Goal: Task Accomplishment & Management: Use online tool/utility

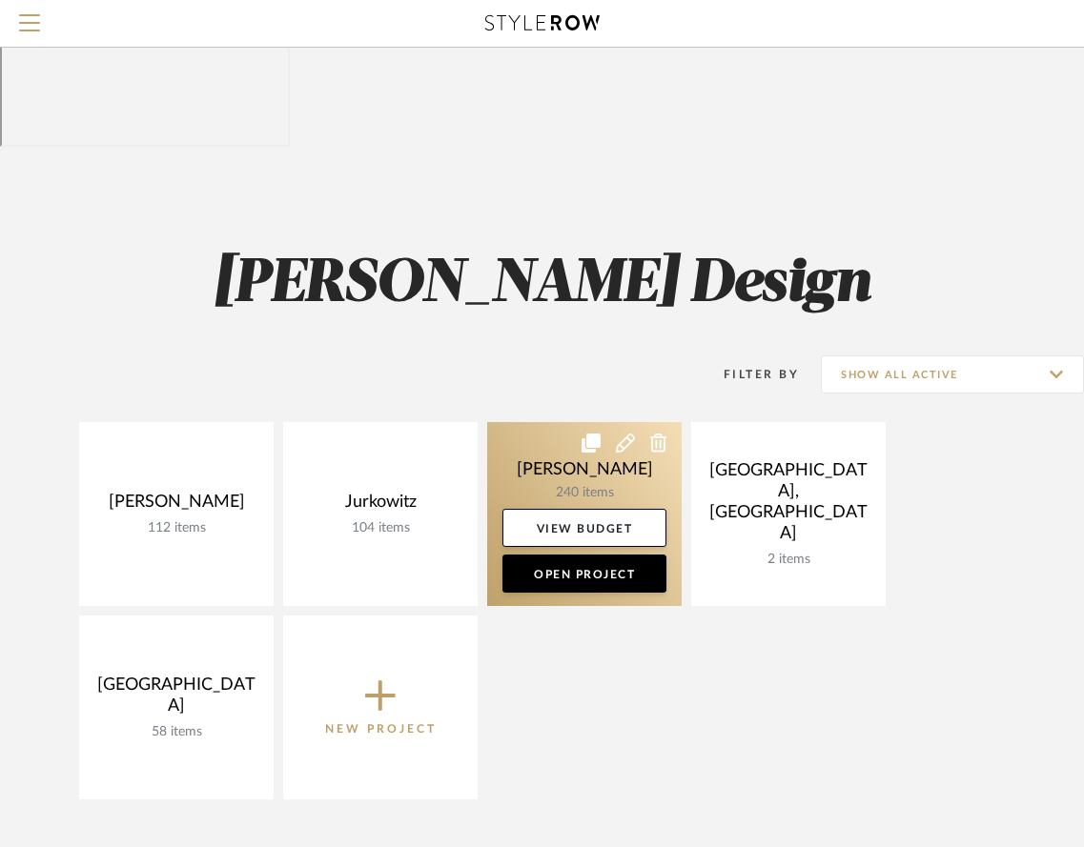
click at [568, 422] on link at bounding box center [584, 514] width 194 height 184
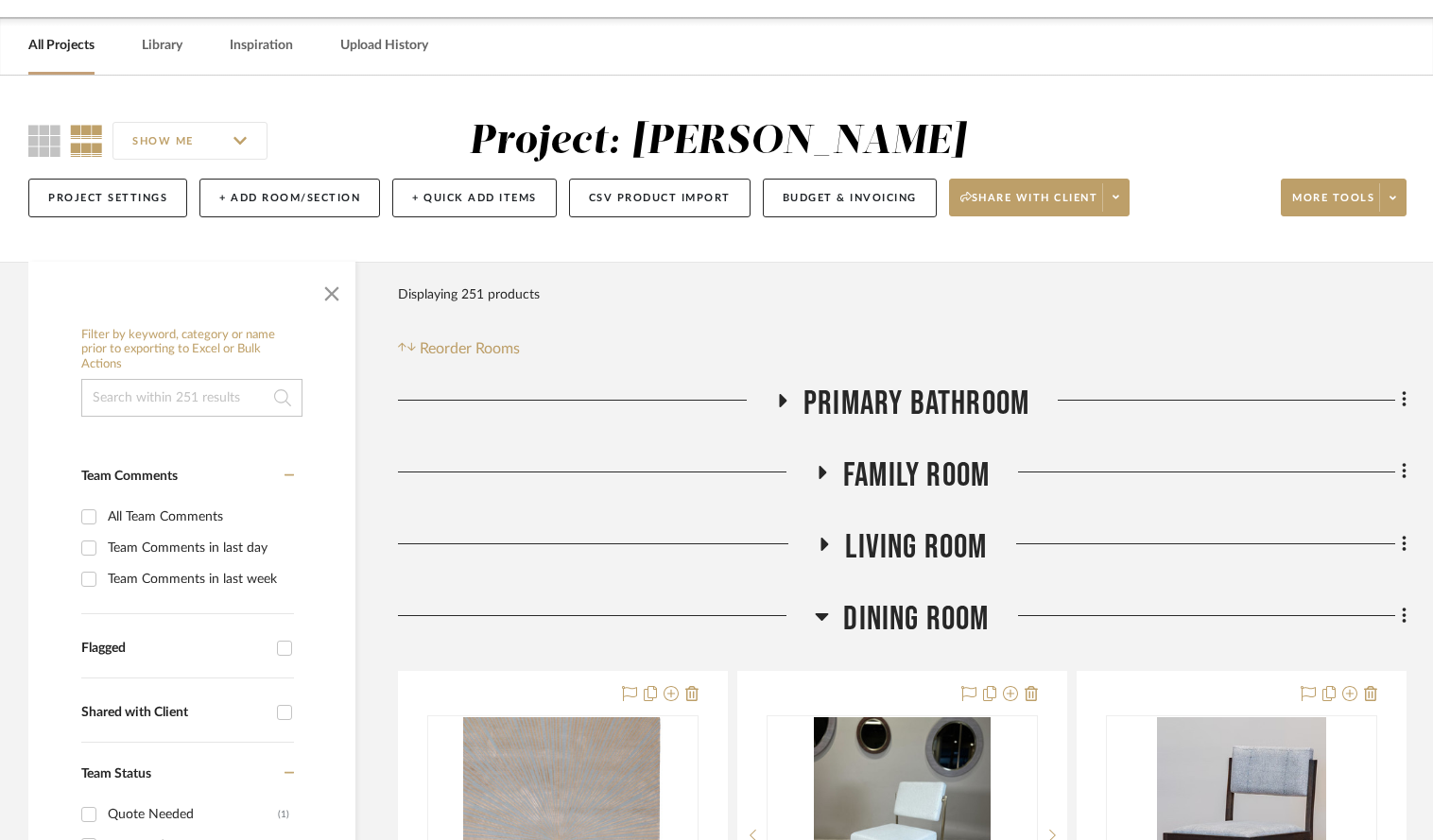
scroll to position [219, 0]
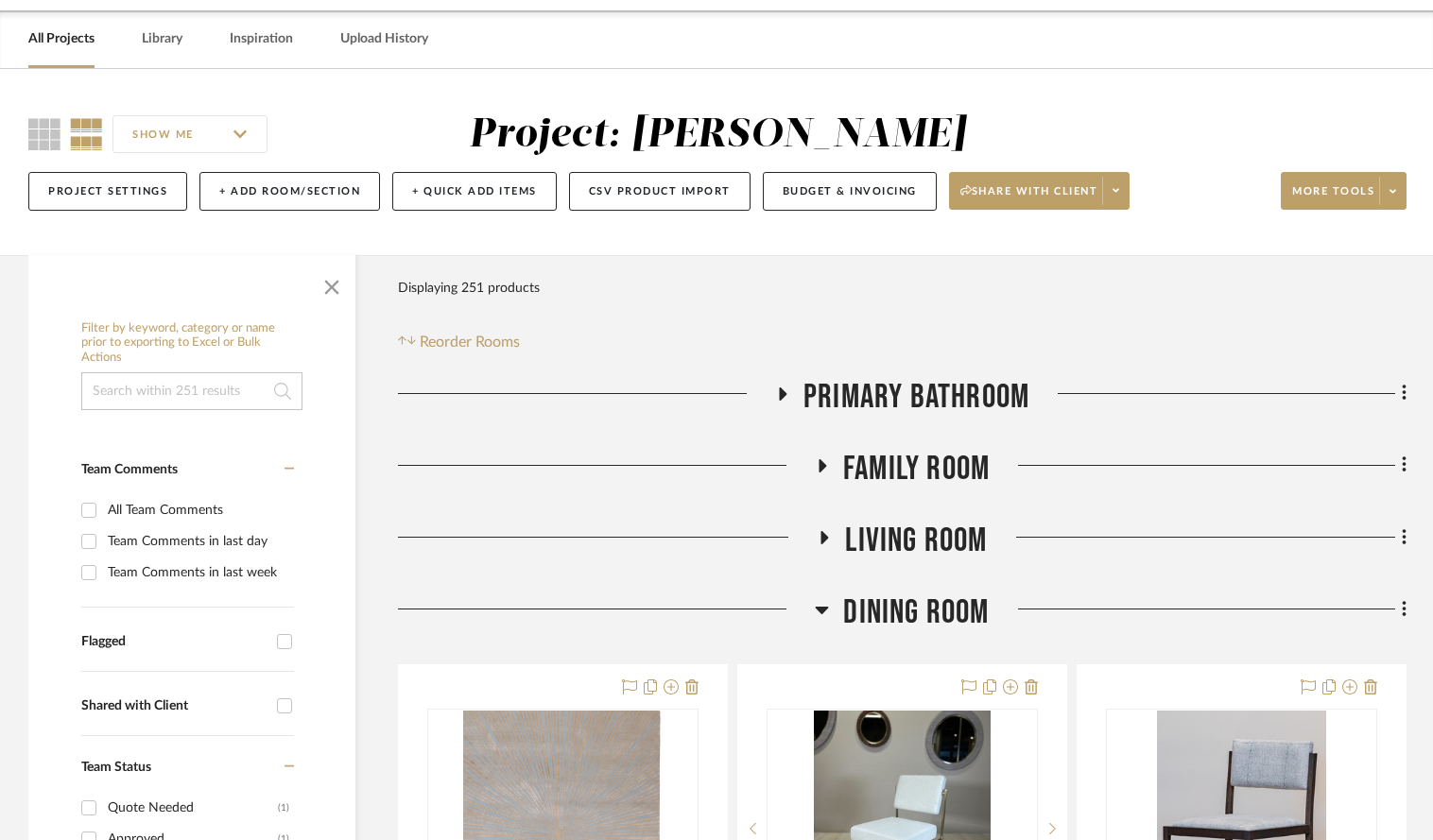
click at [818, 458] on icon at bounding box center [821, 465] width 23 height 14
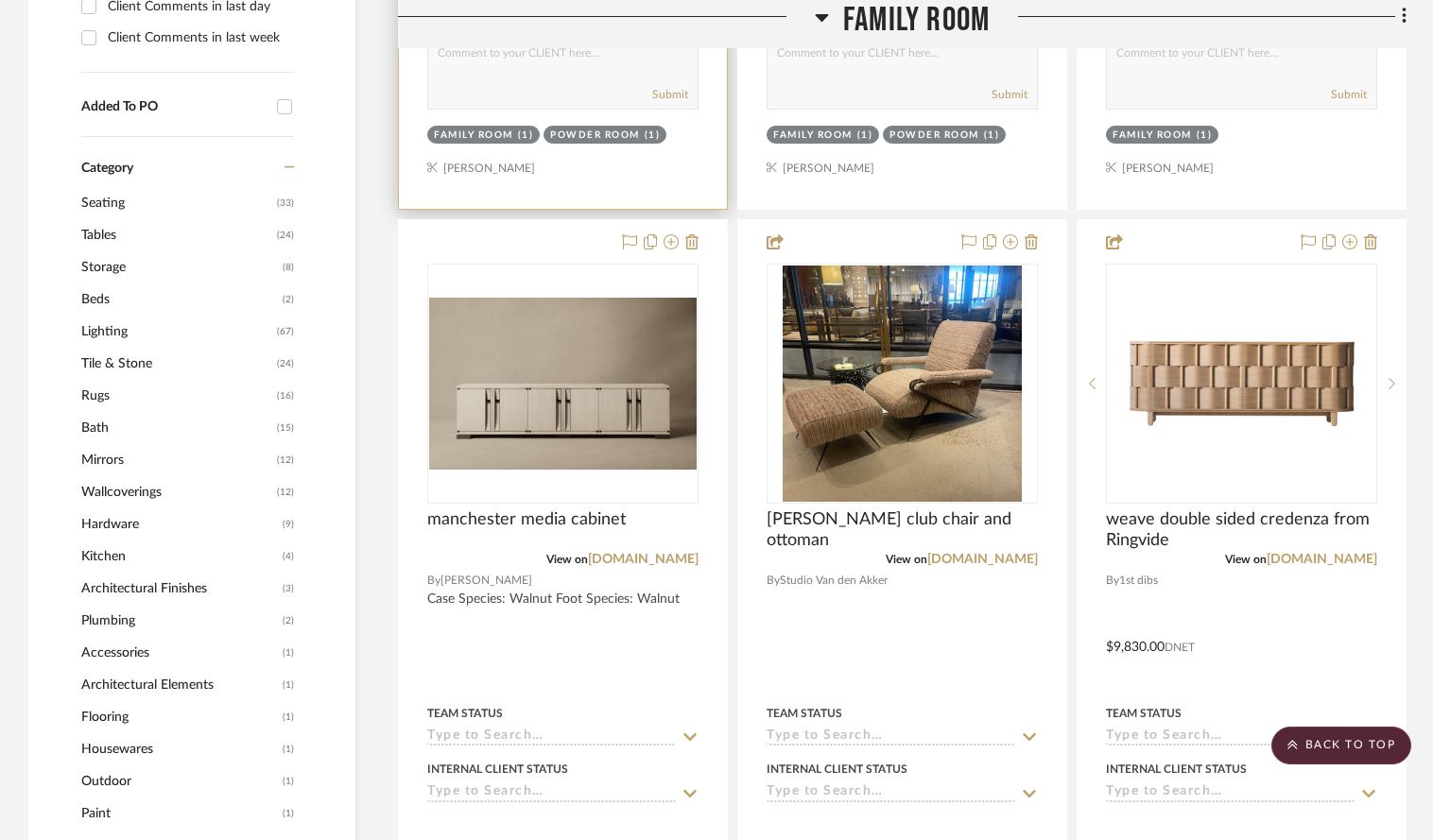
scroll to position [1364, 0]
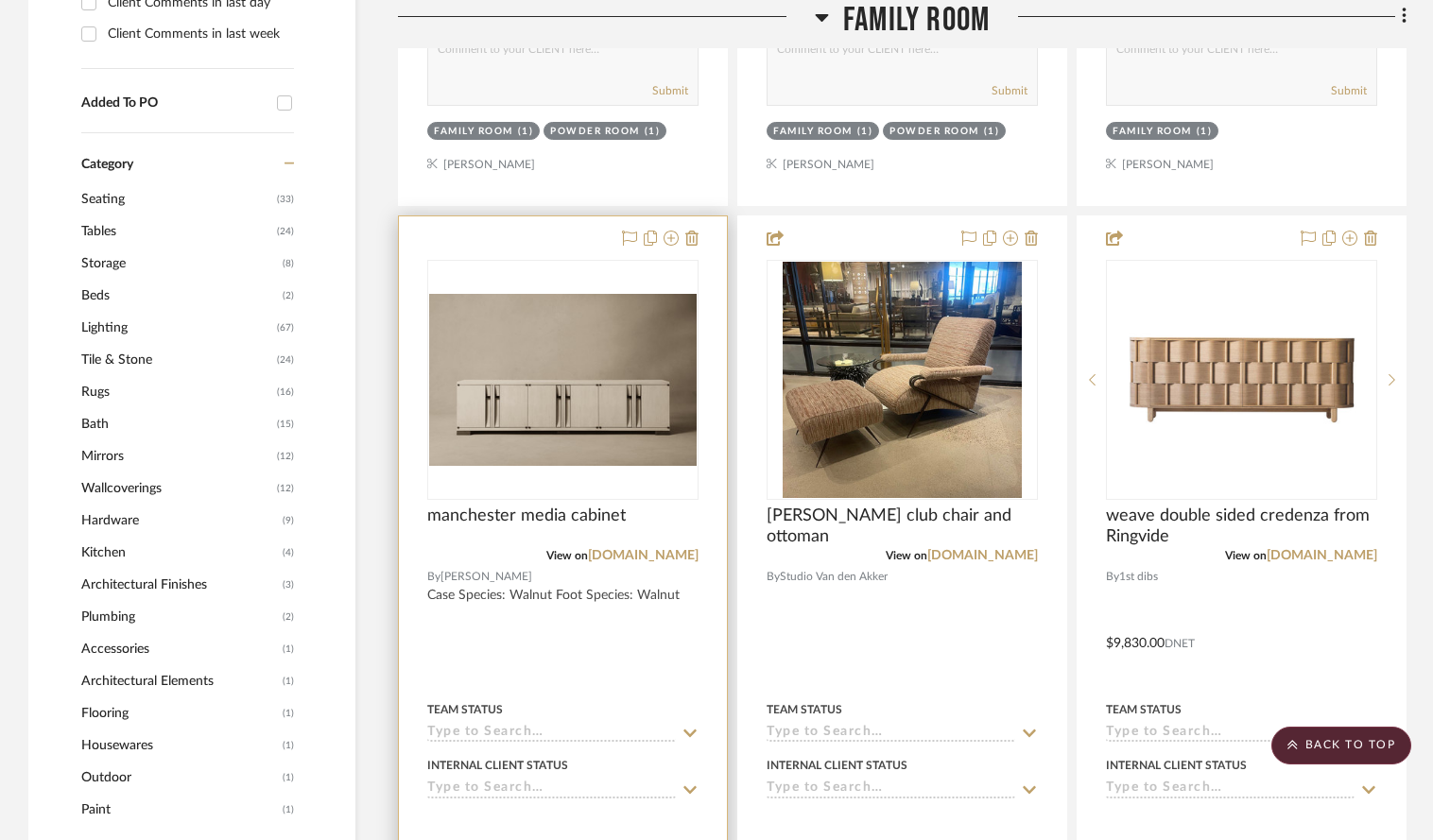
click at [564, 216] on div at bounding box center [562, 630] width 328 height 827
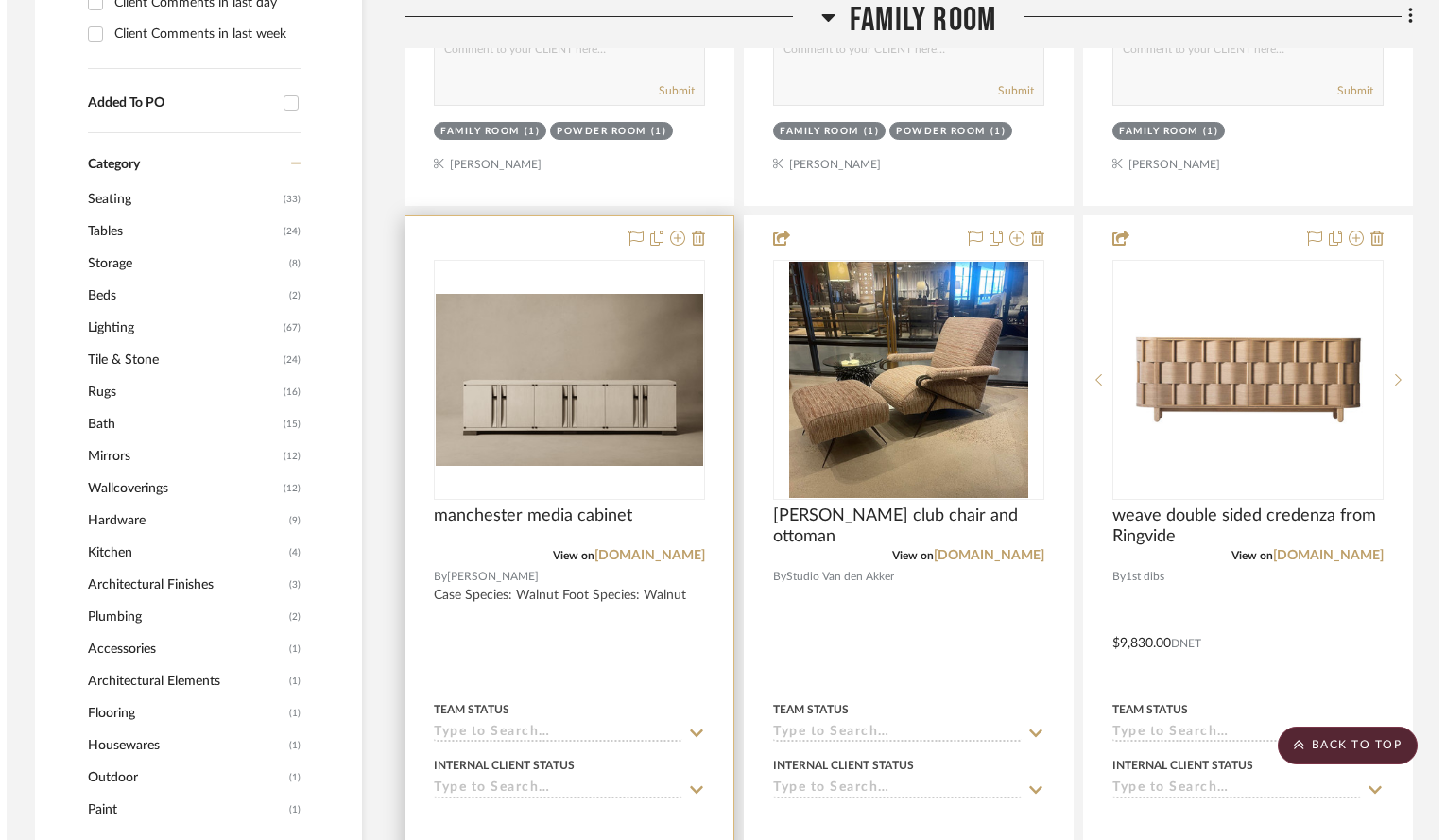
scroll to position [0, 0]
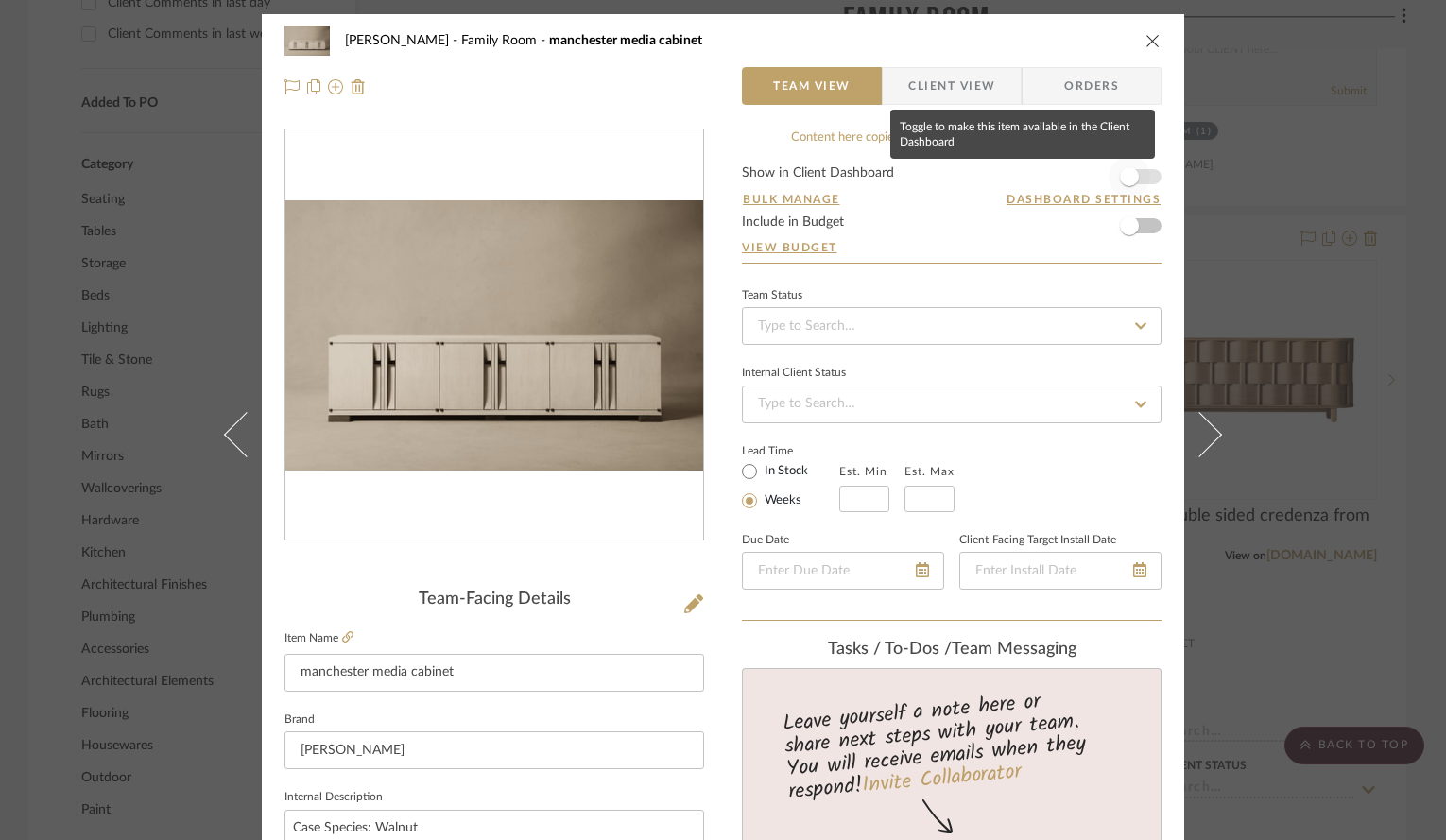
click at [1087, 180] on span "button" at bounding box center [1130, 177] width 19 height 19
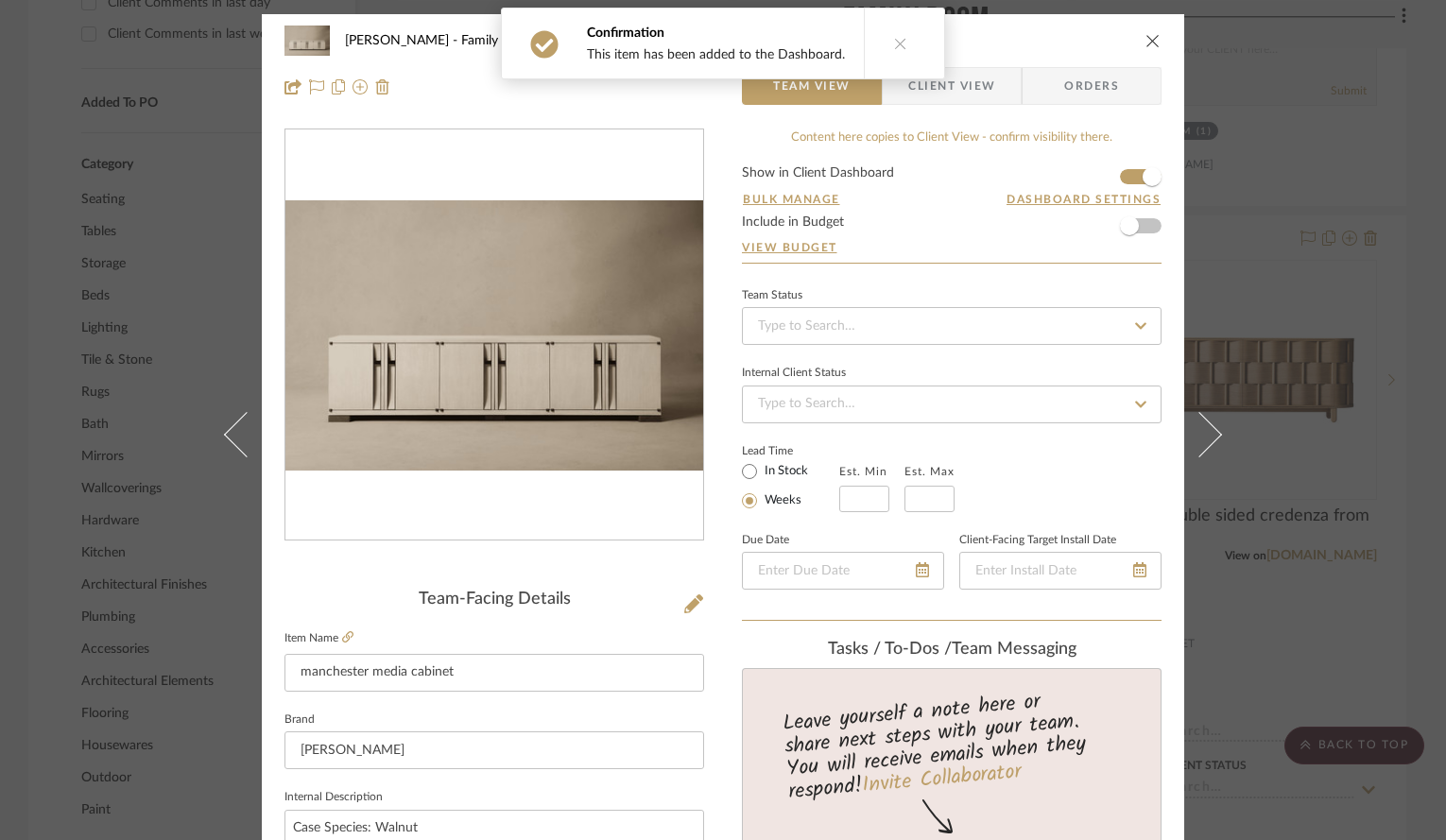
click at [1087, 369] on div "[PERSON_NAME] Family Room manchester media cabinet Team View Client View Orders…" at bounding box center [723, 420] width 1446 height 840
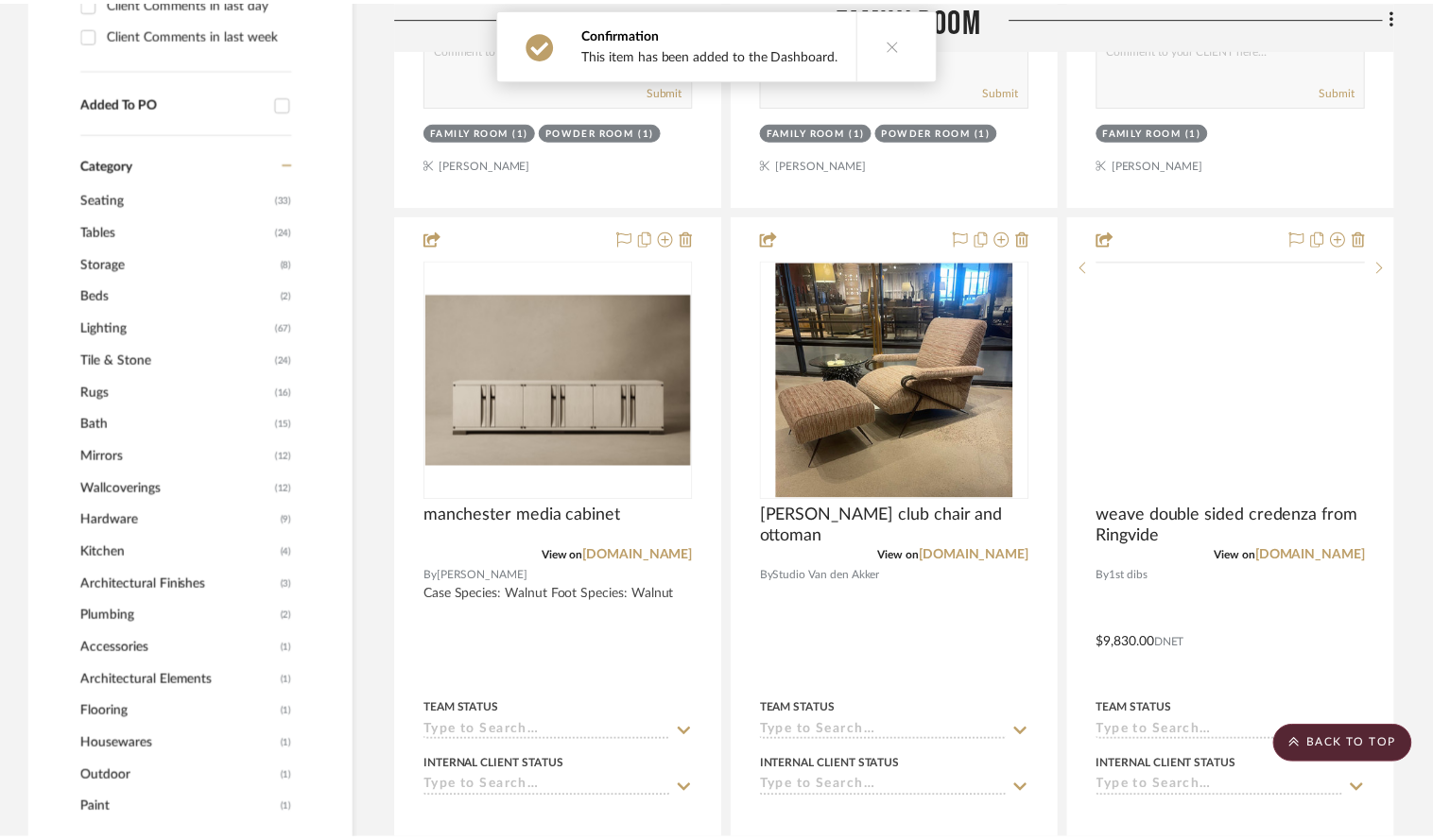
scroll to position [1364, 0]
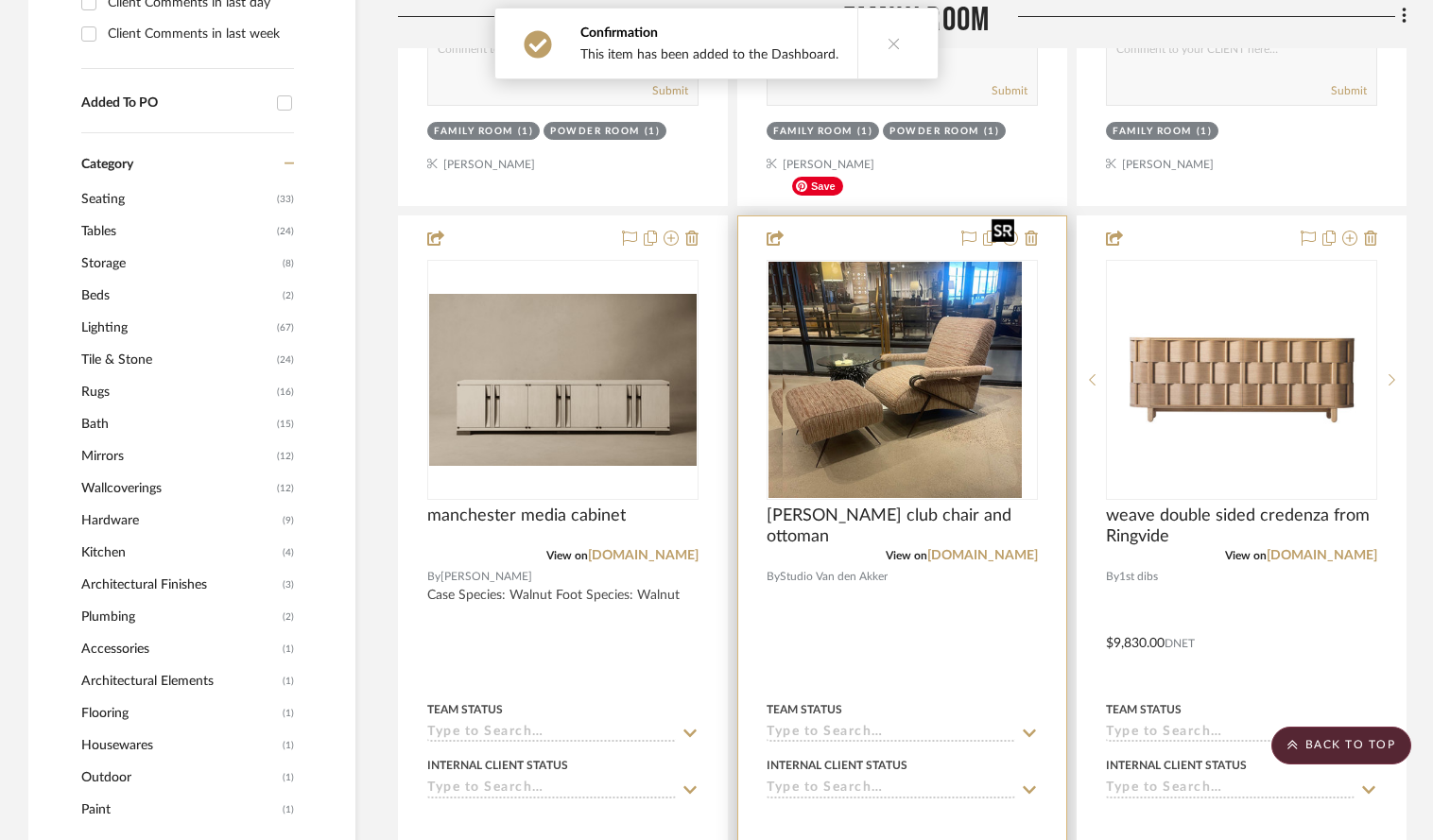
click at [880, 262] on img "0" at bounding box center [888, 380] width 239 height 236
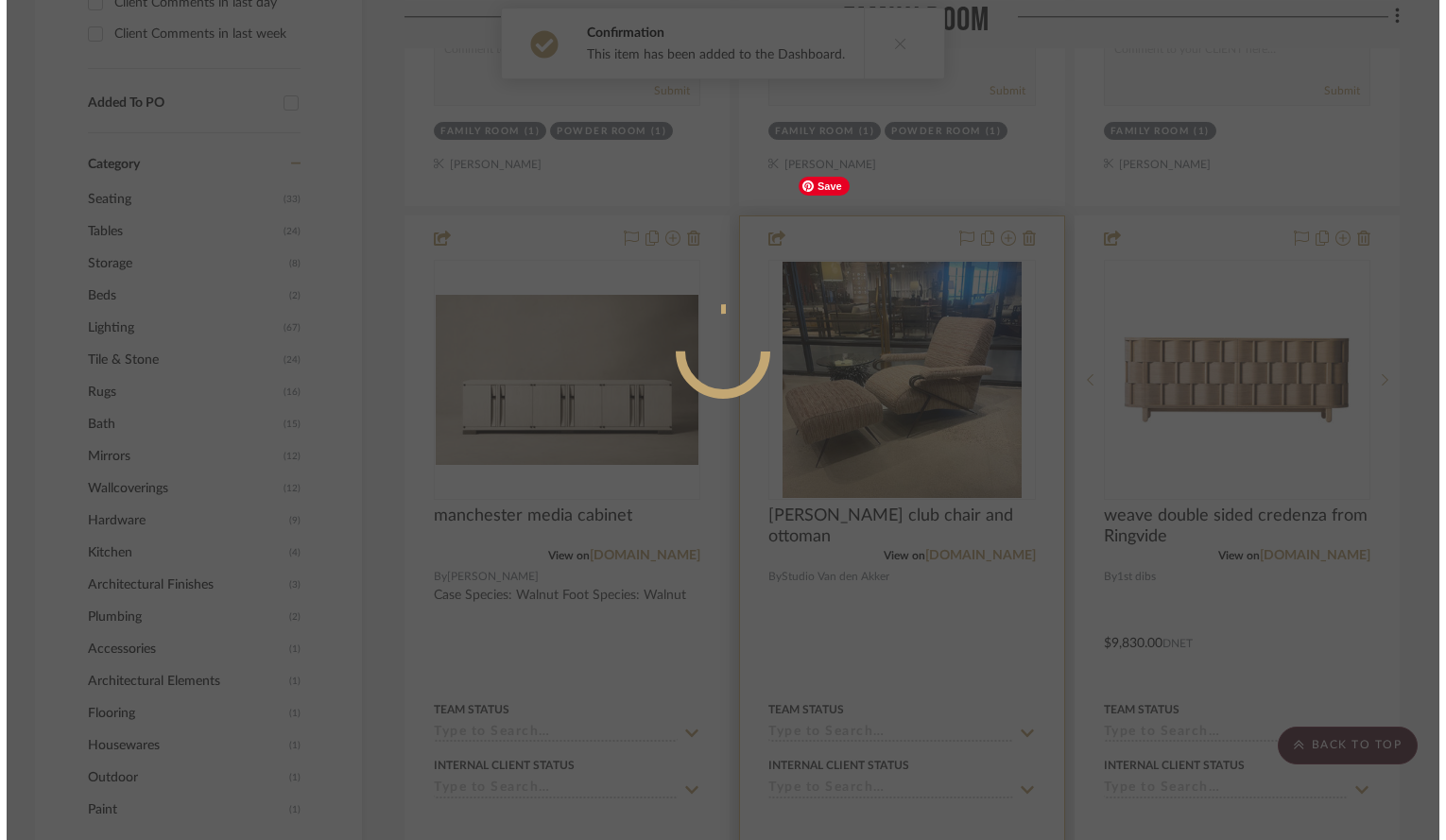
scroll to position [0, 0]
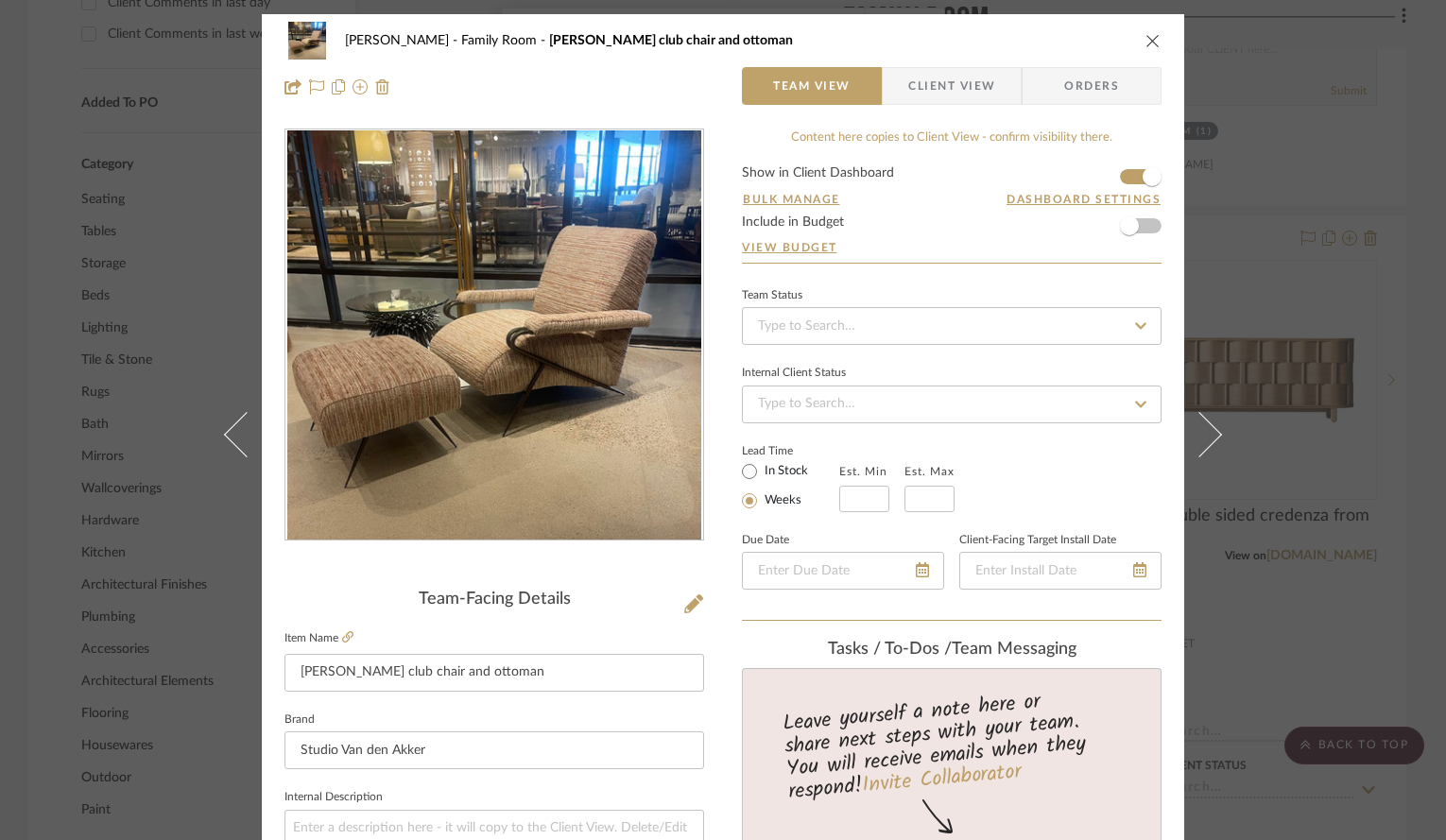
click at [1087, 45] on icon "close" at bounding box center [1152, 40] width 15 height 15
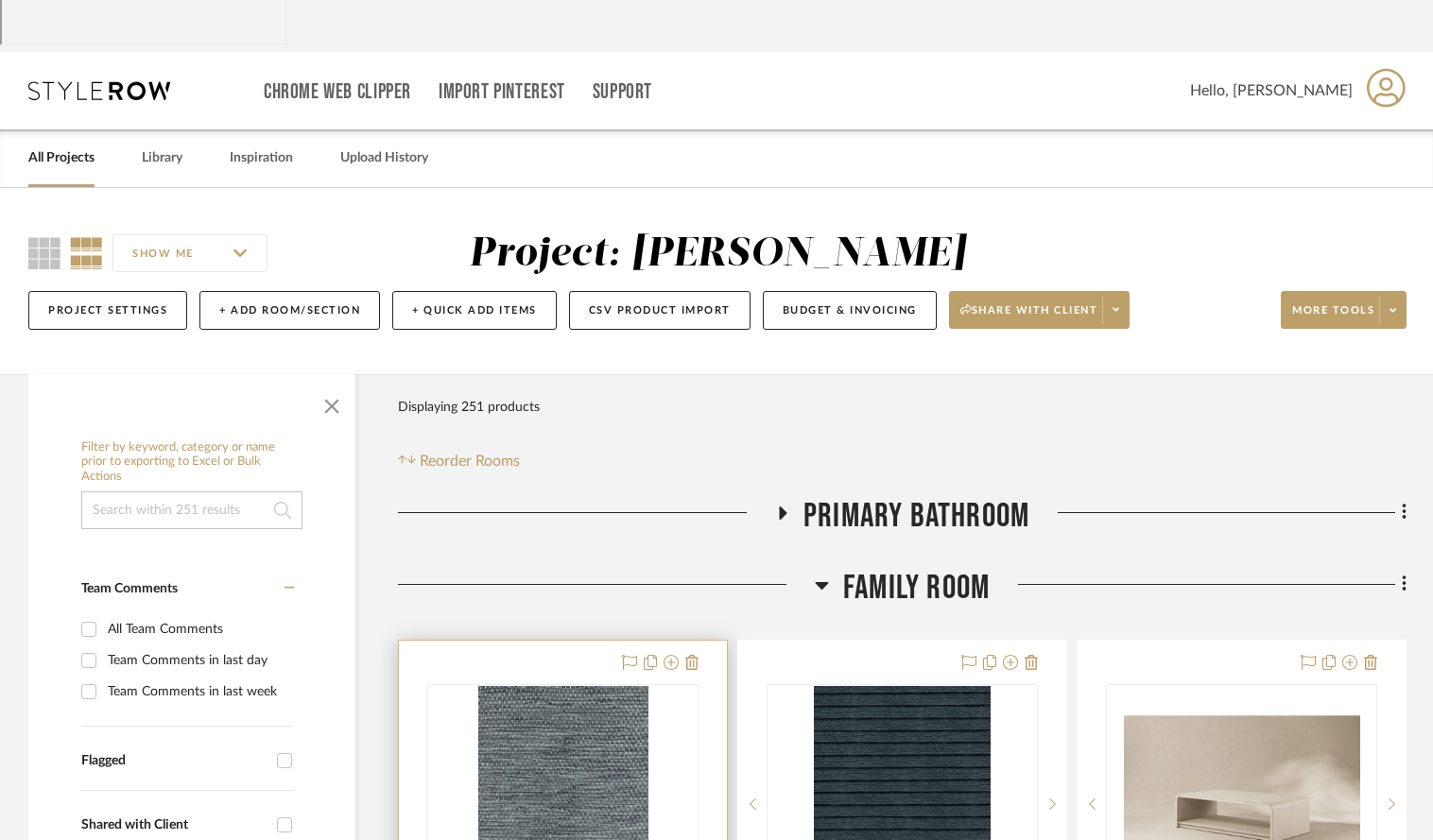
scroll to position [103, 0]
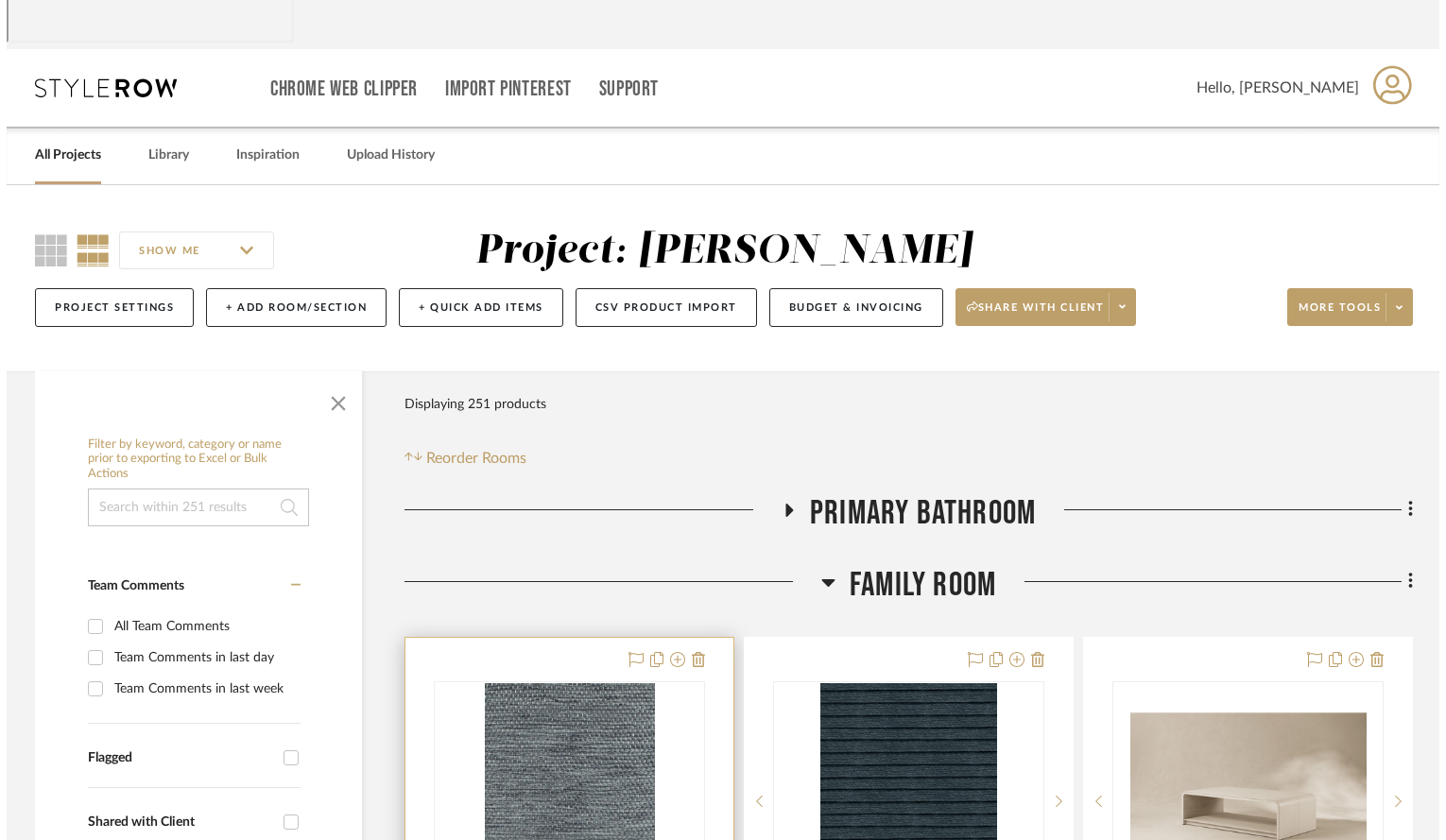
scroll to position [0, 0]
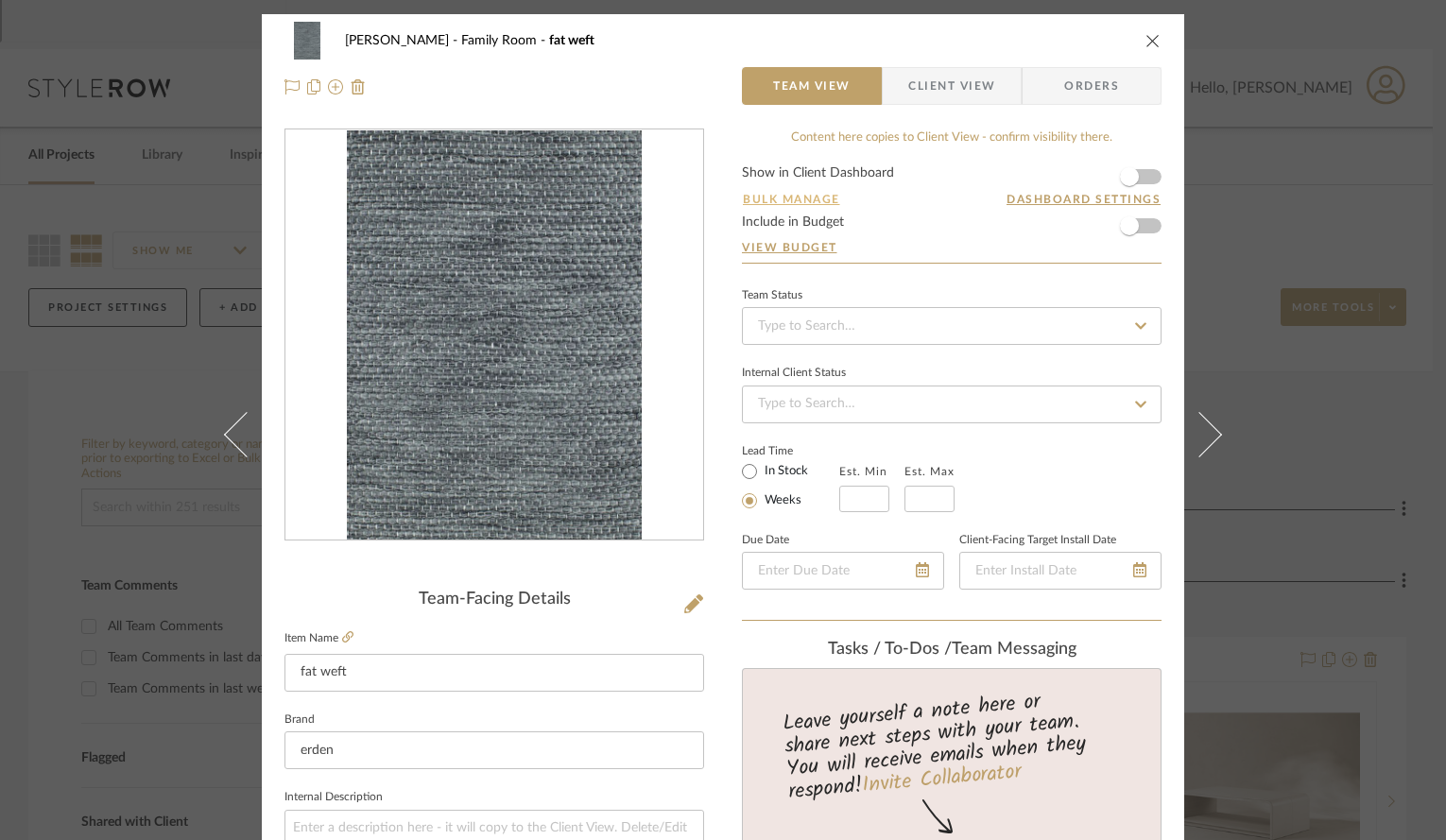
click at [788, 195] on button "Bulk Manage" at bounding box center [791, 199] width 99 height 17
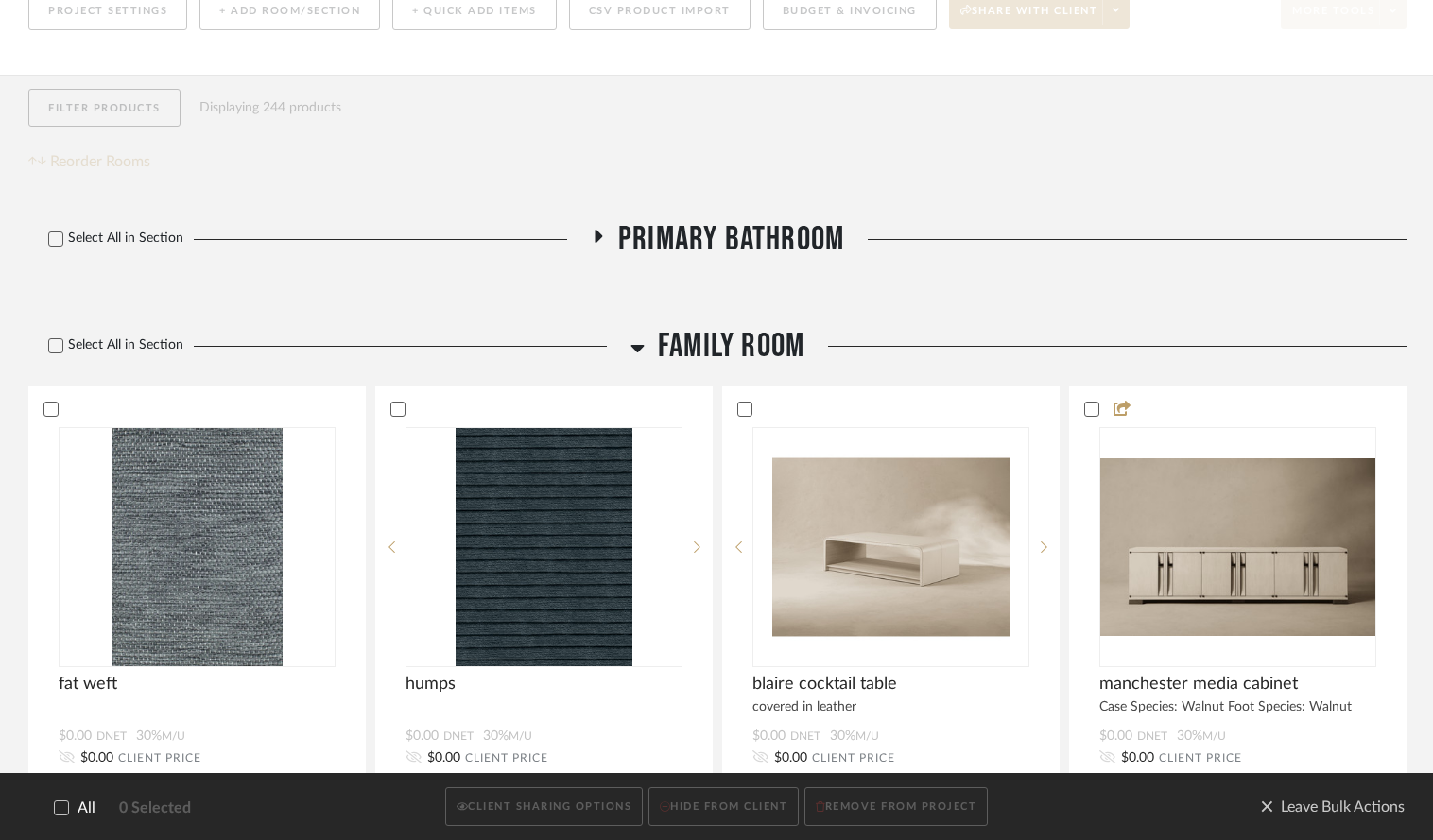
scroll to position [404, 0]
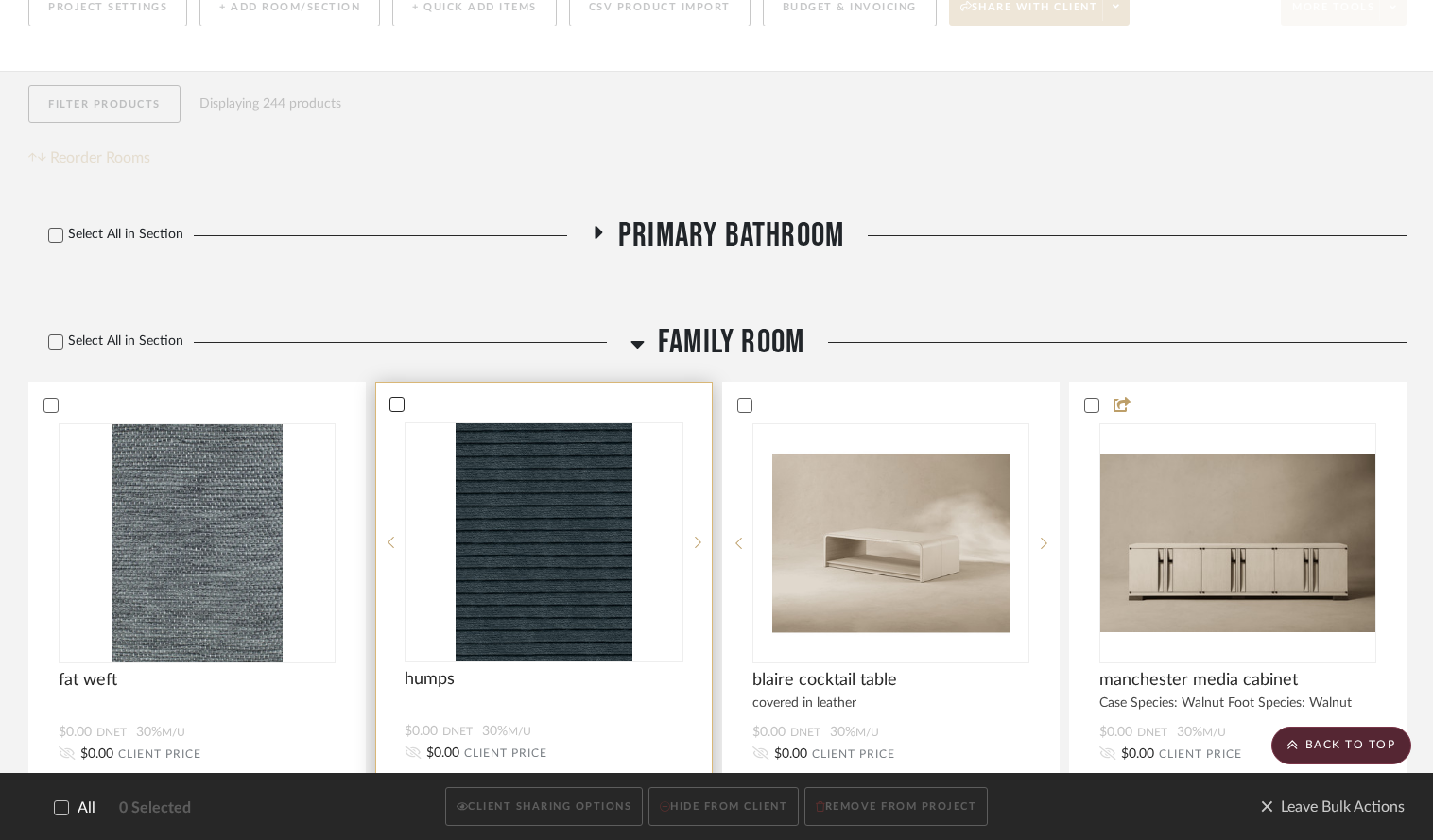
click at [393, 398] on icon at bounding box center [397, 404] width 13 height 13
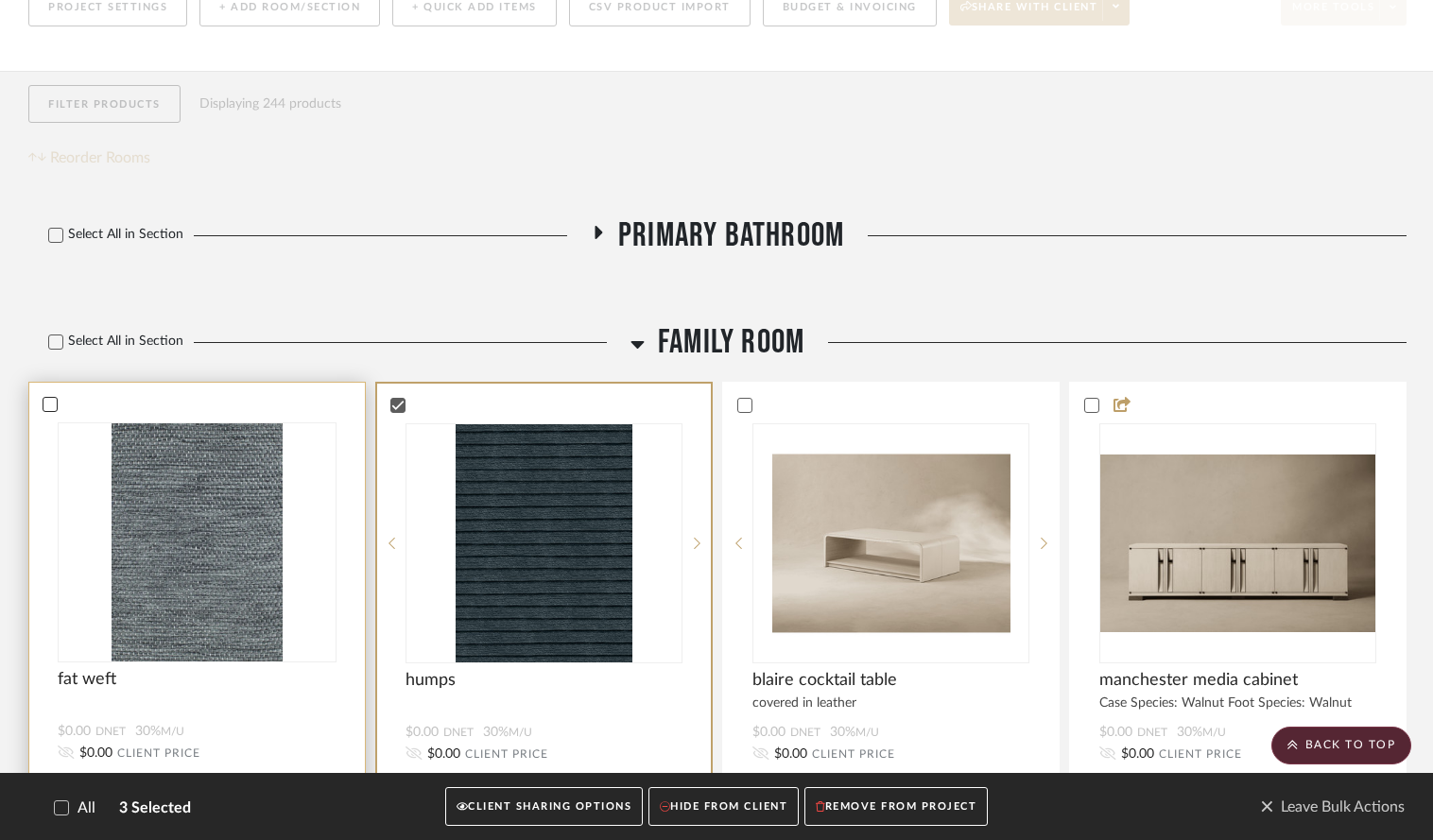
click at [46, 398] on icon at bounding box center [50, 404] width 13 height 13
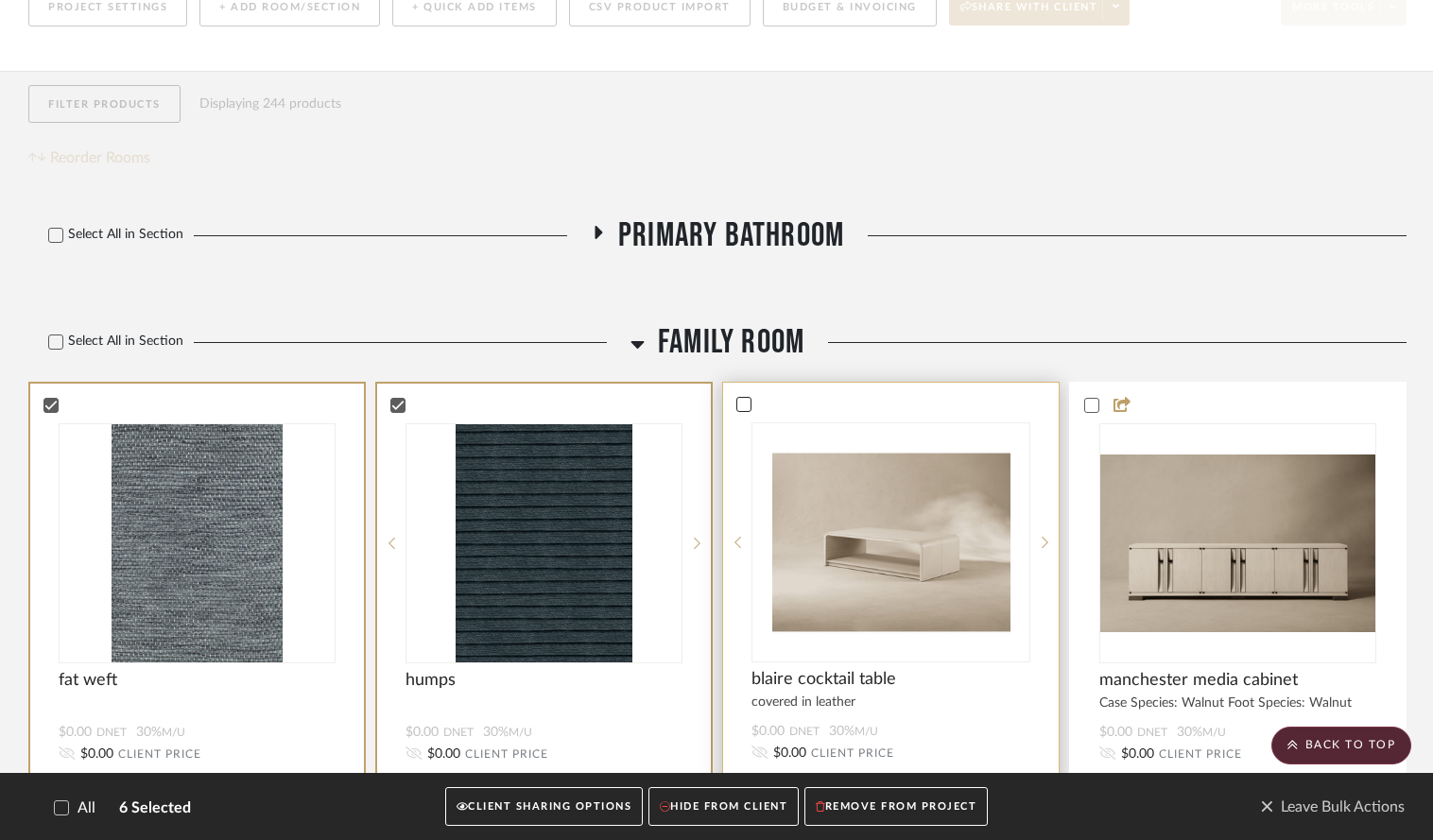
click at [745, 398] on icon at bounding box center [743, 404] width 13 height 13
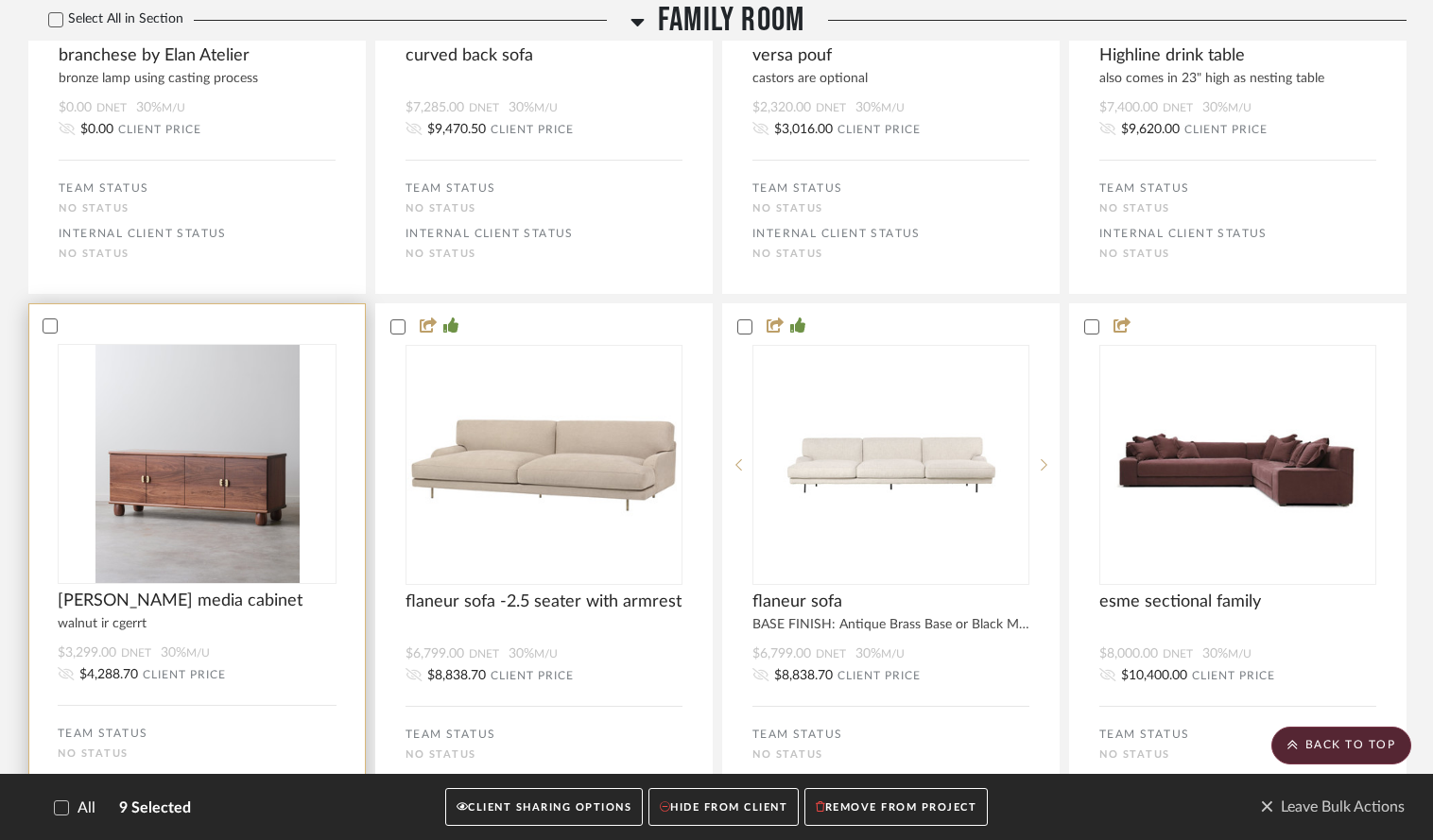
scroll to position [2670, 0]
click at [51, 318] on icon at bounding box center [50, 324] width 13 height 13
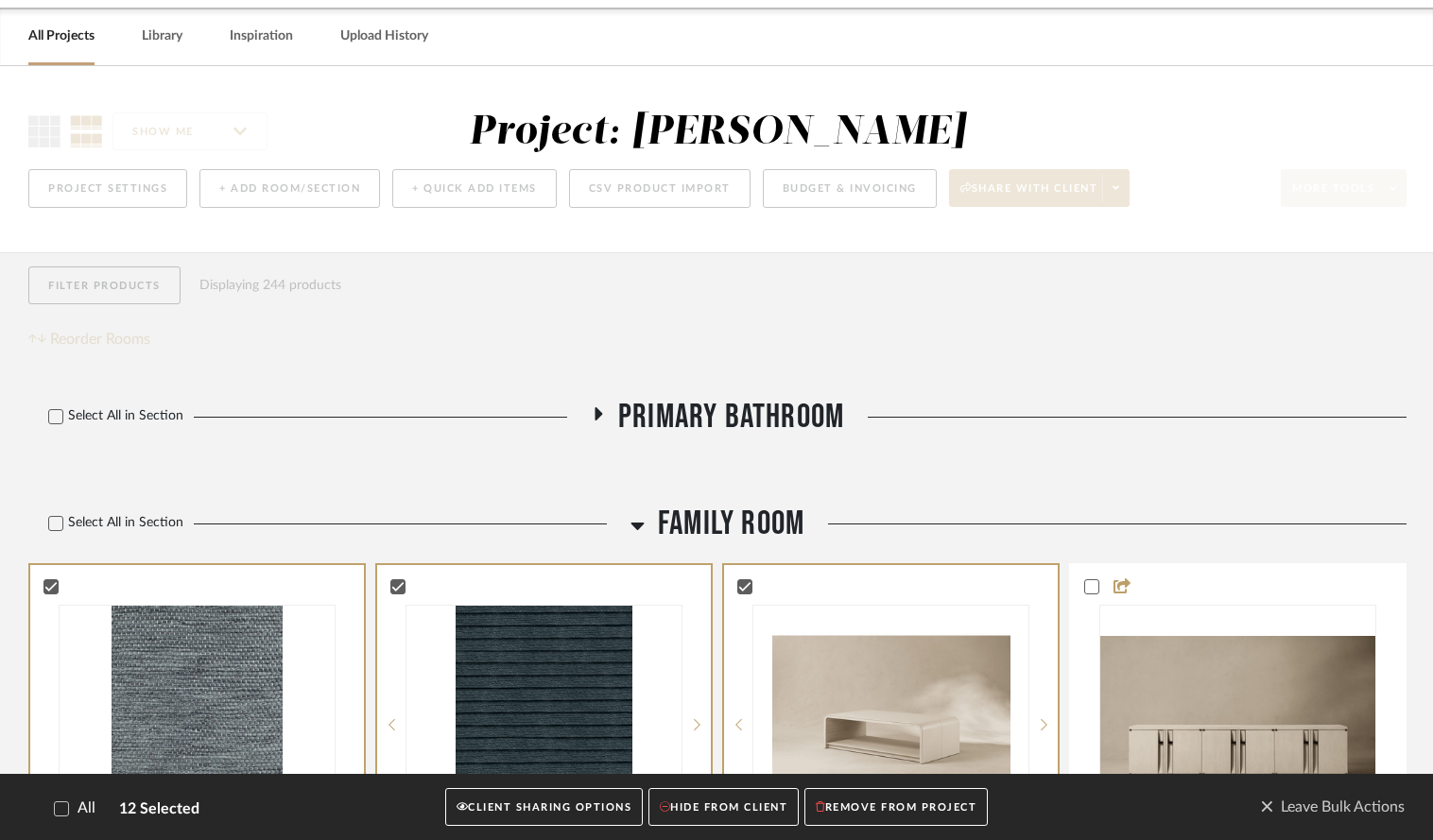
scroll to position [224, 0]
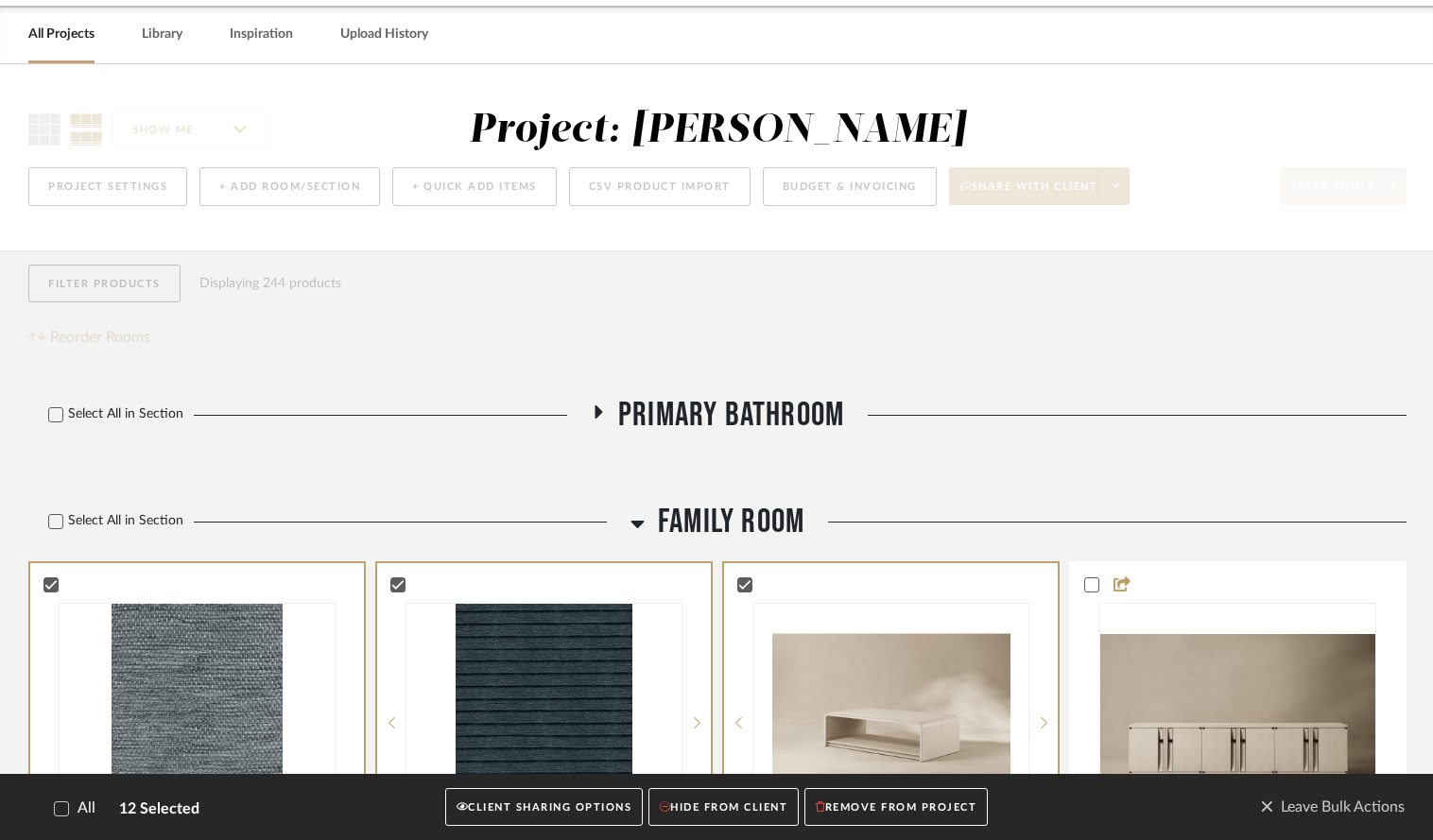
click at [535, 796] on button "CLIENT SHARING OPTIONS" at bounding box center [543, 807] width 197 height 39
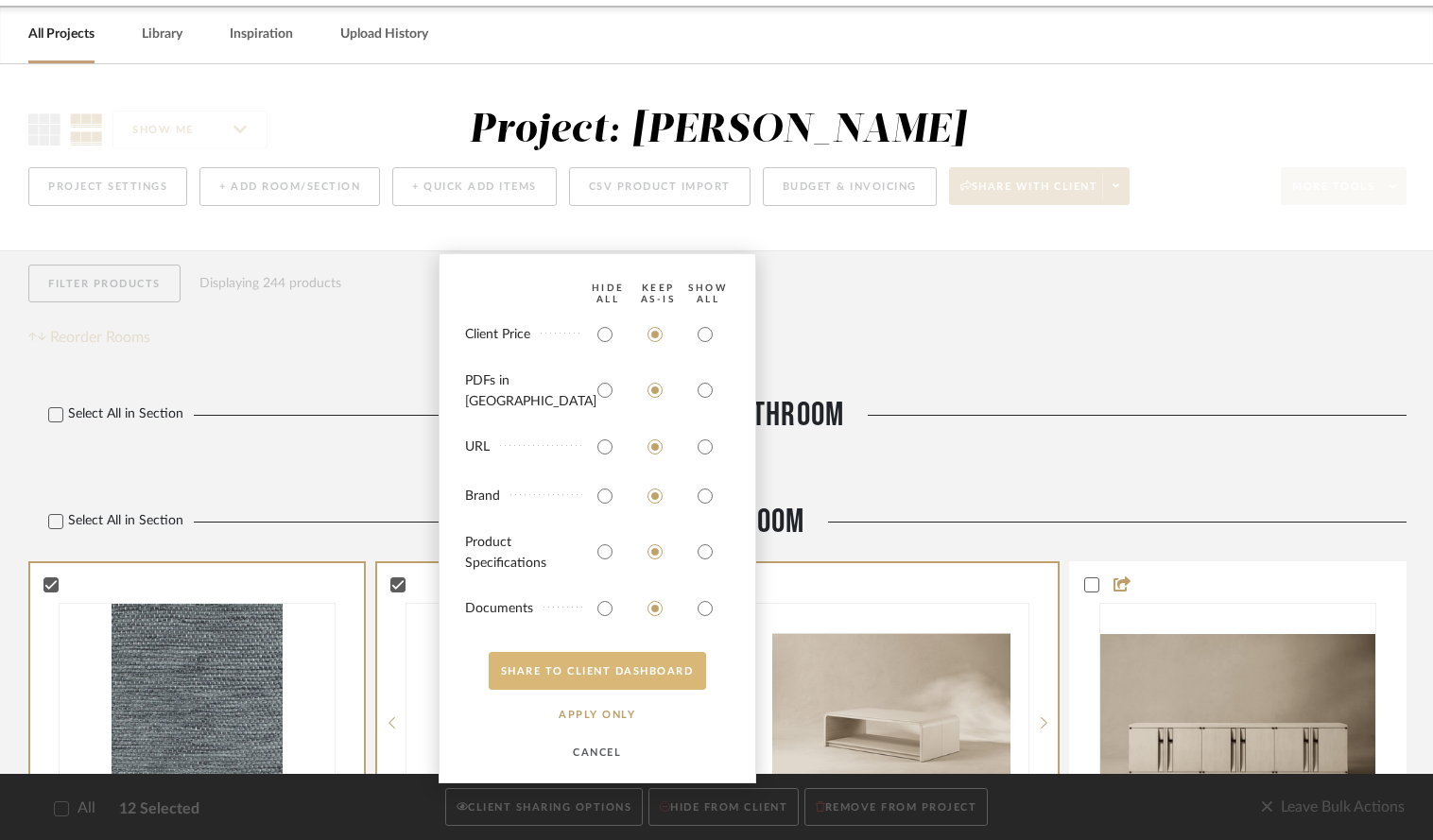
click at [547, 672] on button "SHARE TO CLIENT Dashboard" at bounding box center [597, 671] width 217 height 38
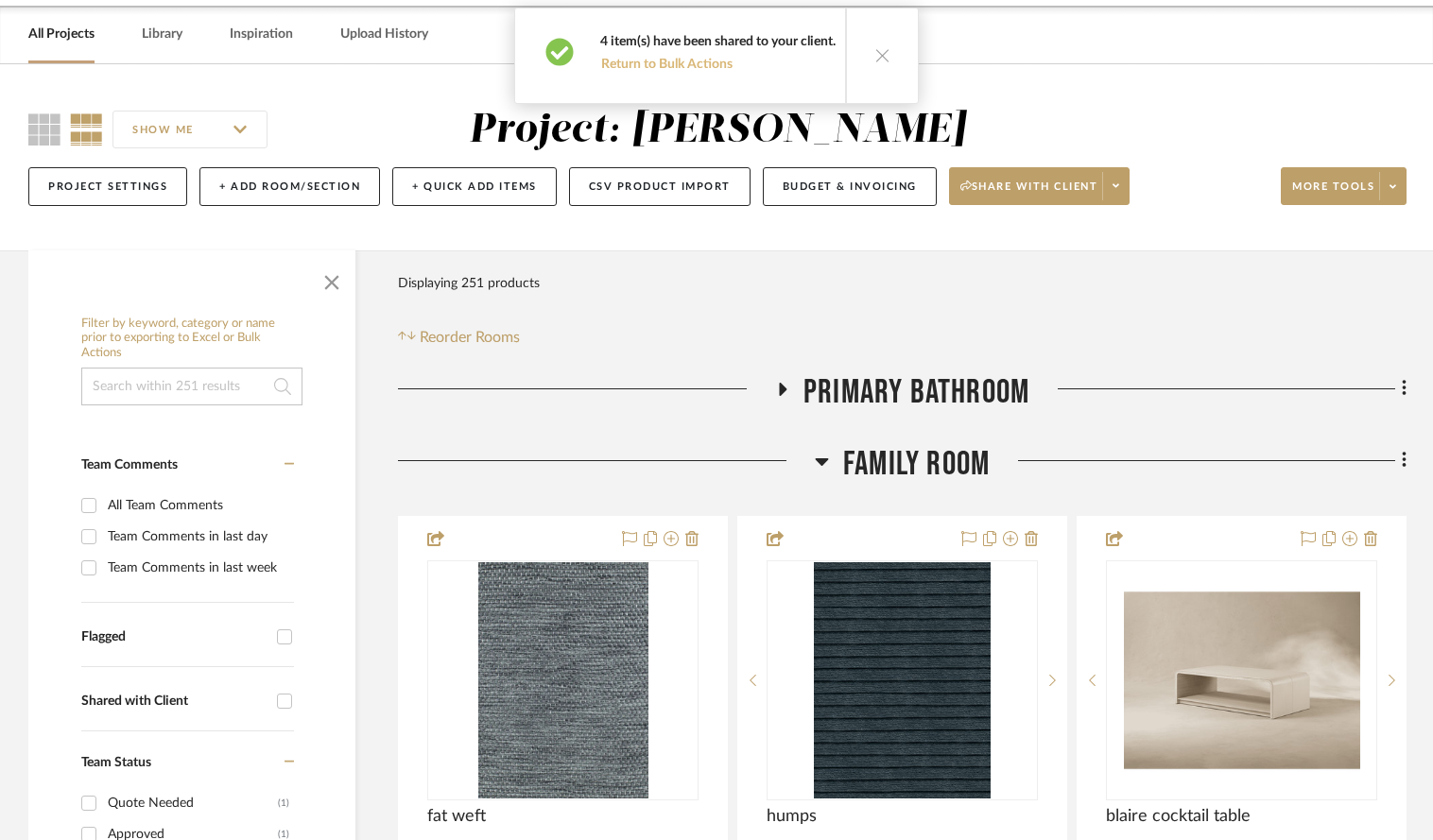
click at [639, 70] on button "Return to Bulk Actions" at bounding box center [666, 64] width 133 height 18
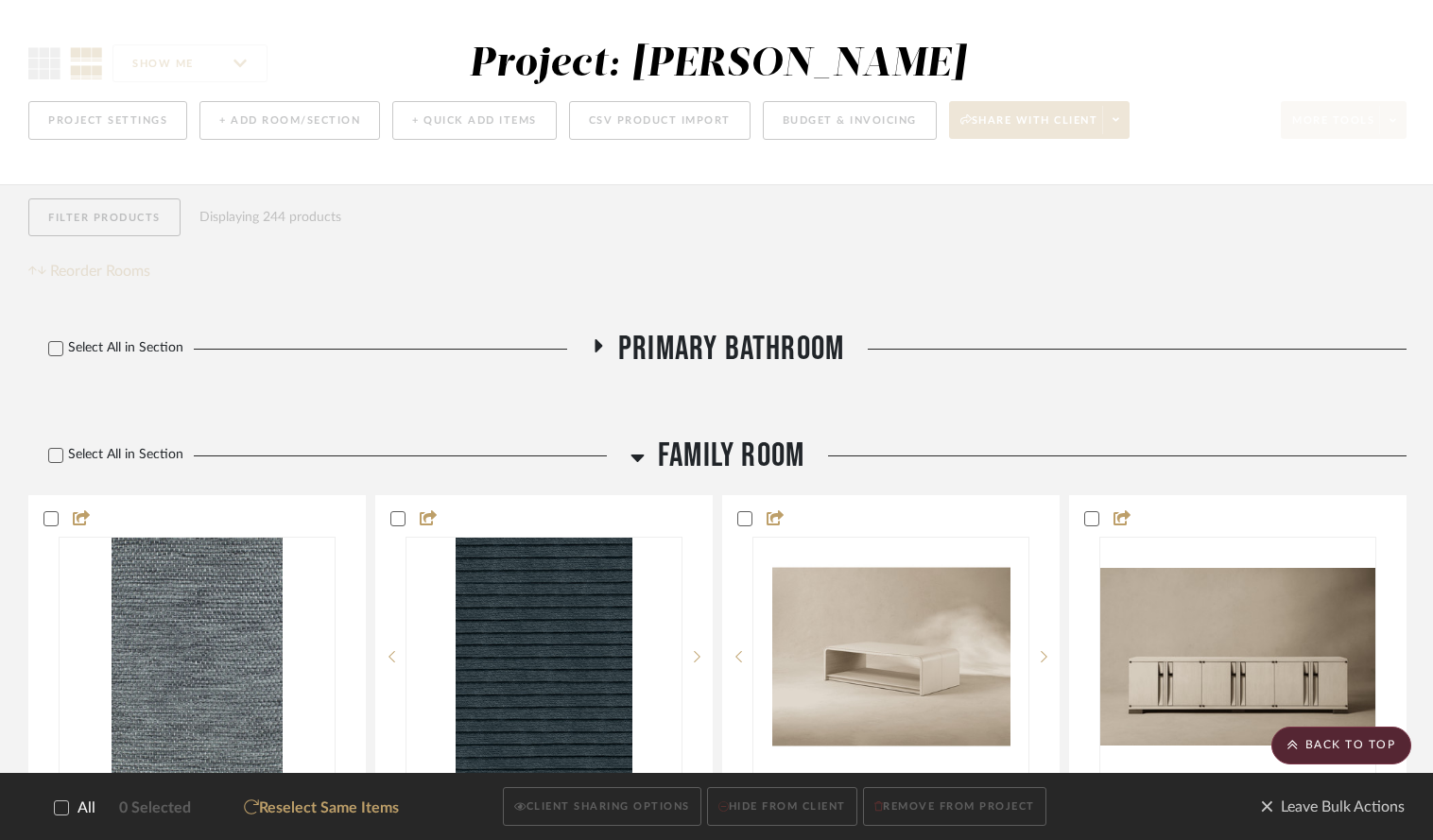
scroll to position [135, 0]
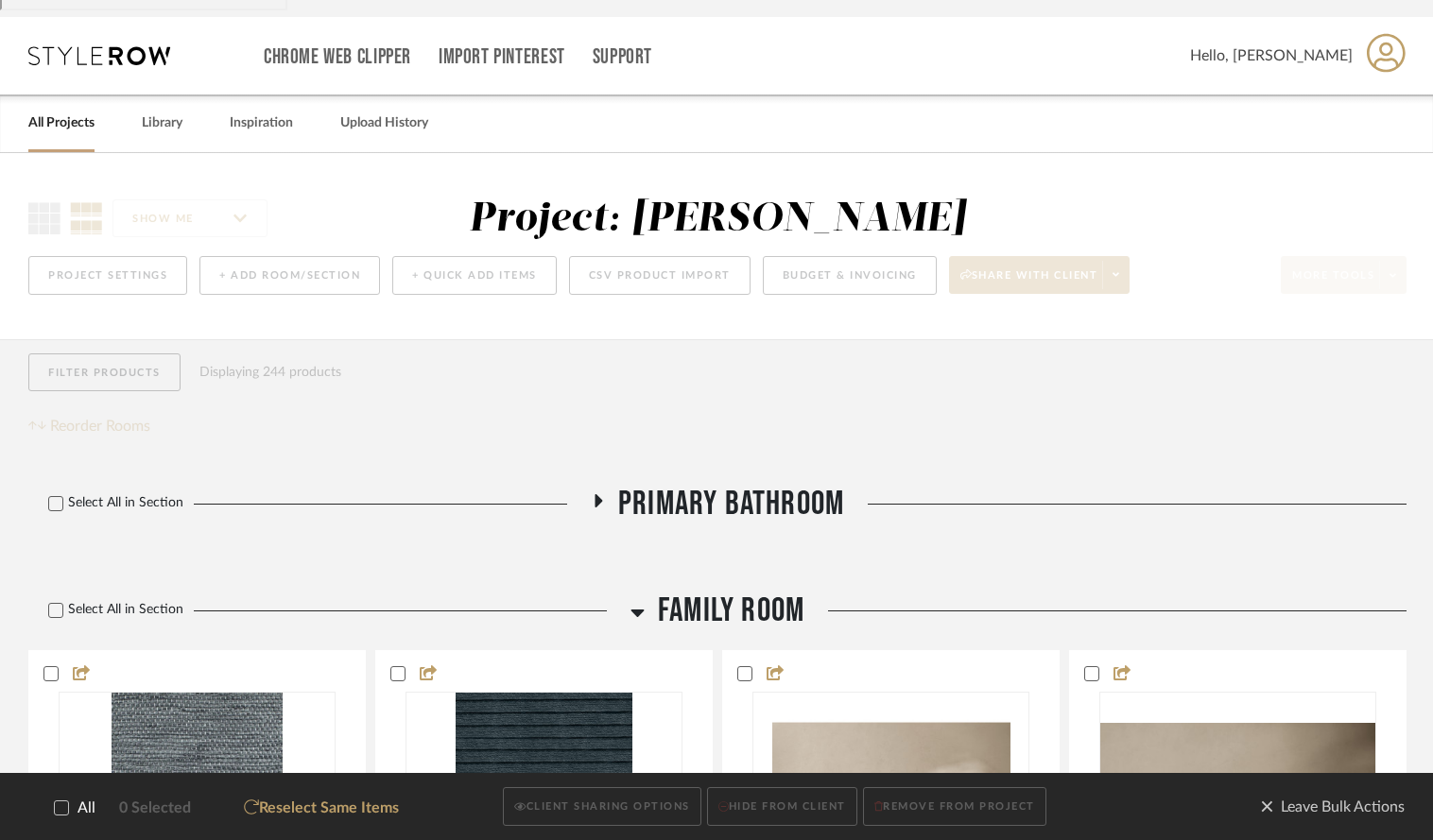
click at [600, 495] on icon at bounding box center [599, 501] width 8 height 13
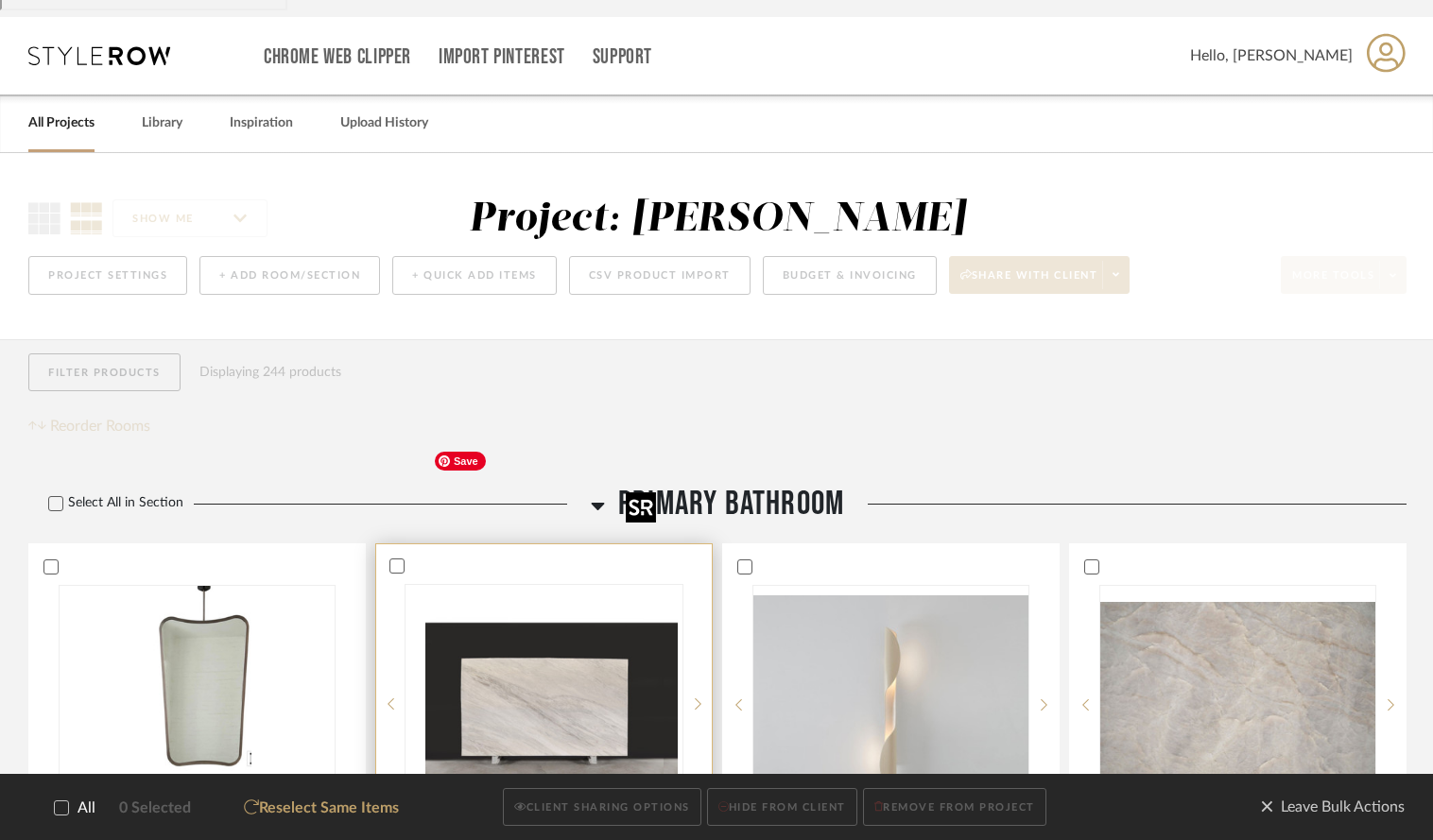
click at [561, 614] on div at bounding box center [543, 704] width 279 height 240
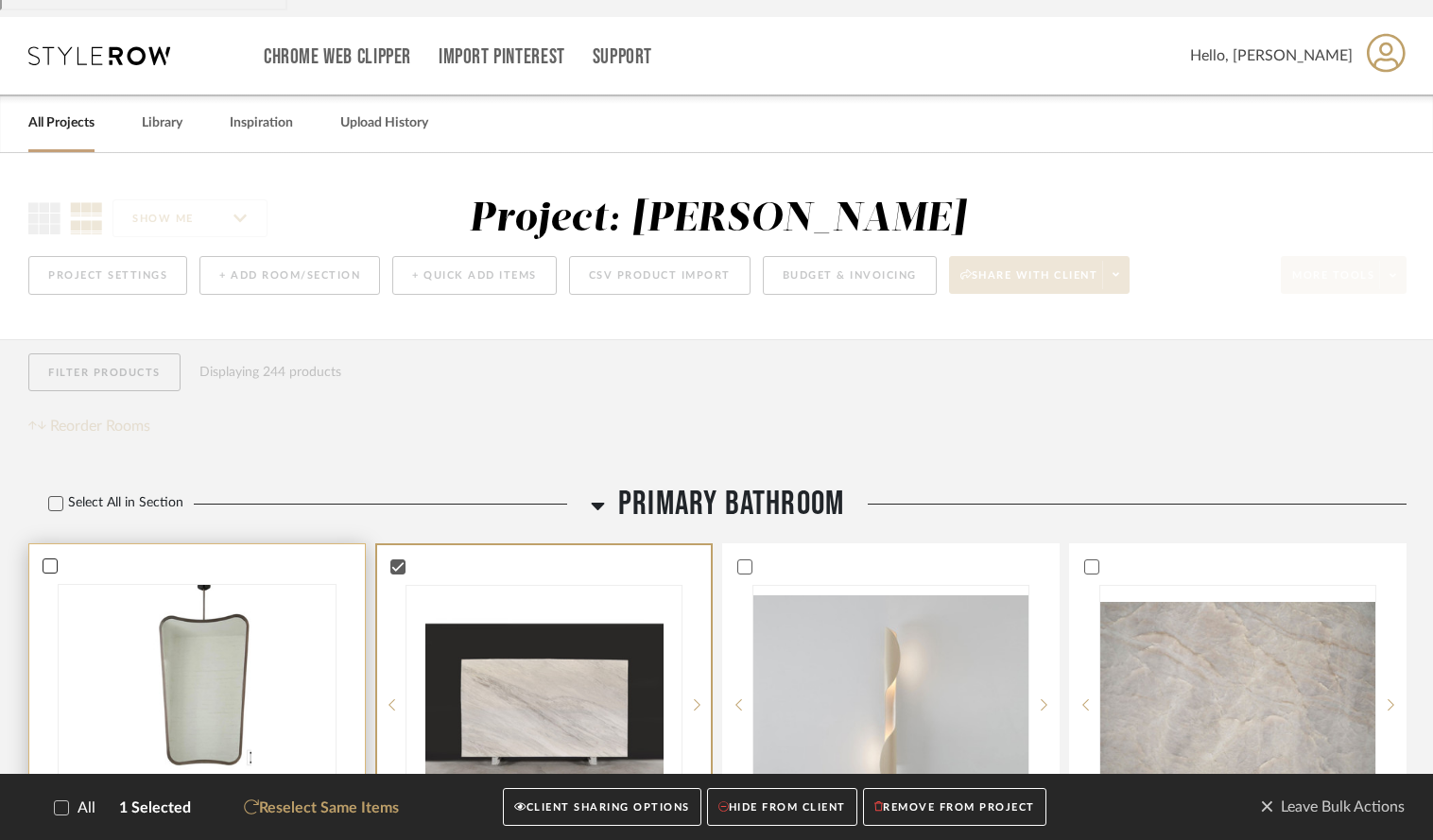
click at [44, 559] on icon at bounding box center [50, 565] width 13 height 13
click at [743, 559] on icon at bounding box center [743, 565] width 13 height 13
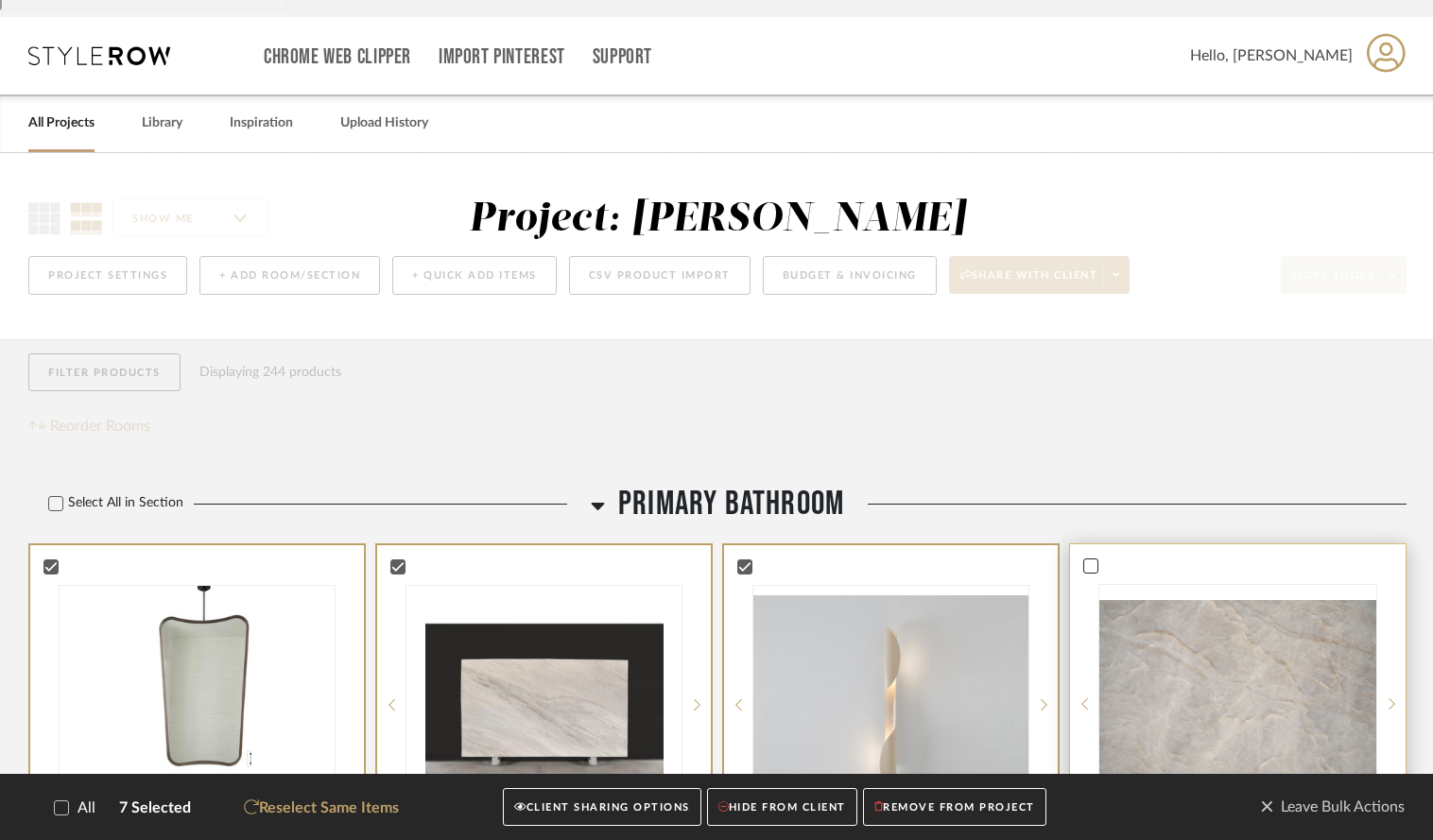
click at [1087, 561] on icon at bounding box center [1091, 566] width 12 height 10
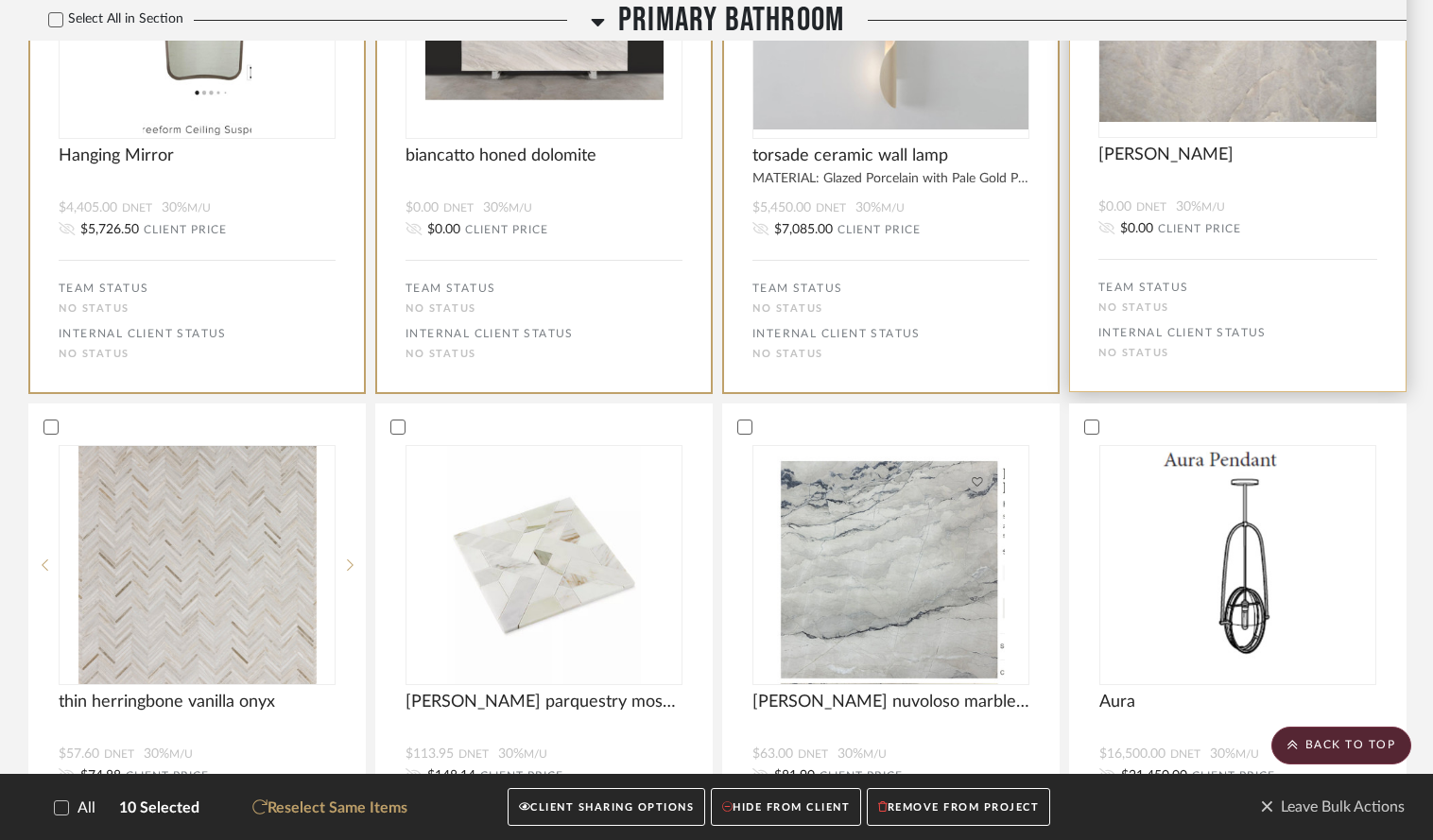
scroll to position [823, 0]
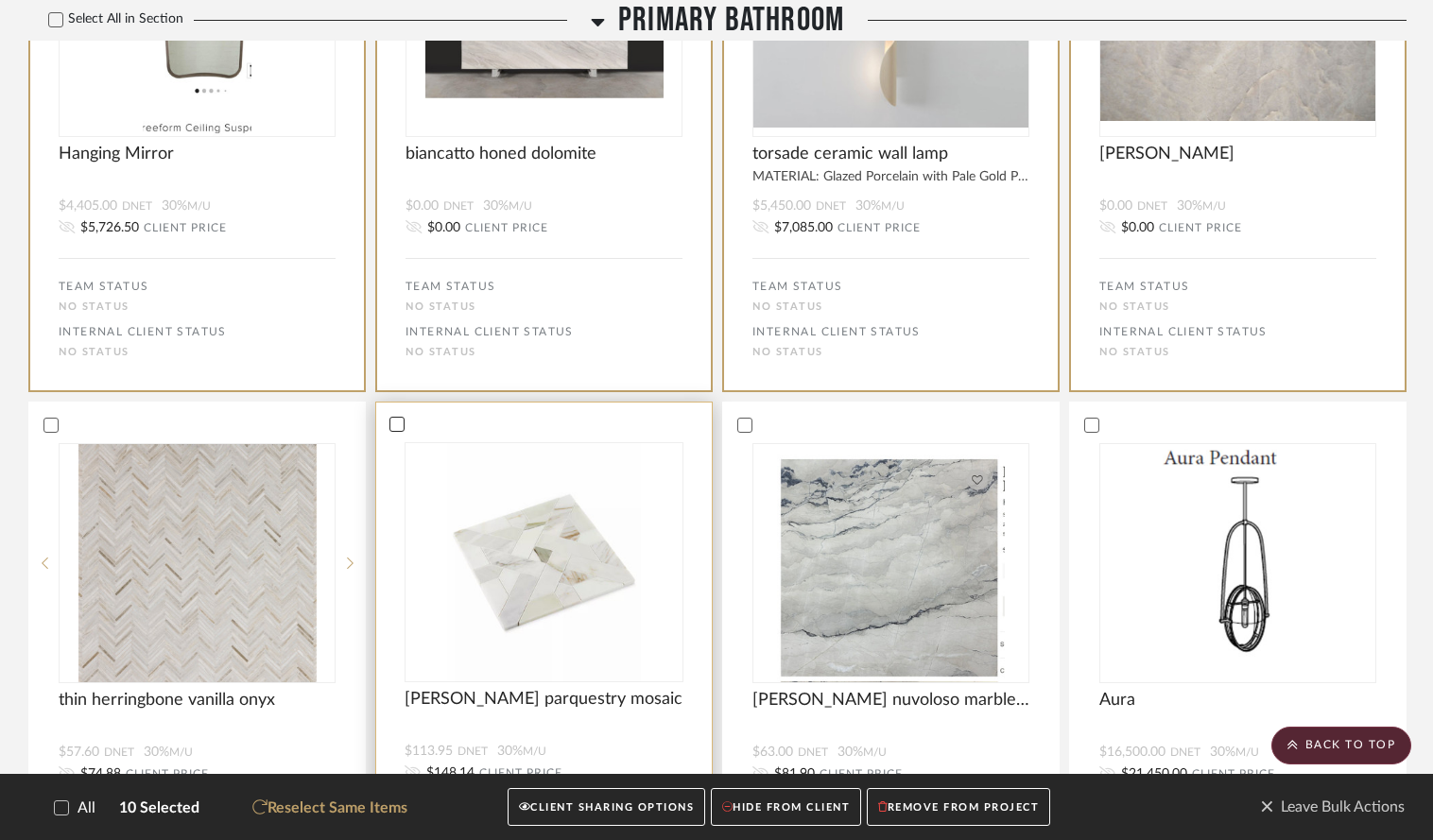
click at [396, 418] on icon at bounding box center [397, 423] width 13 height 13
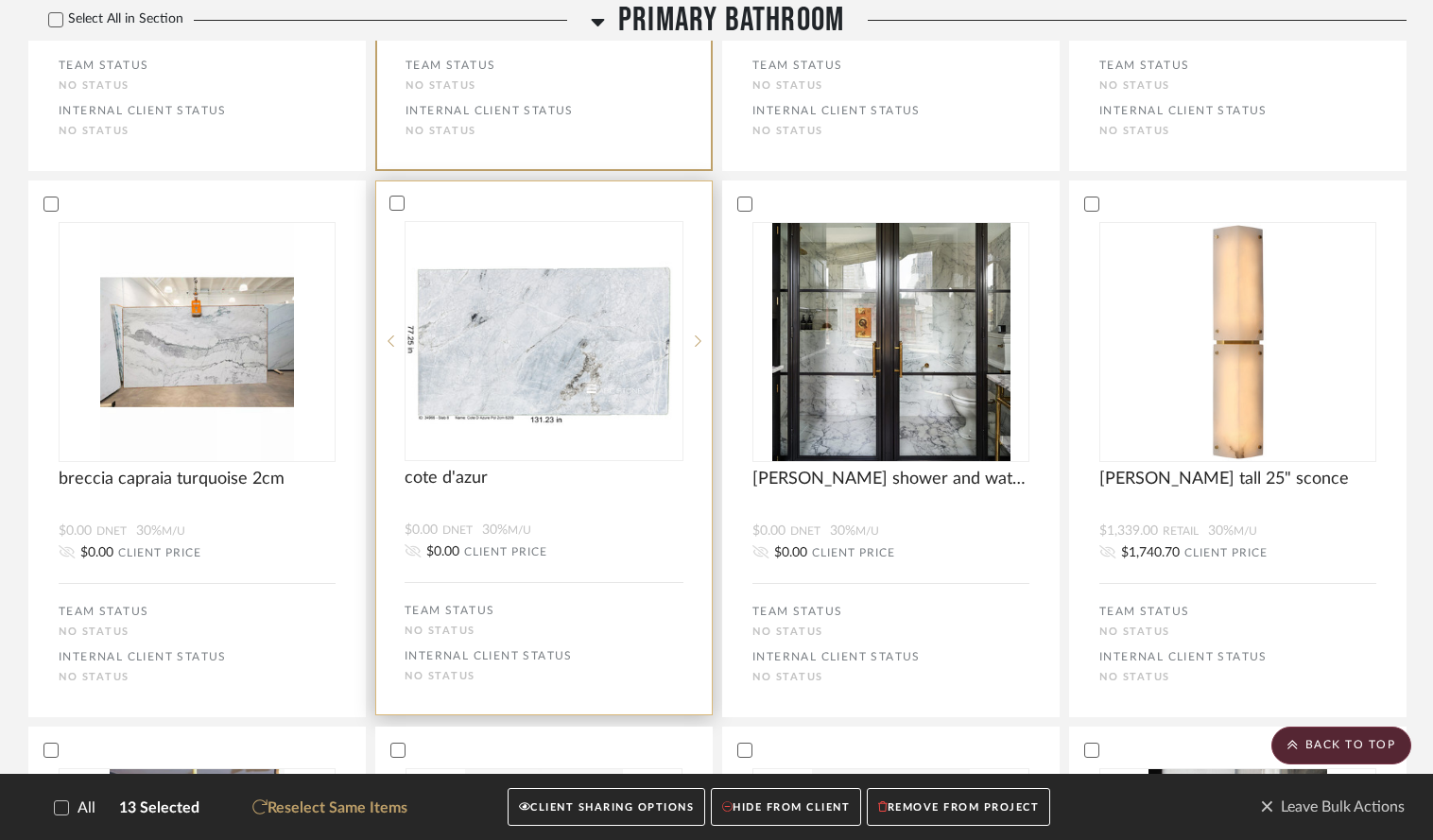
scroll to position [1592, 0]
click at [399, 195] on icon at bounding box center [397, 201] width 13 height 13
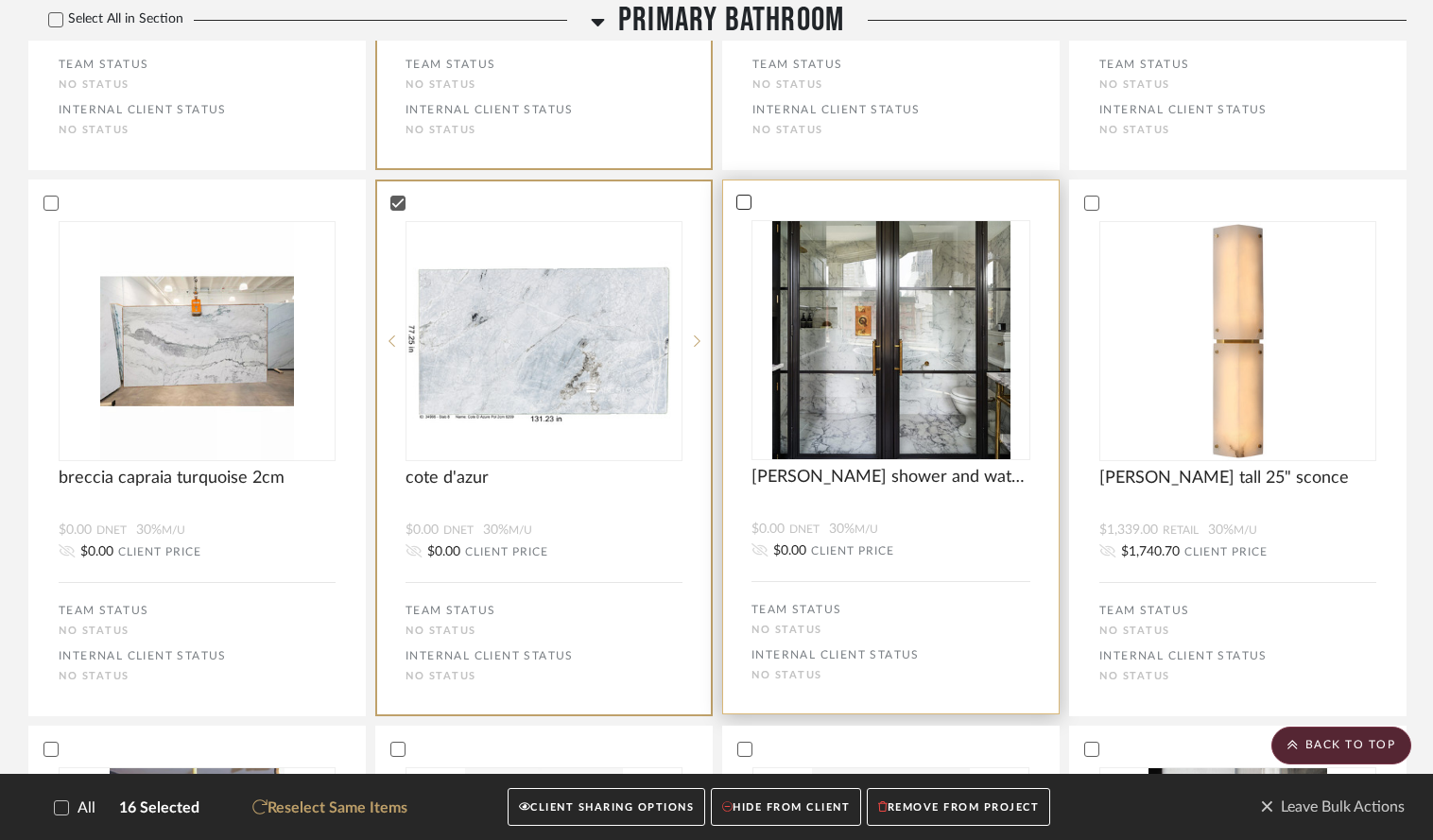
click at [740, 195] on icon at bounding box center [743, 201] width 13 height 13
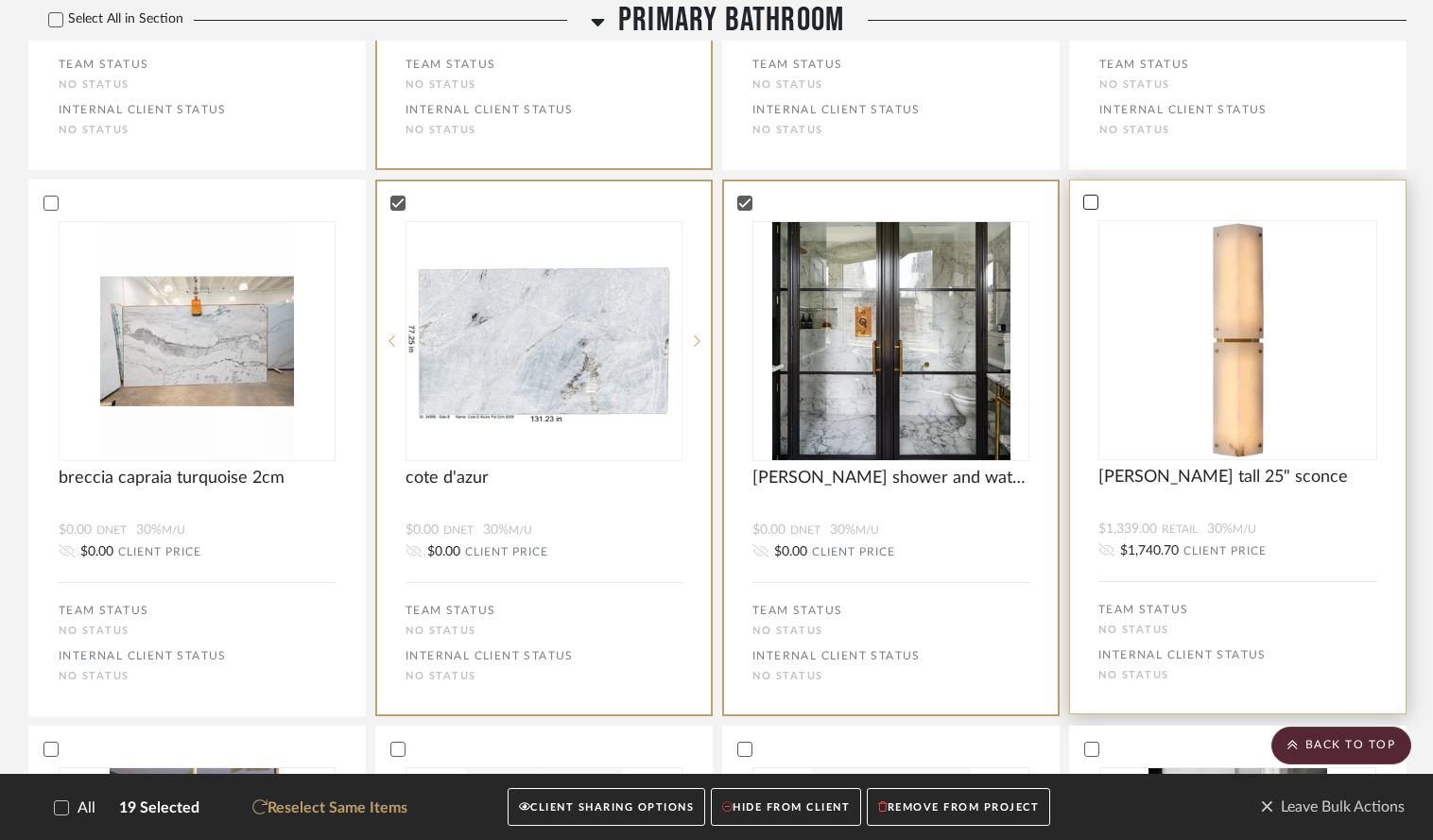
click at [1087, 195] on icon at bounding box center [1090, 201] width 13 height 13
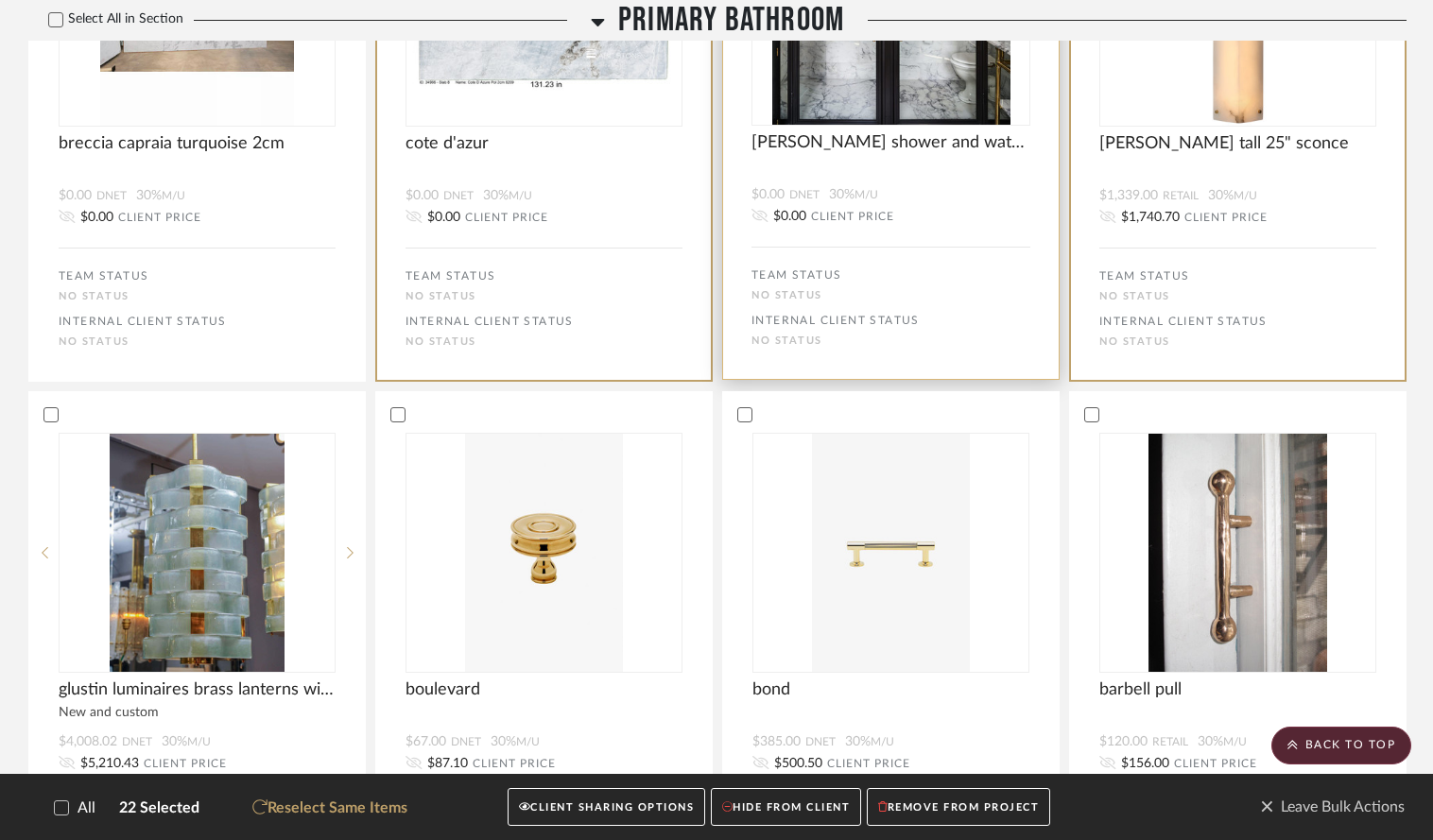
scroll to position [1929, 0]
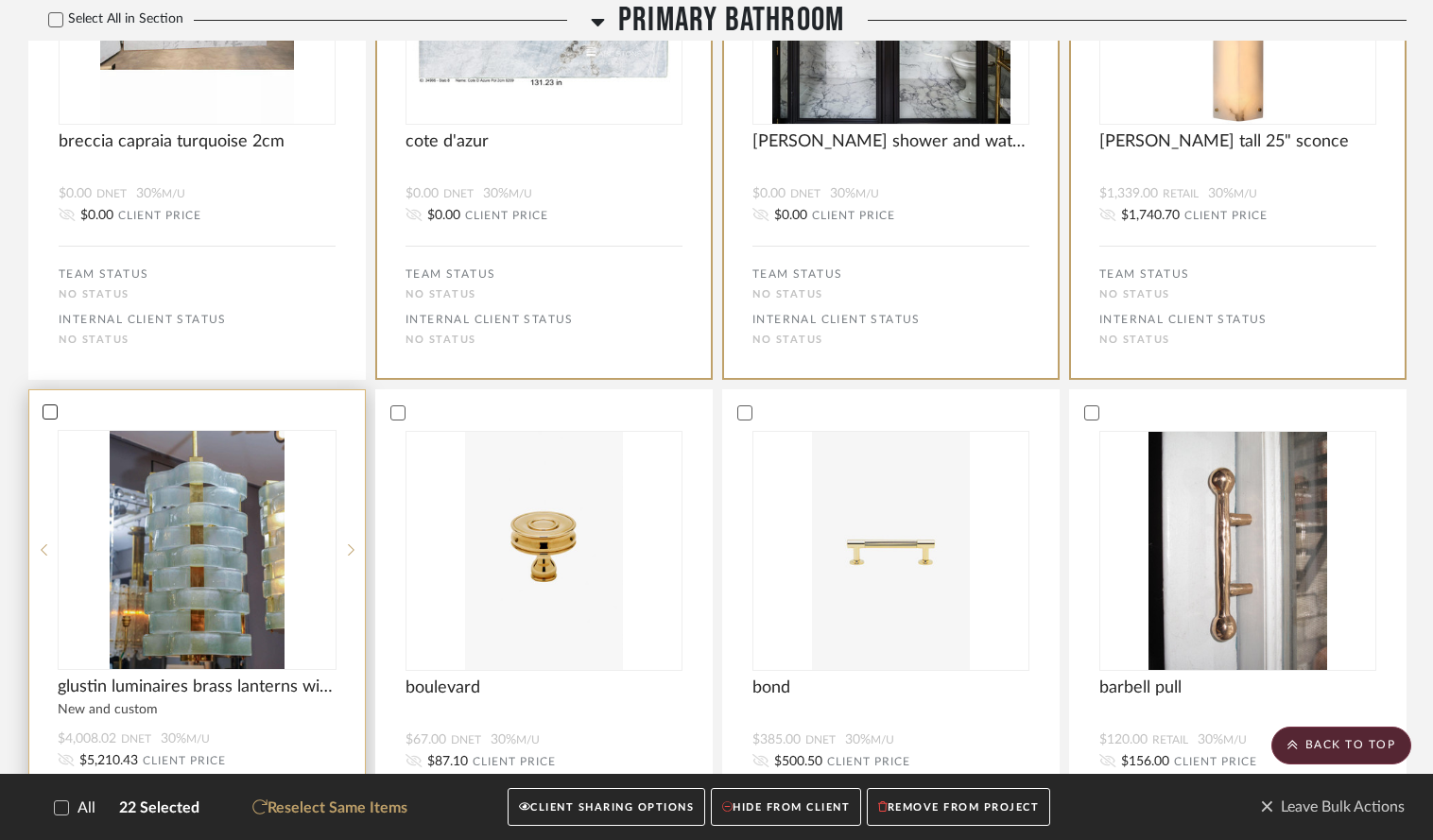
click at [45, 409] on icon at bounding box center [51, 414] width 12 height 10
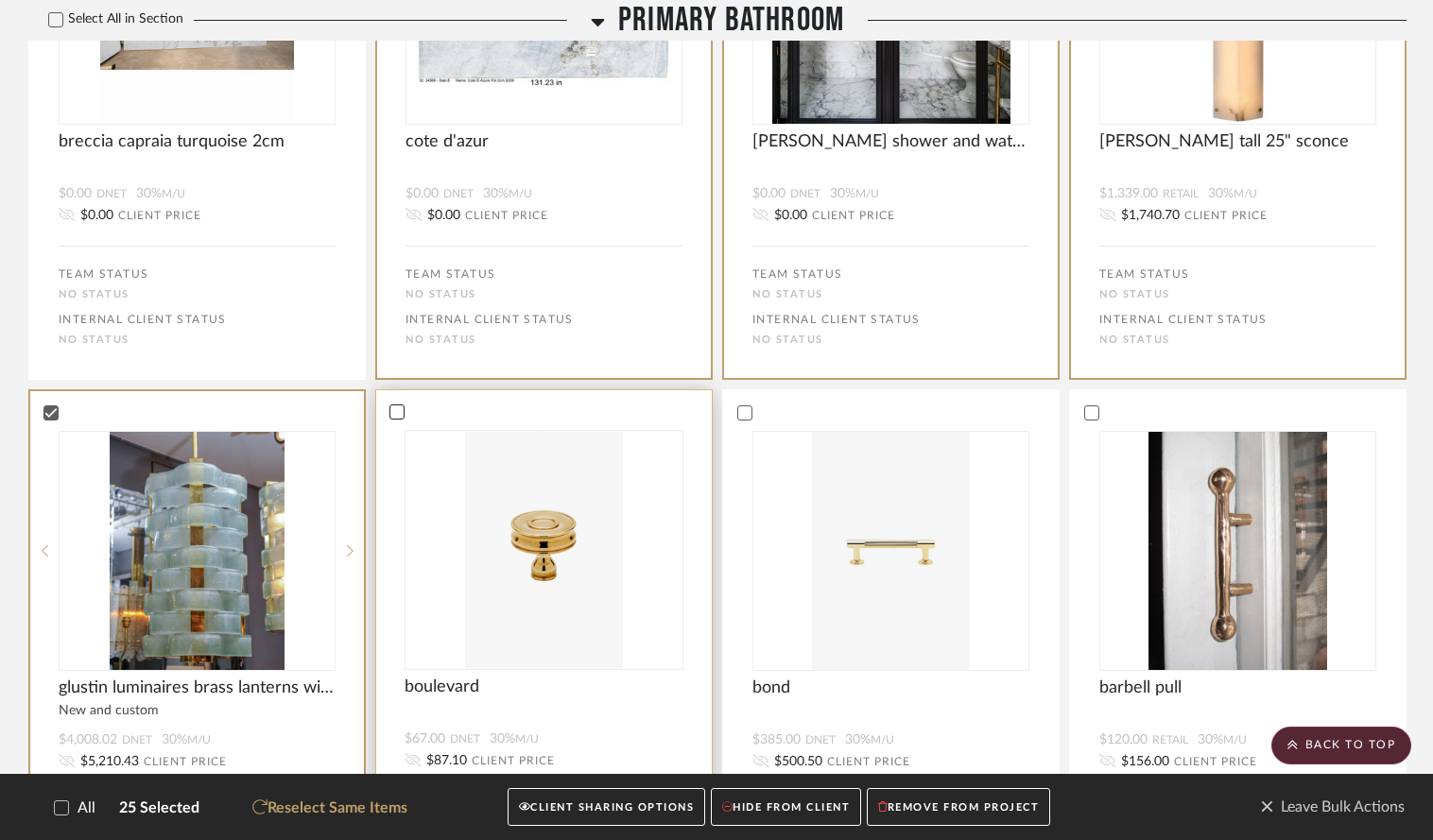
click at [397, 406] on icon at bounding box center [397, 412] width 13 height 13
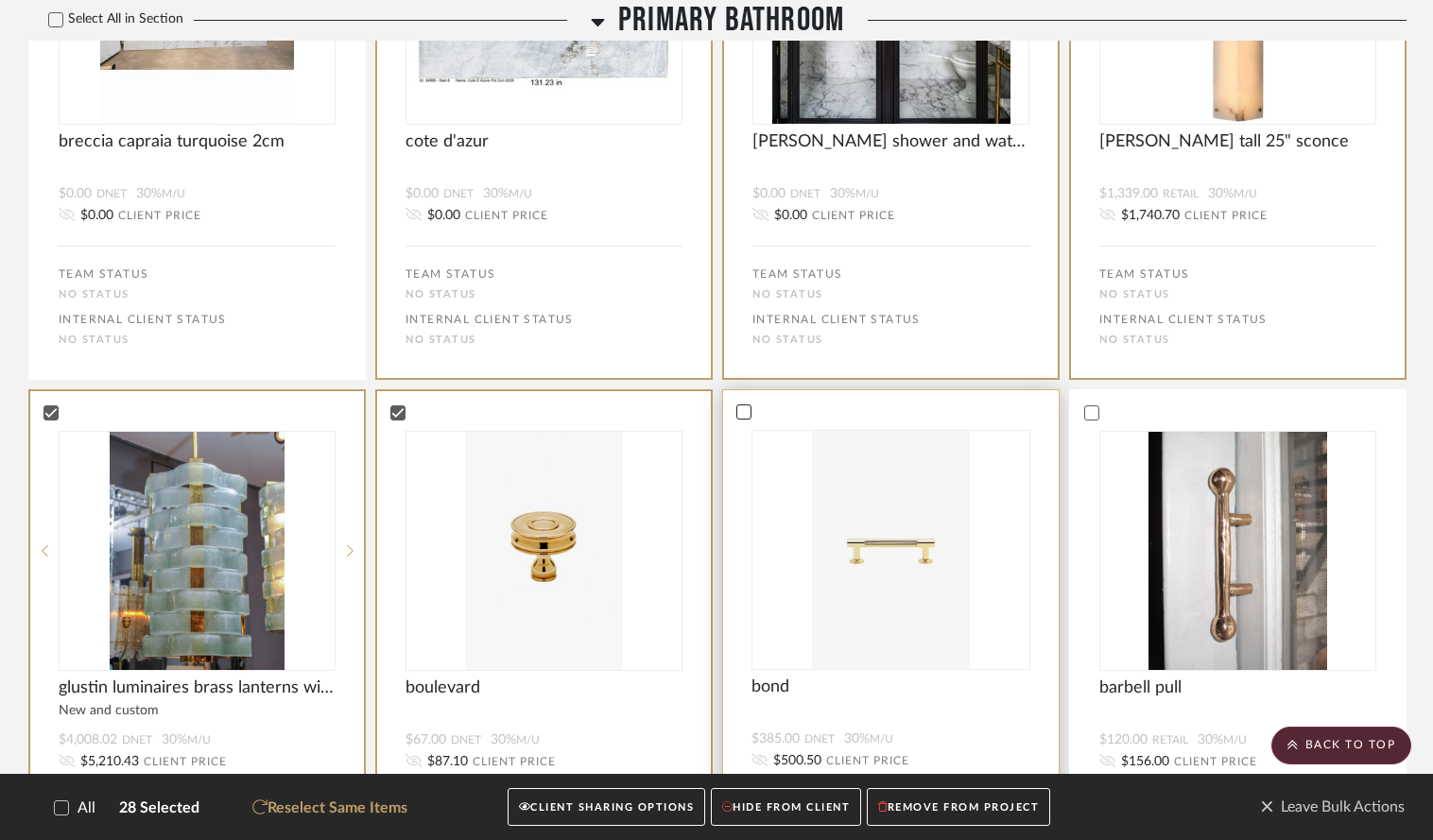
click at [743, 406] on icon at bounding box center [743, 412] width 13 height 13
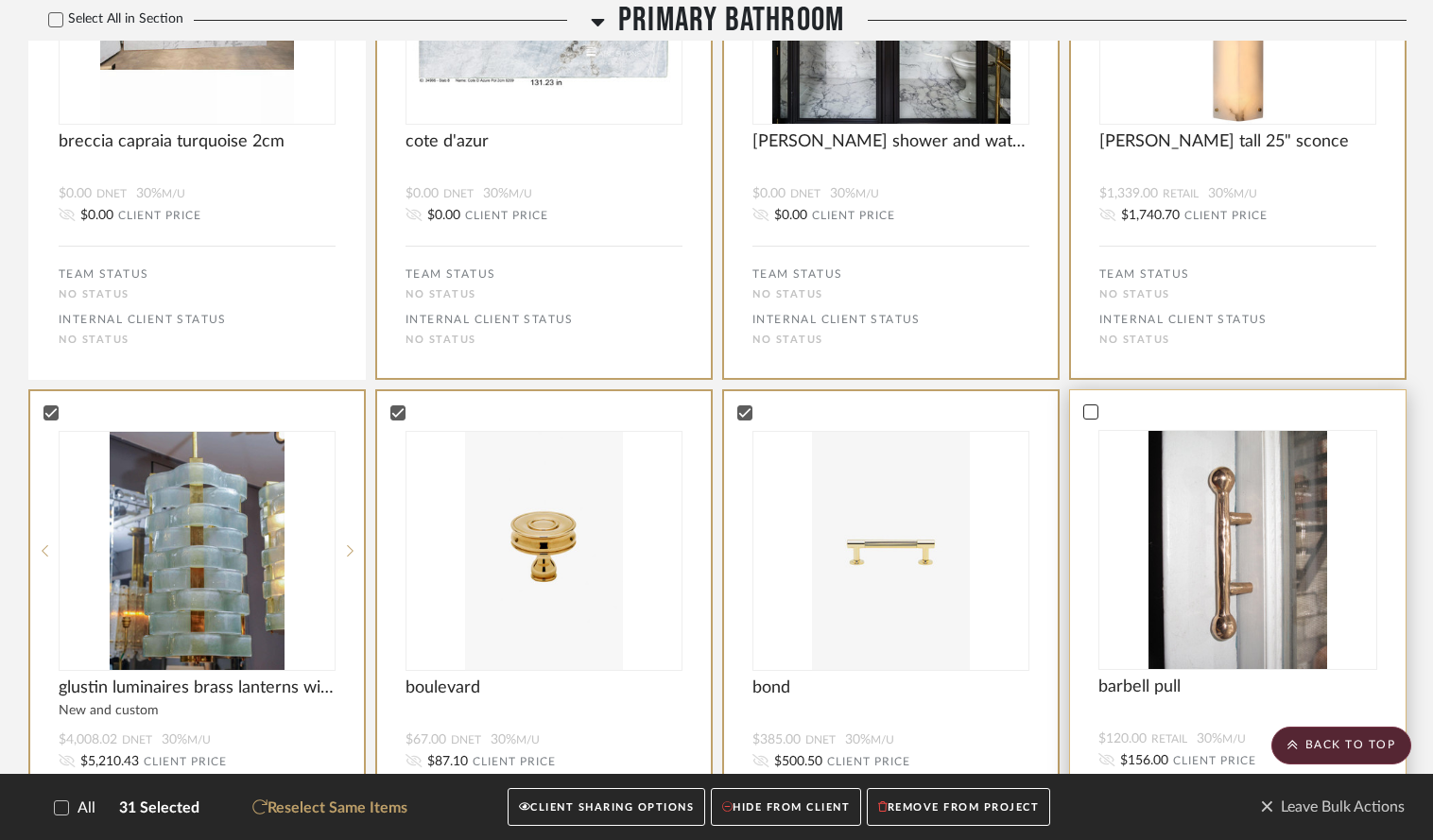
click at [1087, 406] on icon at bounding box center [1090, 412] width 13 height 13
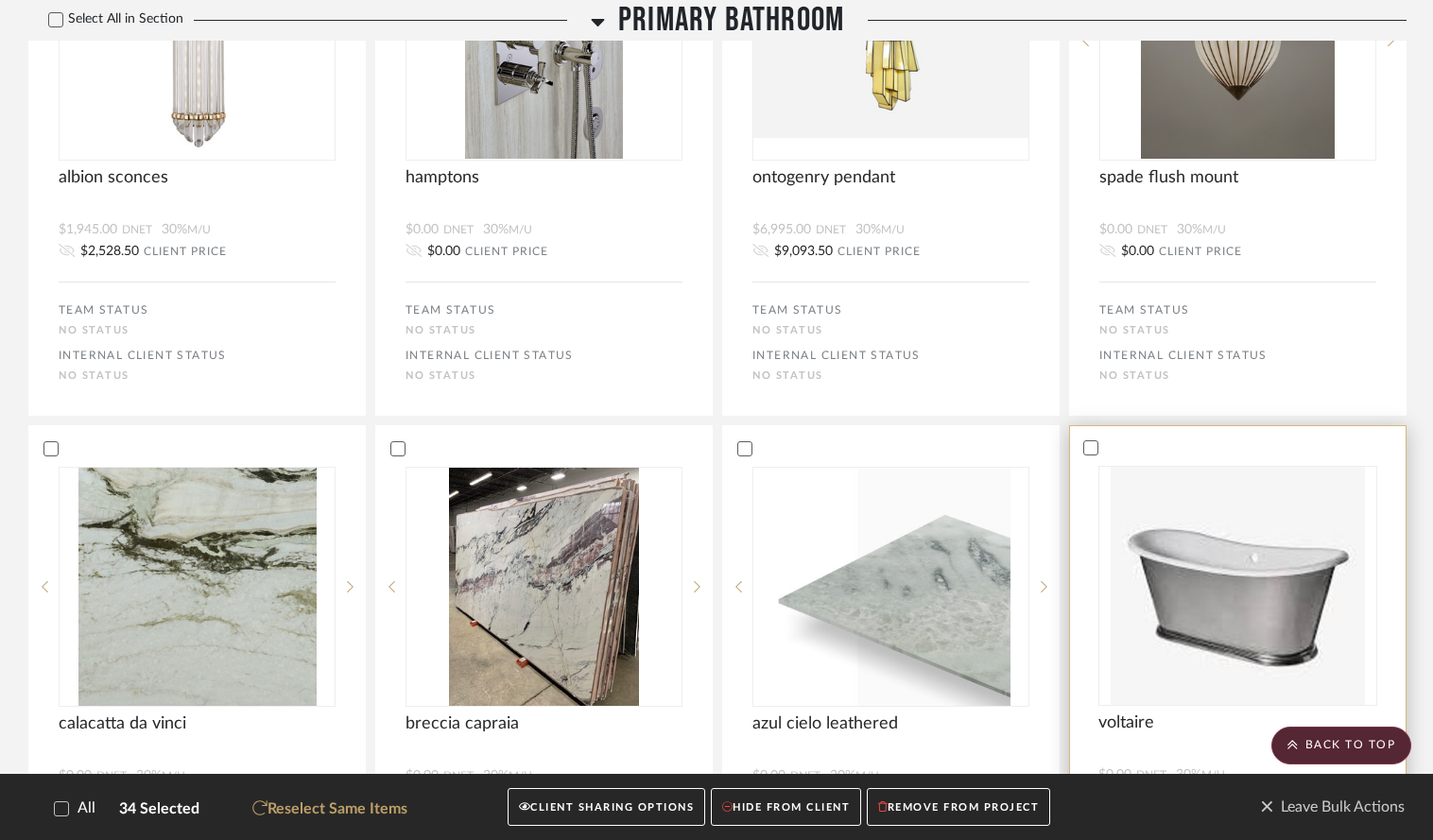
scroll to position [3530, 0]
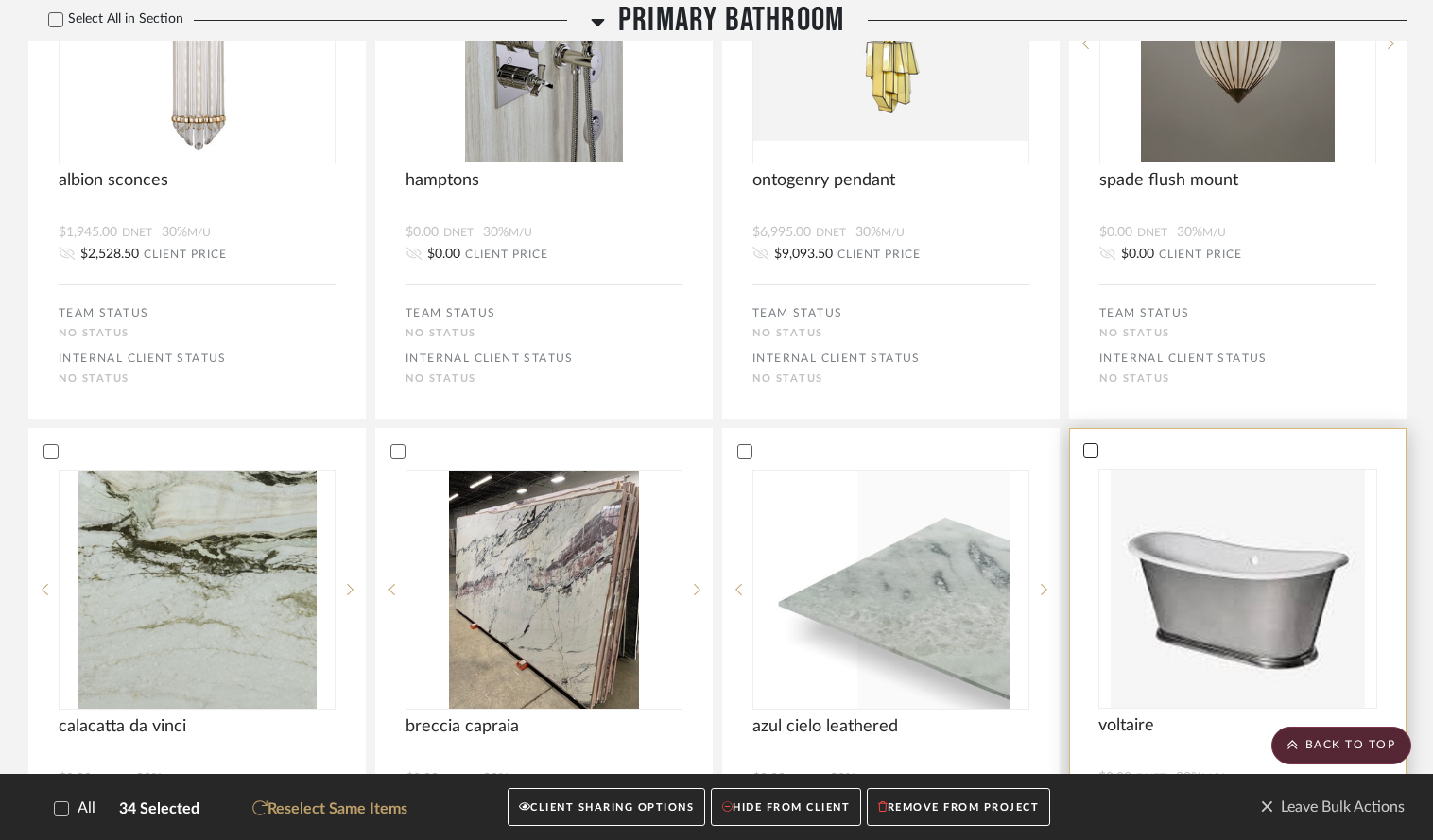
click at [1087, 444] on icon at bounding box center [1090, 450] width 13 height 13
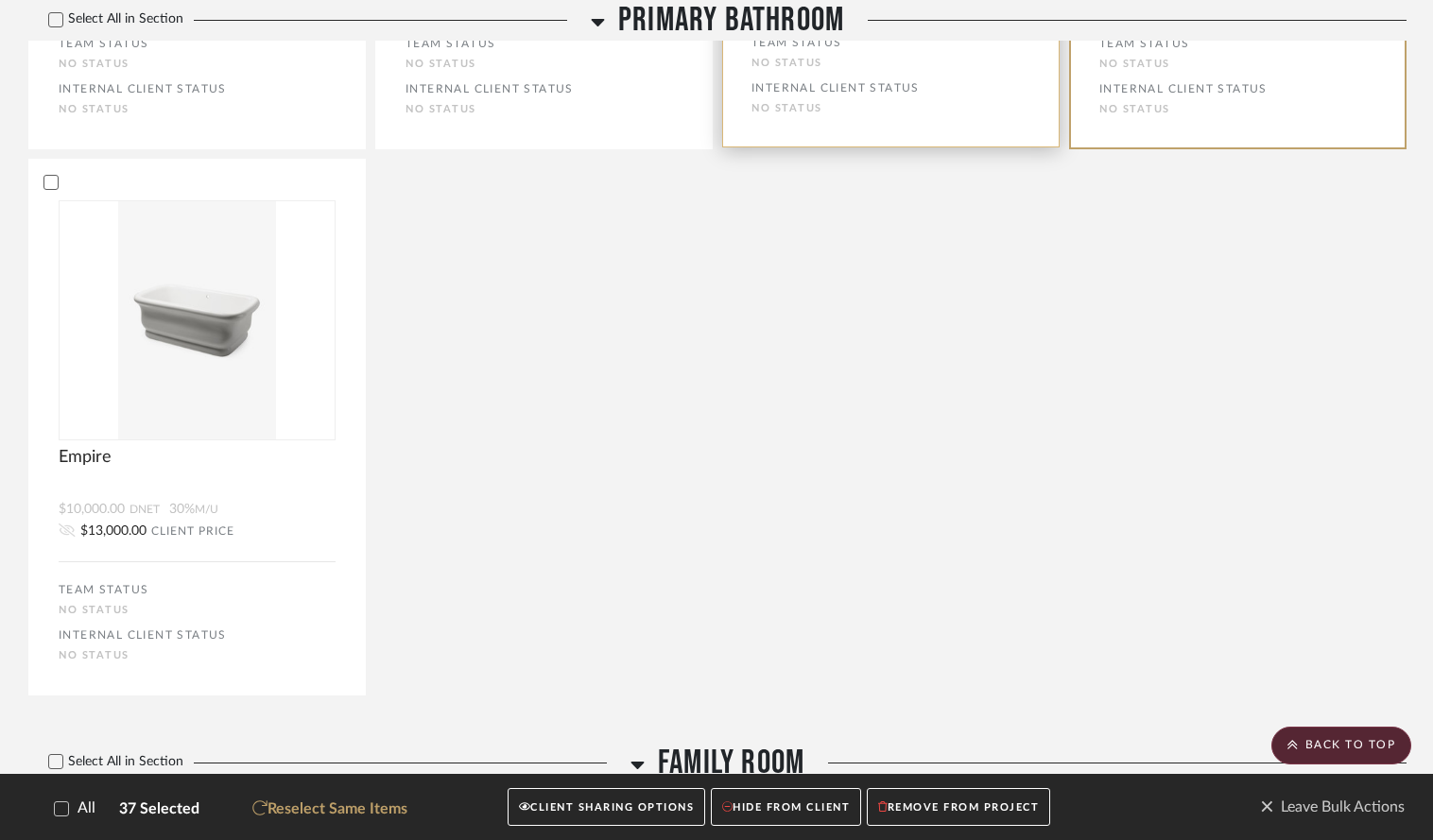
scroll to position [4347, 0]
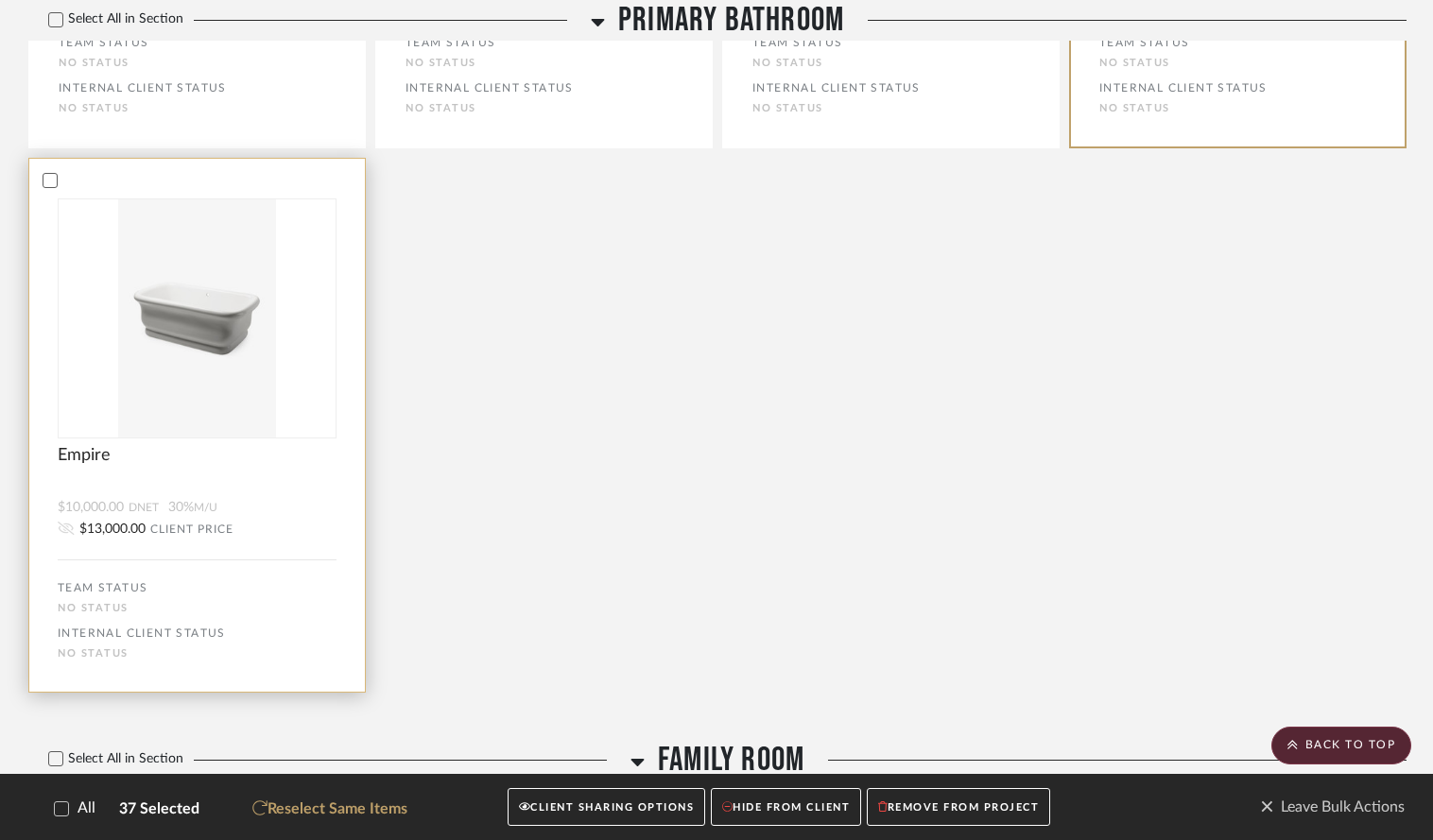
click at [48, 158] on bulk-actions-tile "Empire $10,000.00 DNET 30% M/U $13,000.00 CLIENT PRICE TEAM STATUS No STATUS IN…" at bounding box center [197, 425] width 337 height 536
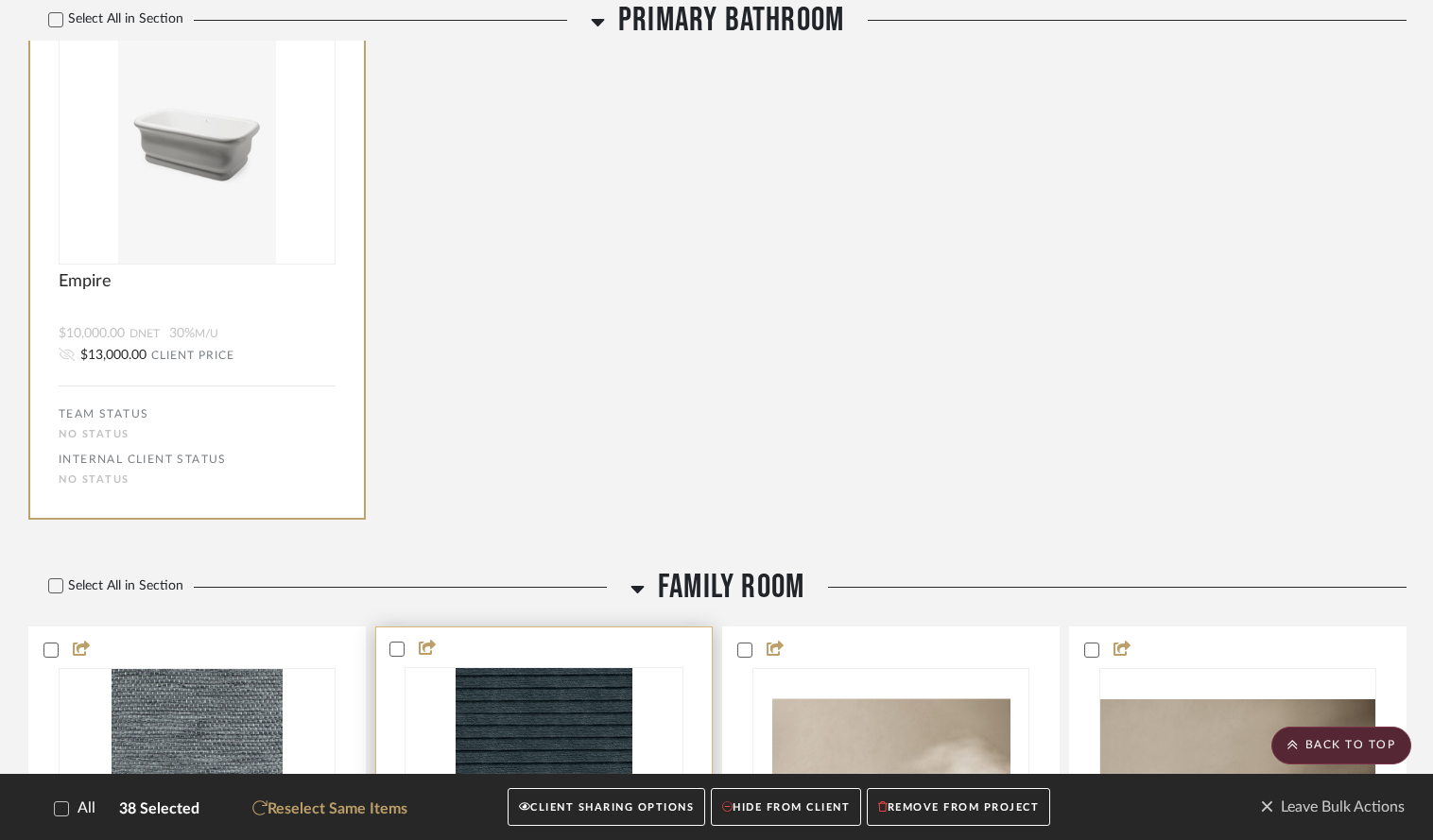
scroll to position [4526, 0]
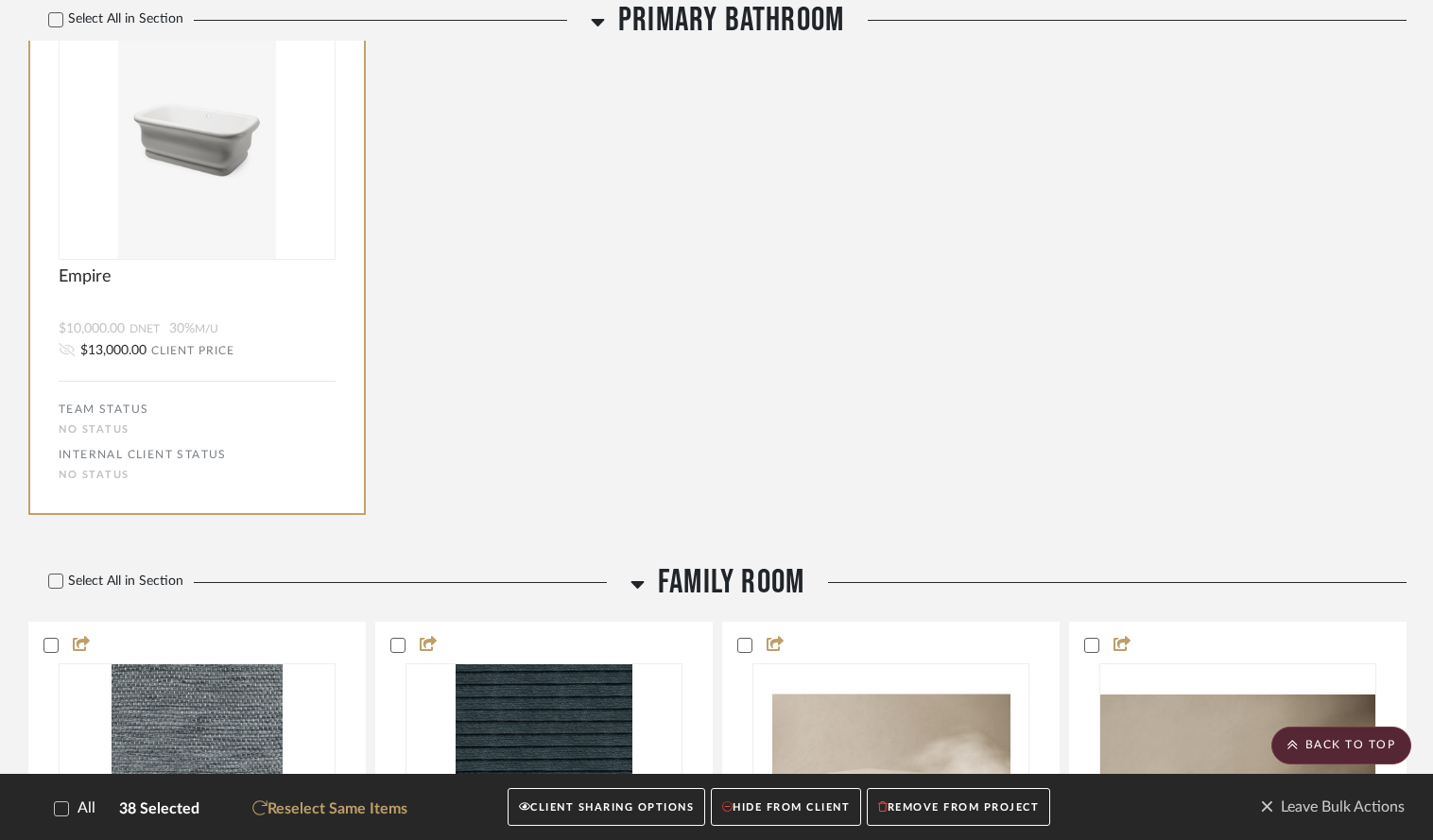
click at [615, 806] on button "CLIENT SHARING OPTIONS" at bounding box center [606, 807] width 197 height 39
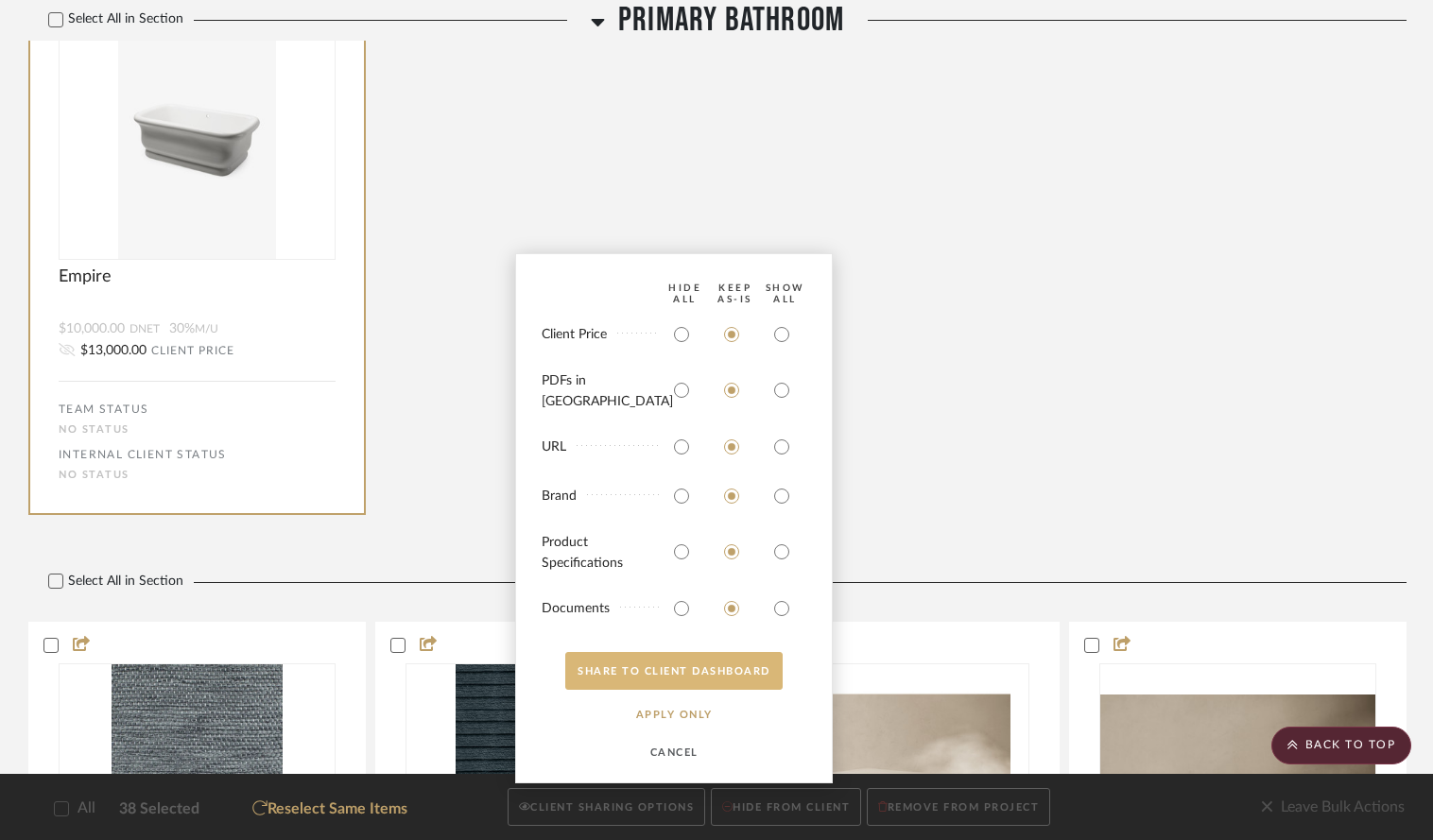
click at [697, 671] on button "SHARE TO CLIENT Dashboard" at bounding box center [673, 671] width 217 height 38
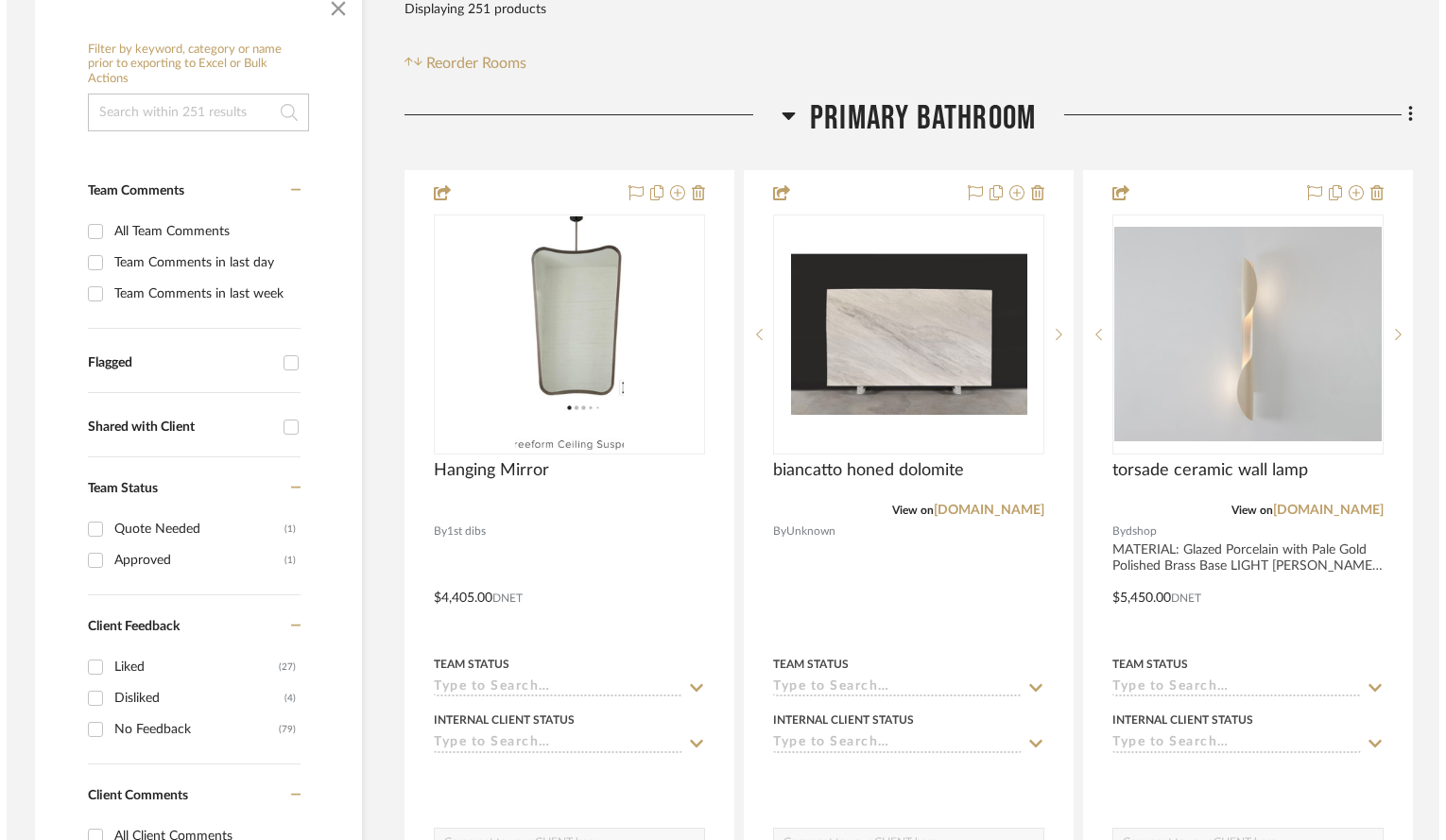
scroll to position [0, 0]
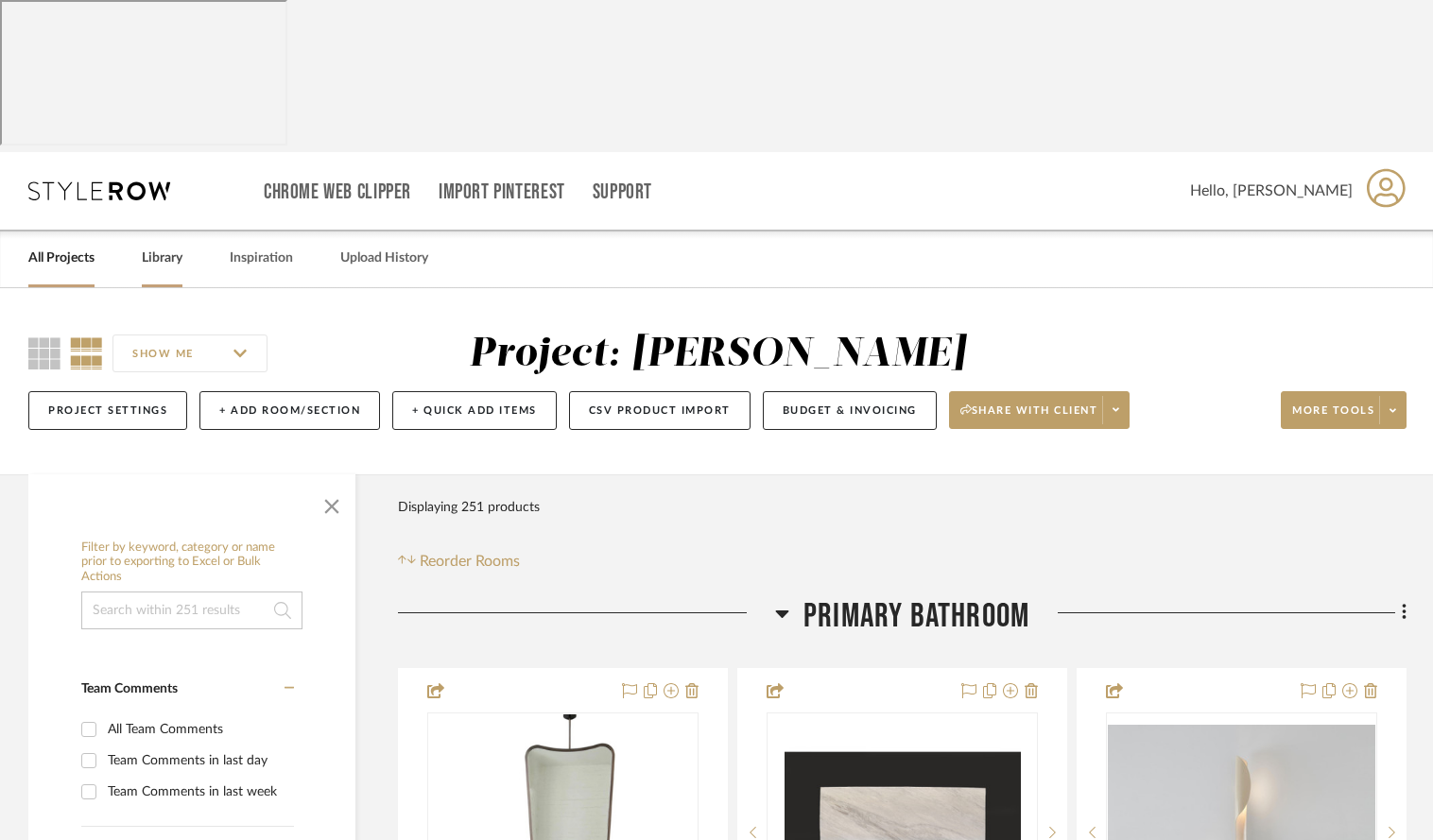
click at [160, 246] on link "Library" at bounding box center [162, 259] width 41 height 26
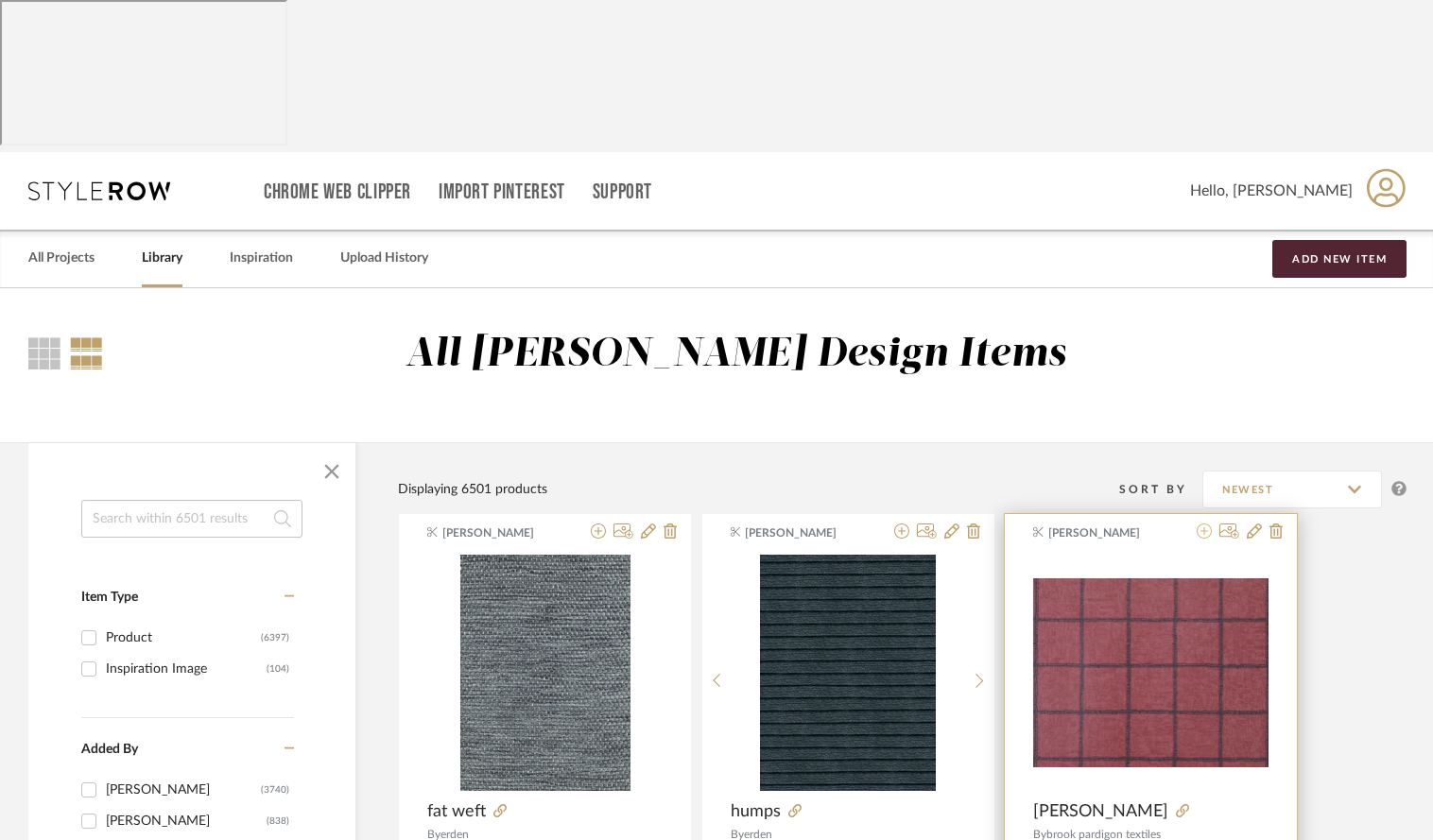
click at [1087, 524] on icon at bounding box center [1204, 531] width 15 height 15
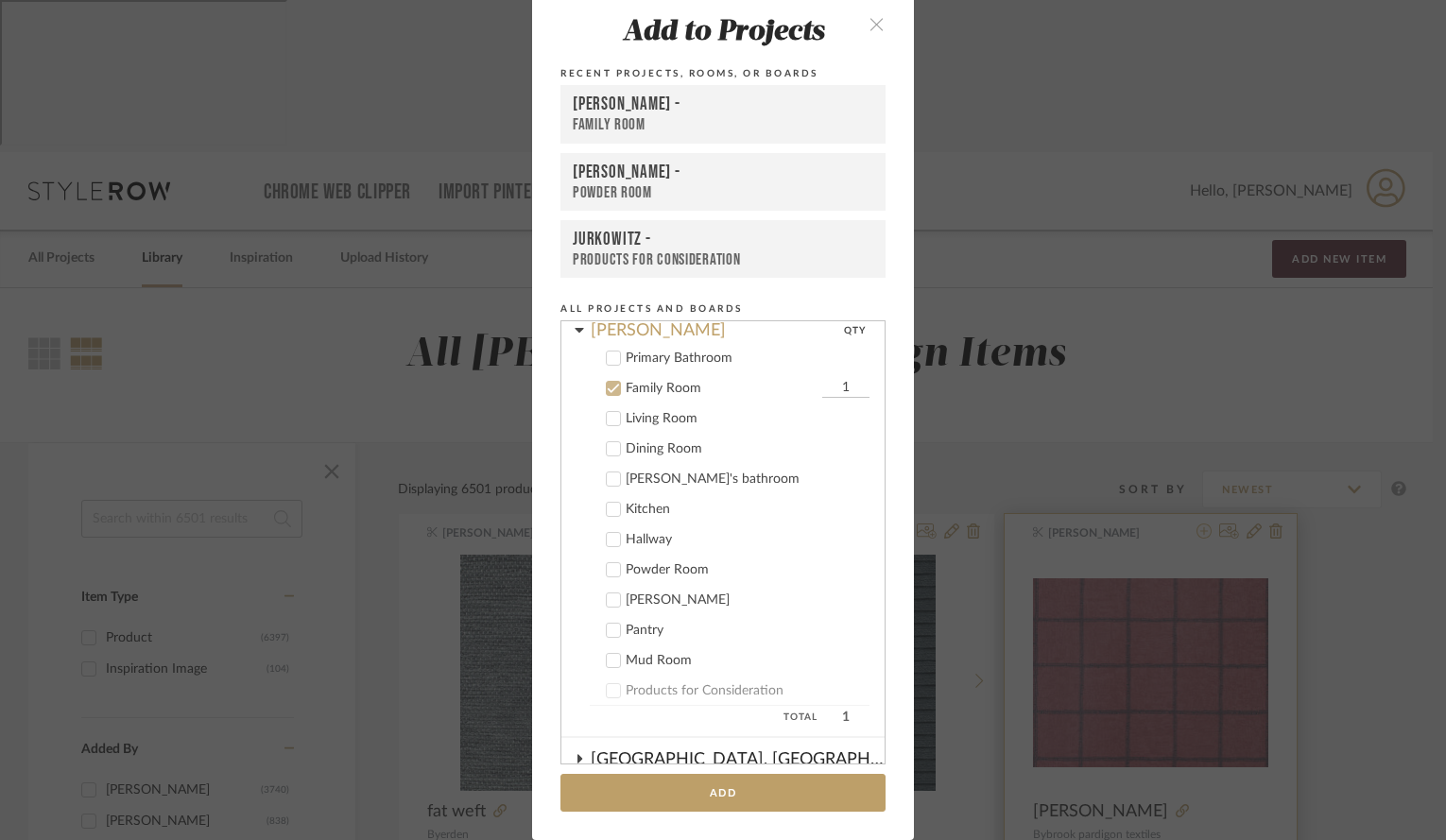
scroll to position [162, 0]
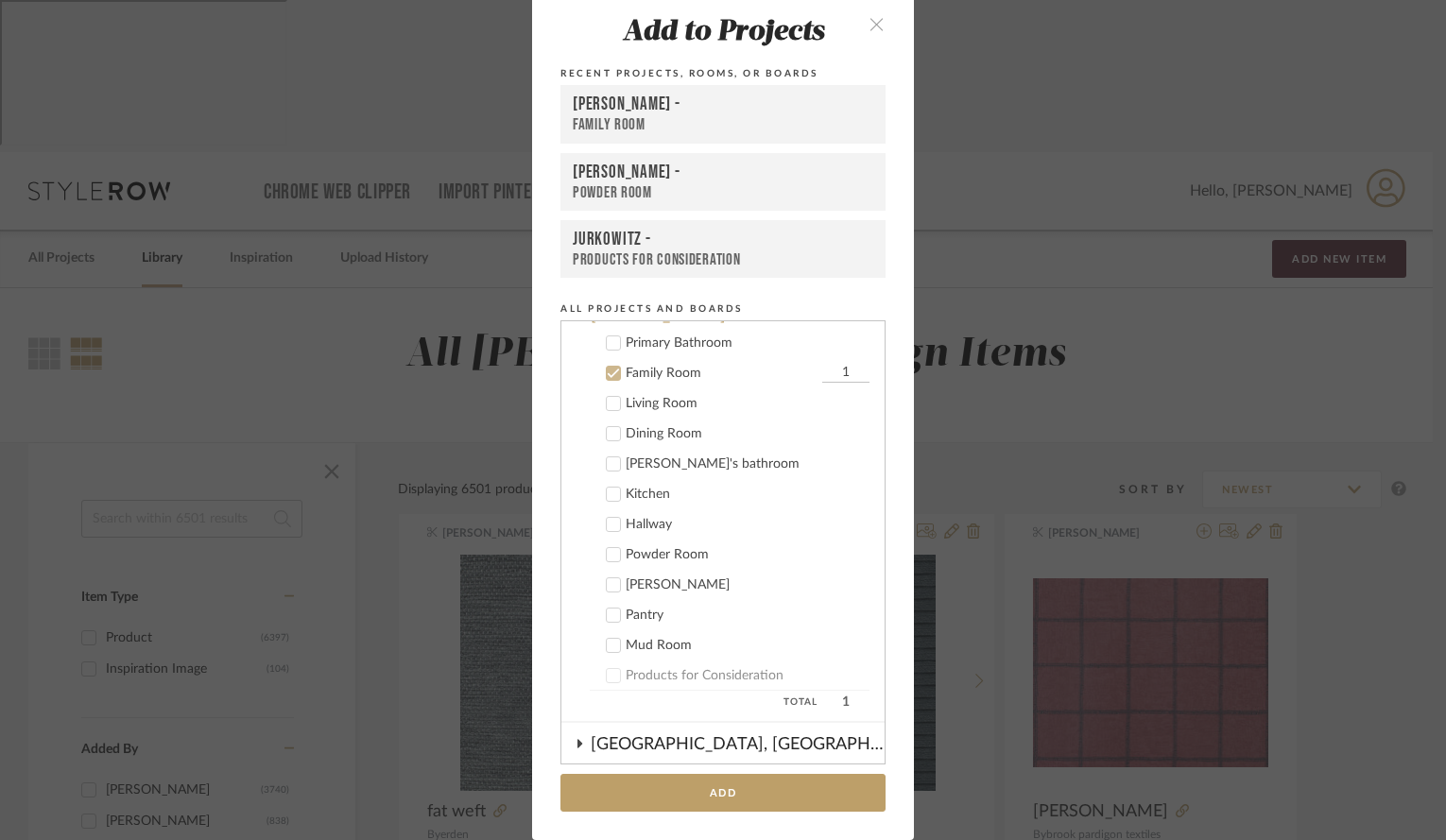
click at [608, 376] on icon at bounding box center [614, 375] width 12 height 10
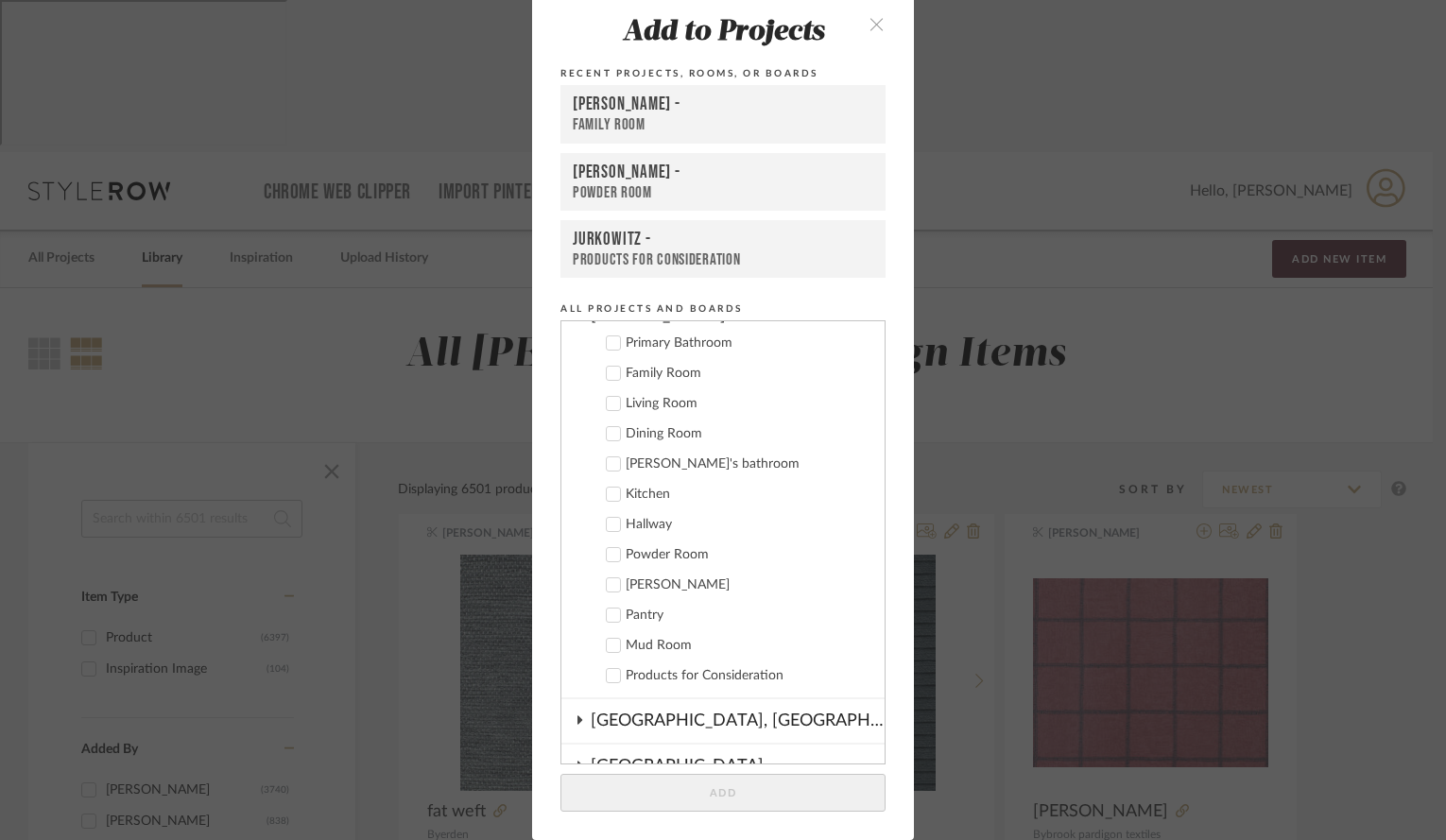
click at [610, 555] on icon at bounding box center [613, 554] width 13 height 13
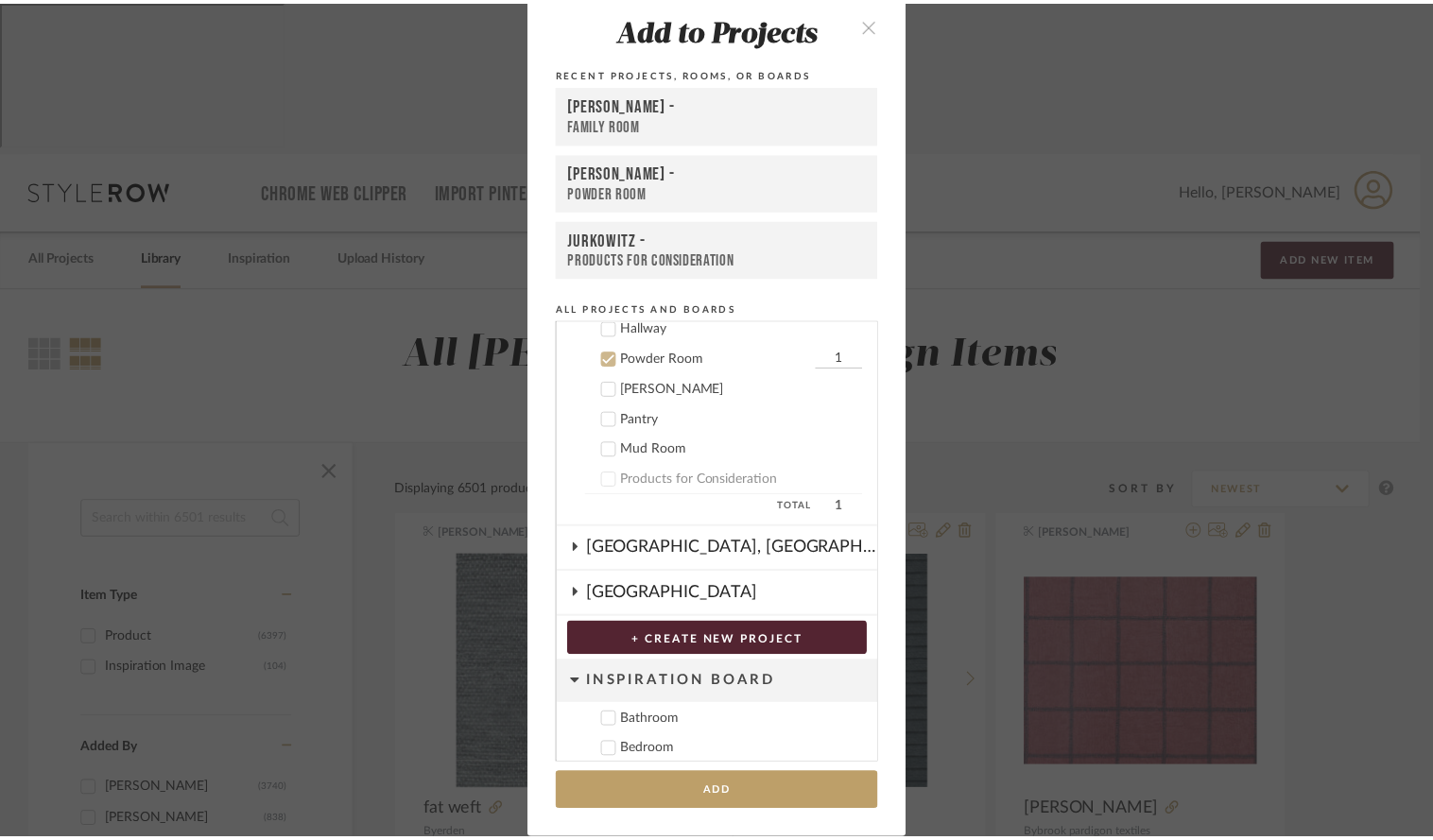
scroll to position [378, 0]
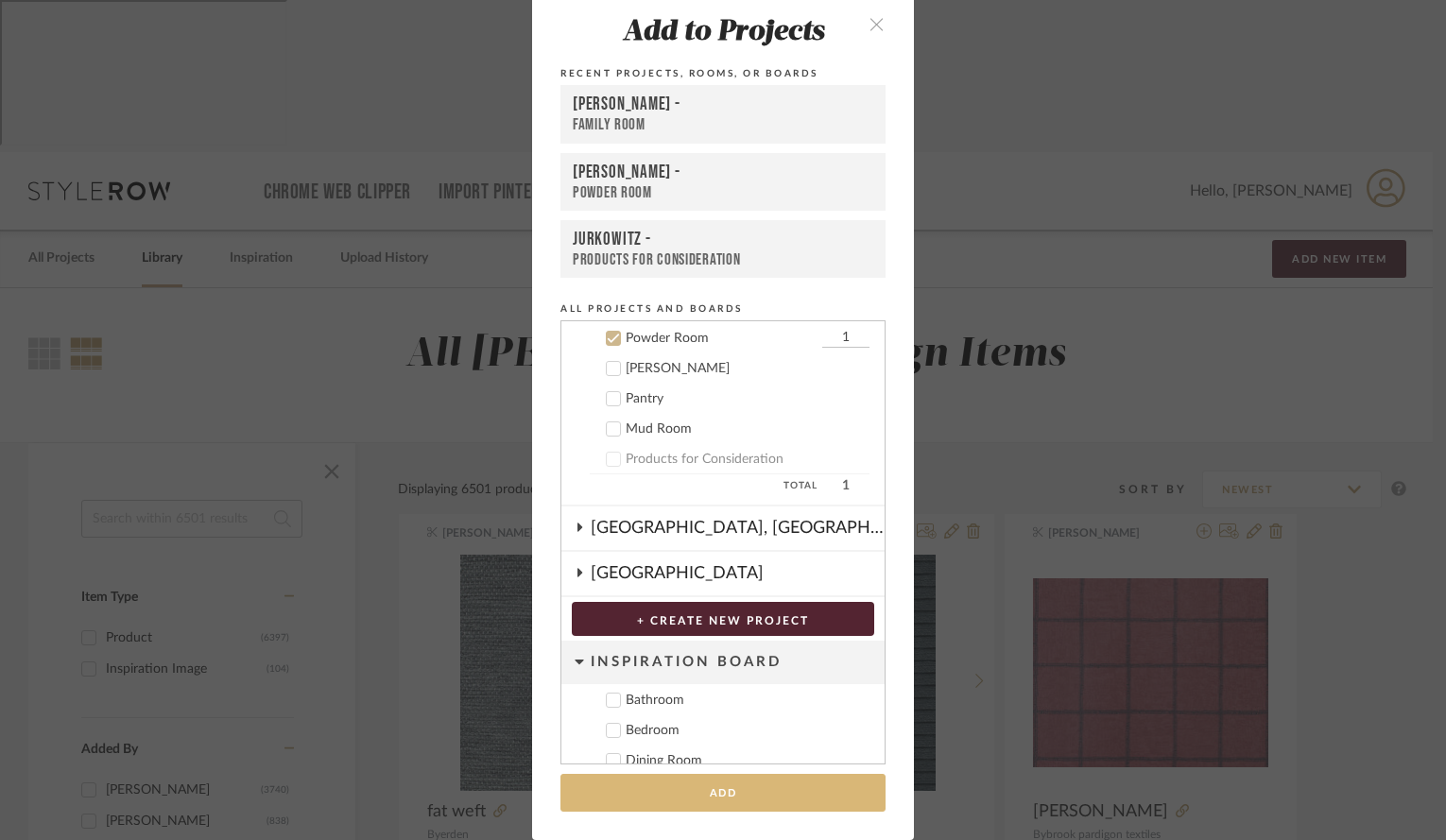
click at [691, 800] on button "Add" at bounding box center [723, 793] width 325 height 39
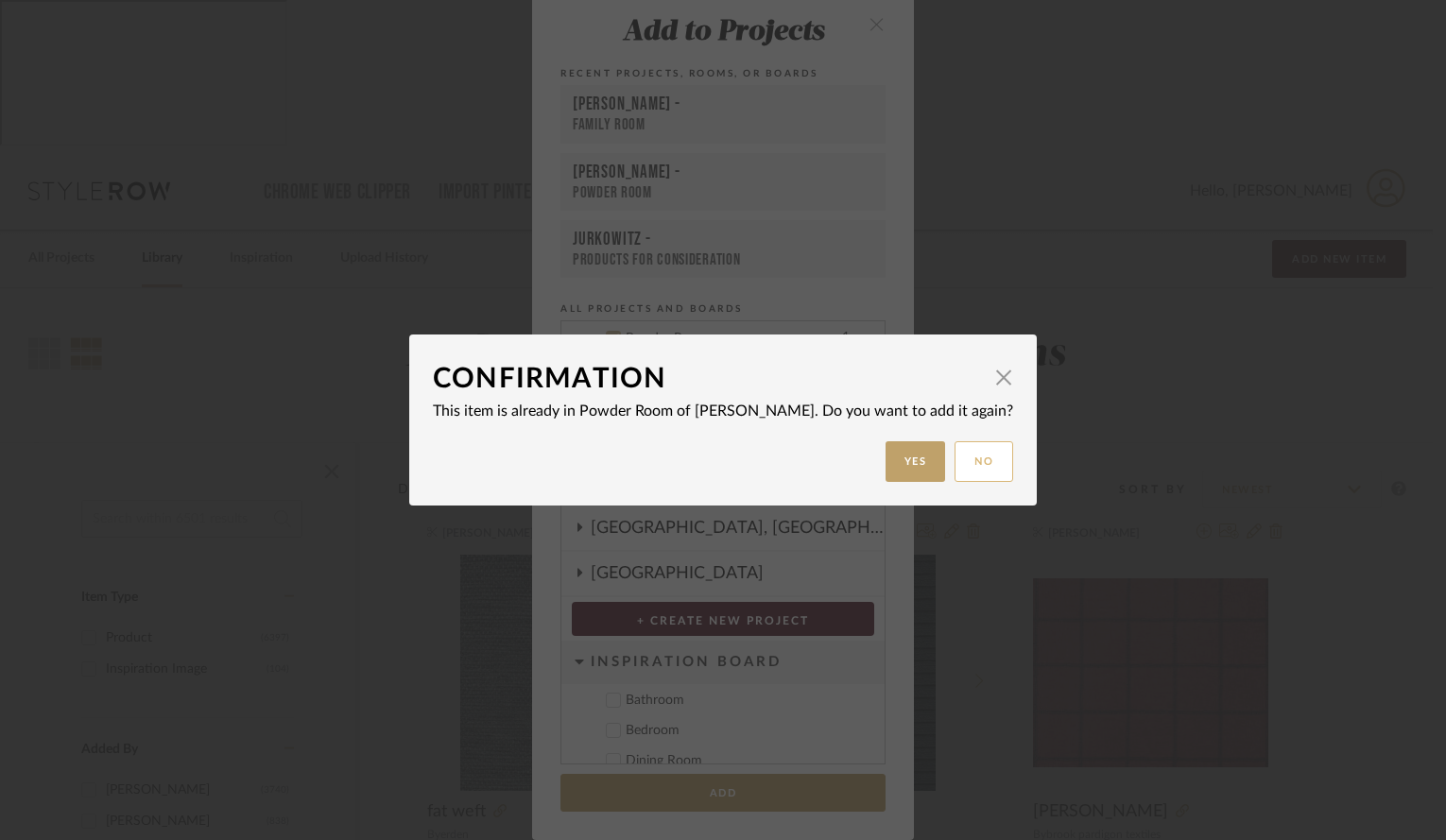
click at [955, 460] on button "No" at bounding box center [984, 461] width 59 height 41
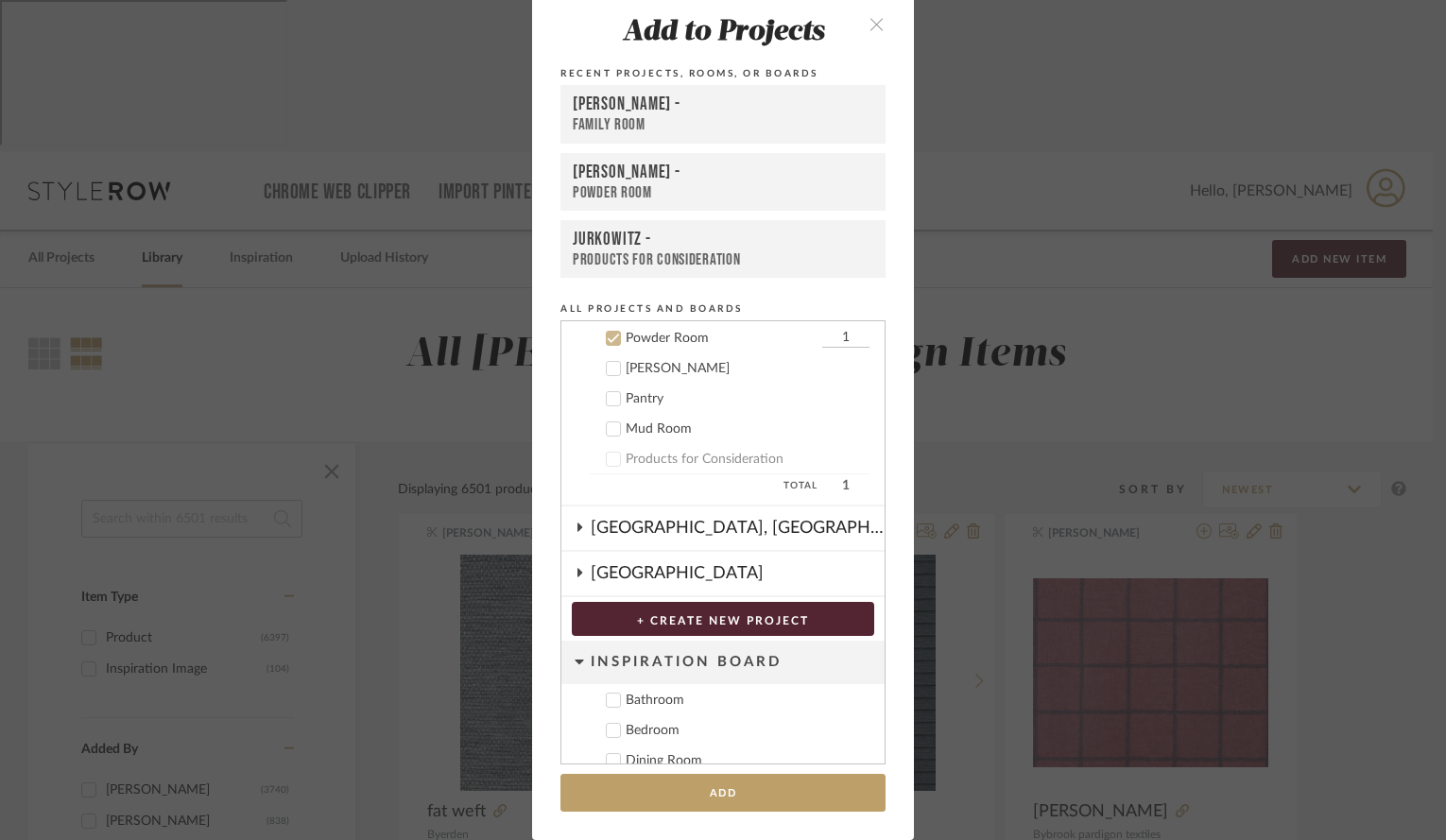
click at [268, 339] on div "Add to Projects Recent Projects, Rooms, or Boards [PERSON_NAME] - Family Room […" at bounding box center [723, 420] width 1446 height 840
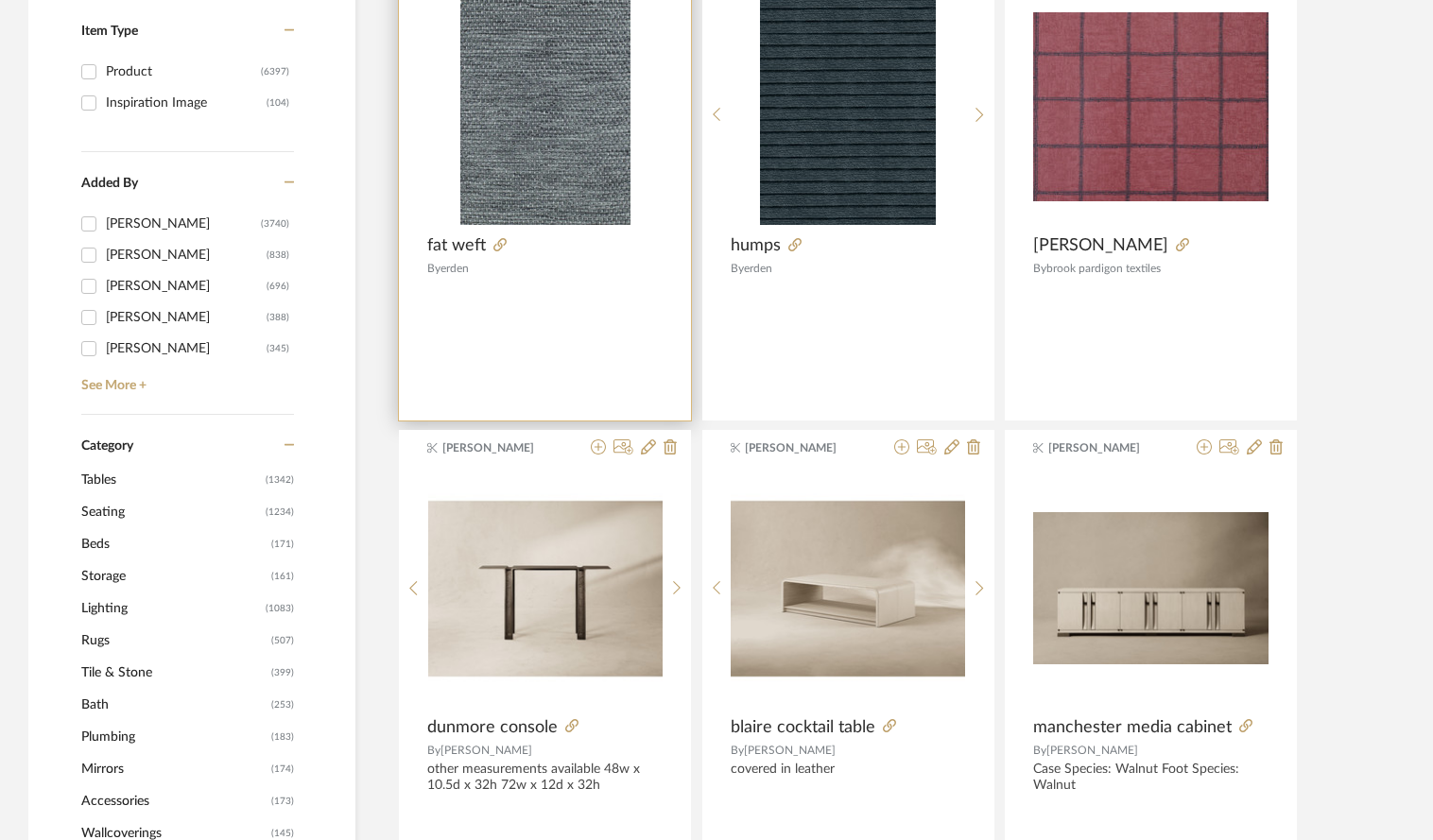
scroll to position [591, 0]
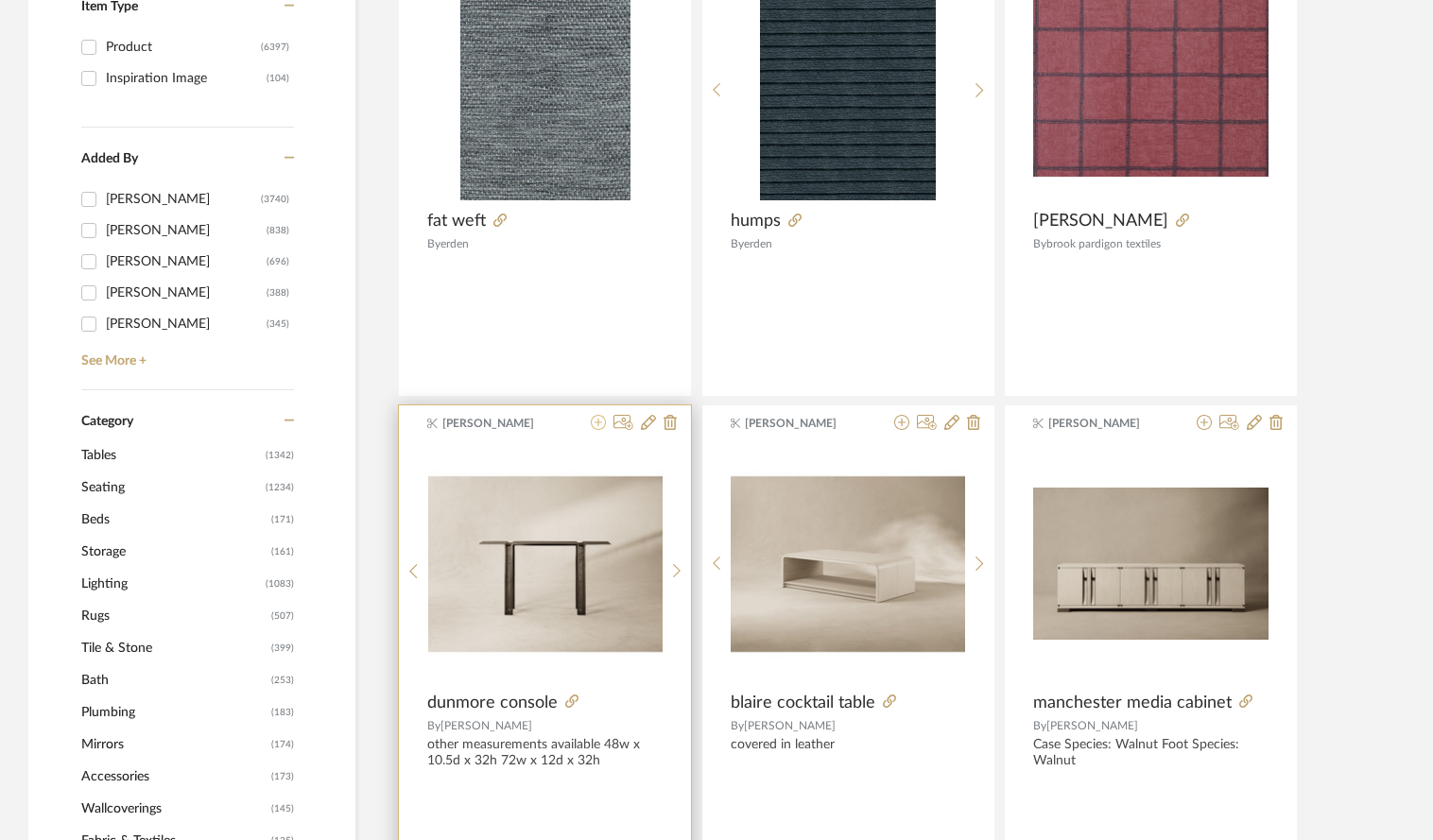
click at [596, 415] on icon at bounding box center [598, 421] width 15 height 15
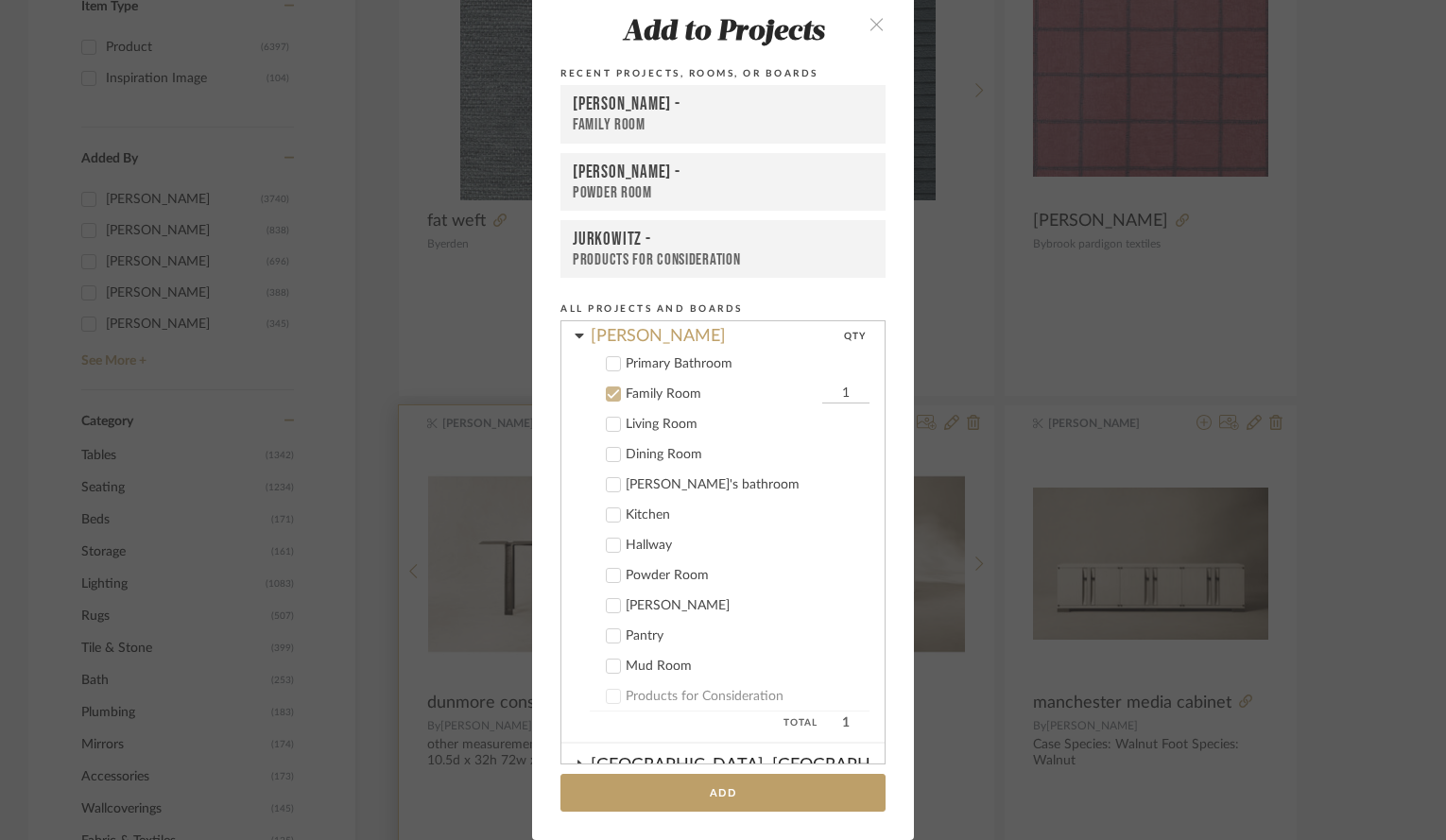
scroll to position [162, 0]
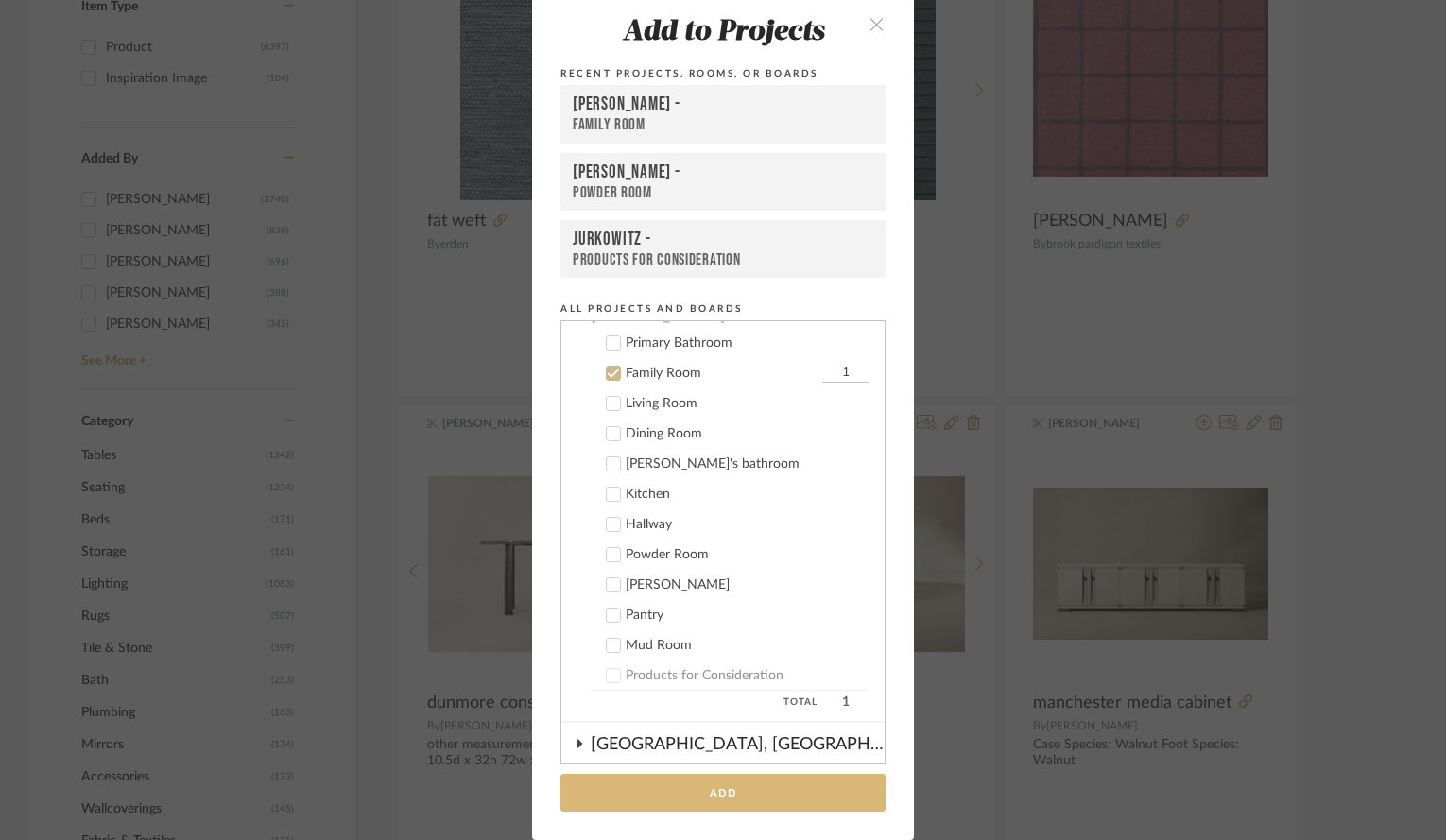
click at [688, 798] on button "Add" at bounding box center [723, 793] width 325 height 39
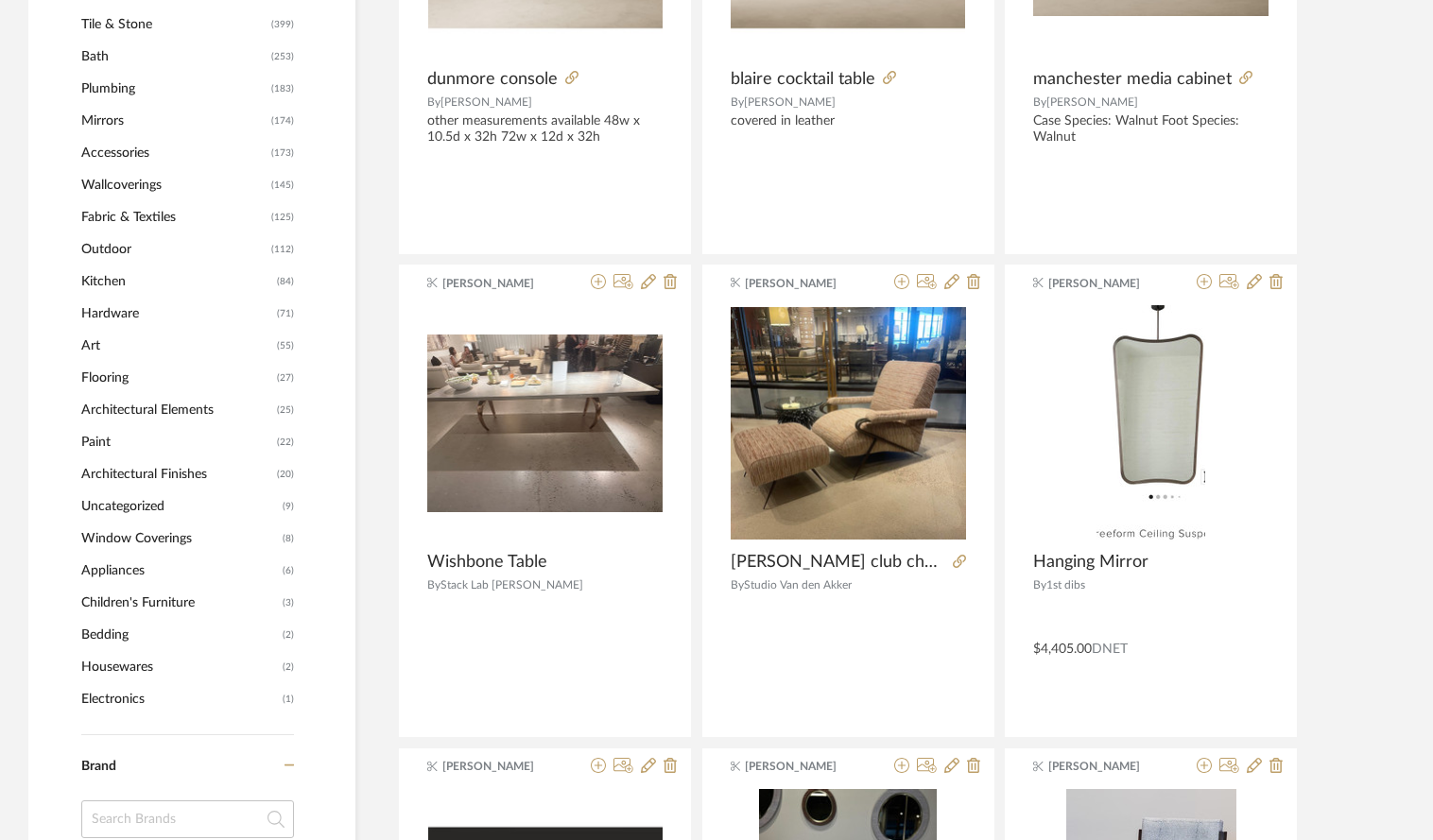
scroll to position [1198, 0]
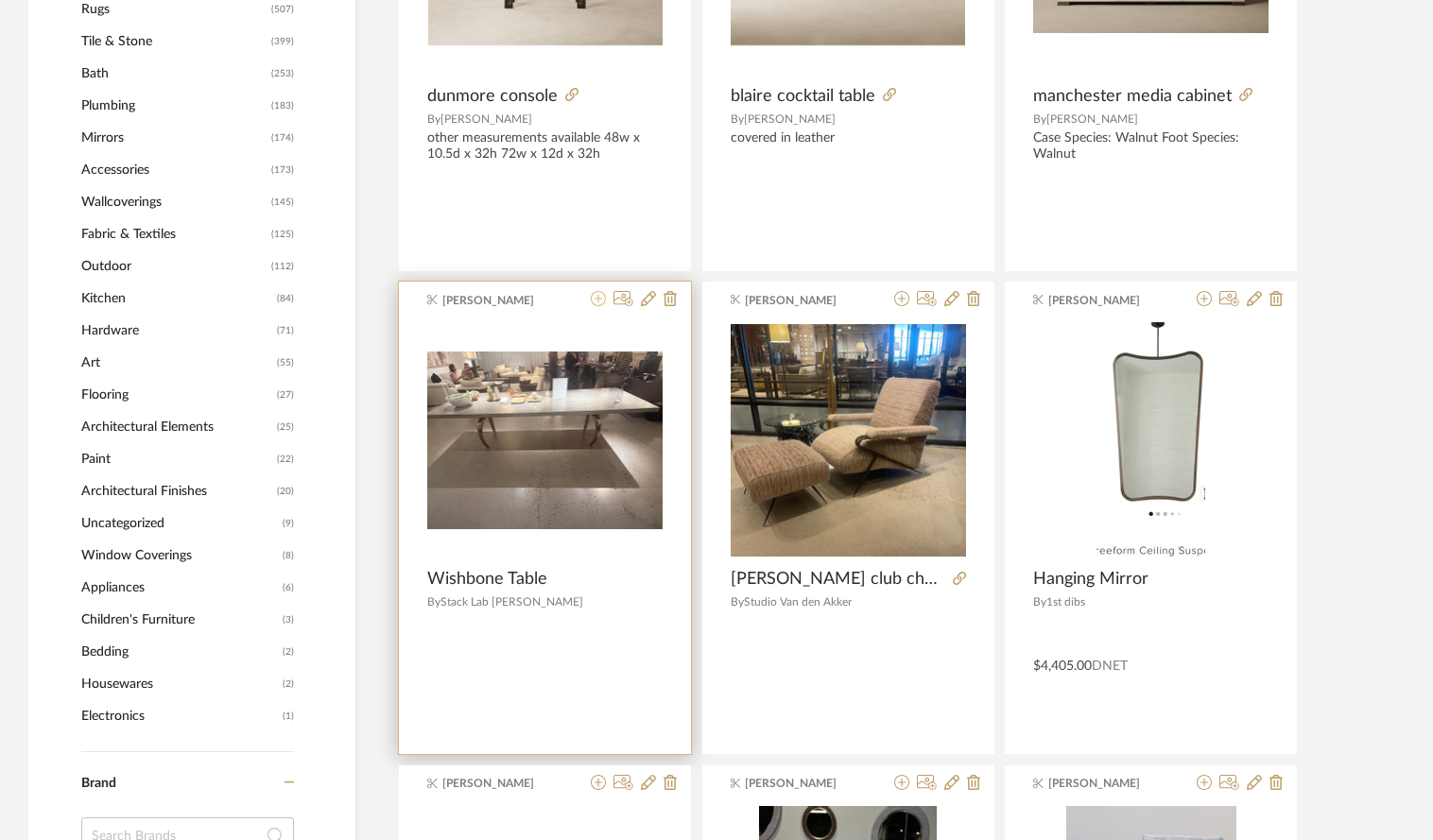
click at [596, 292] on icon at bounding box center [598, 299] width 15 height 15
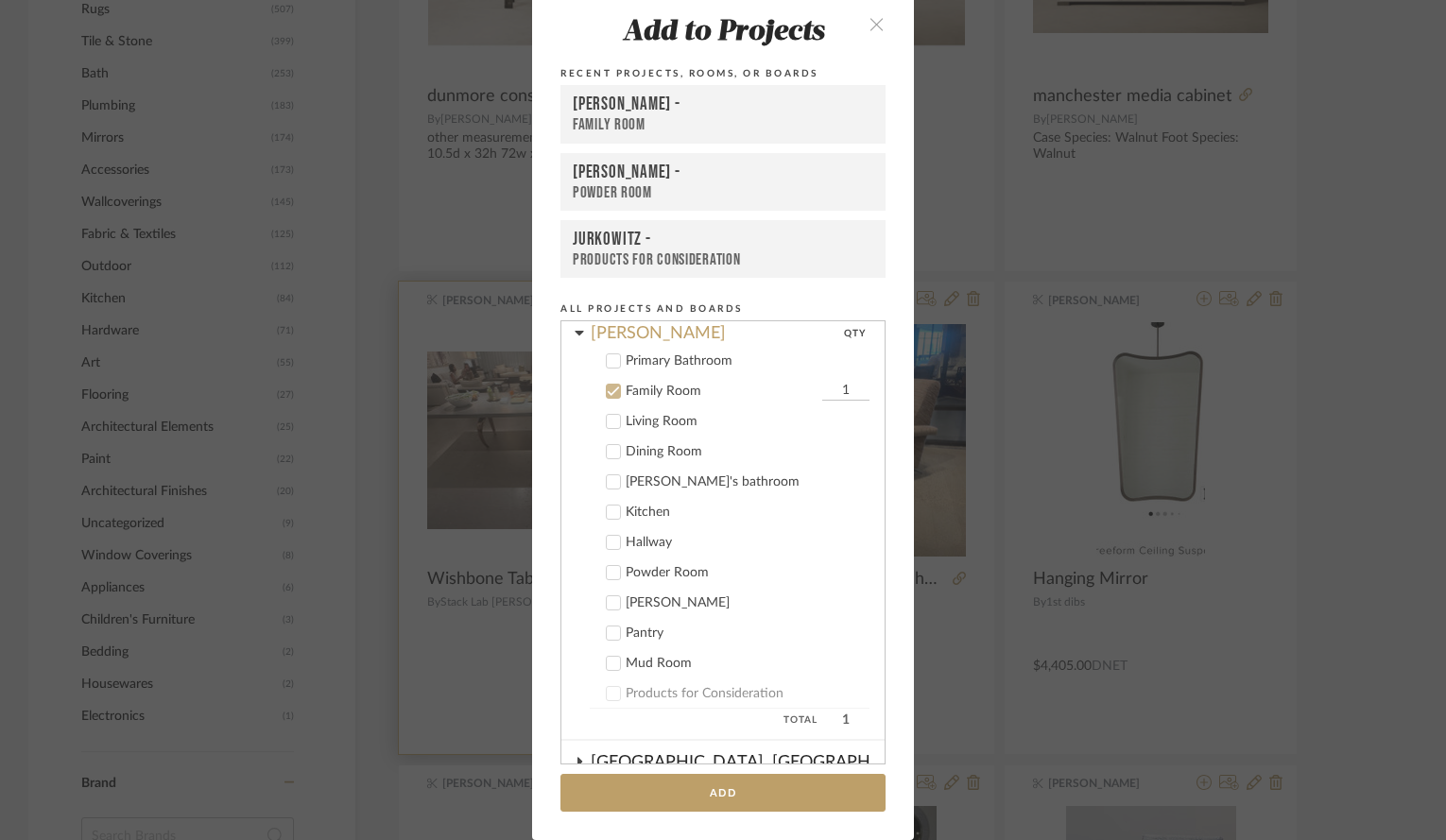
scroll to position [162, 0]
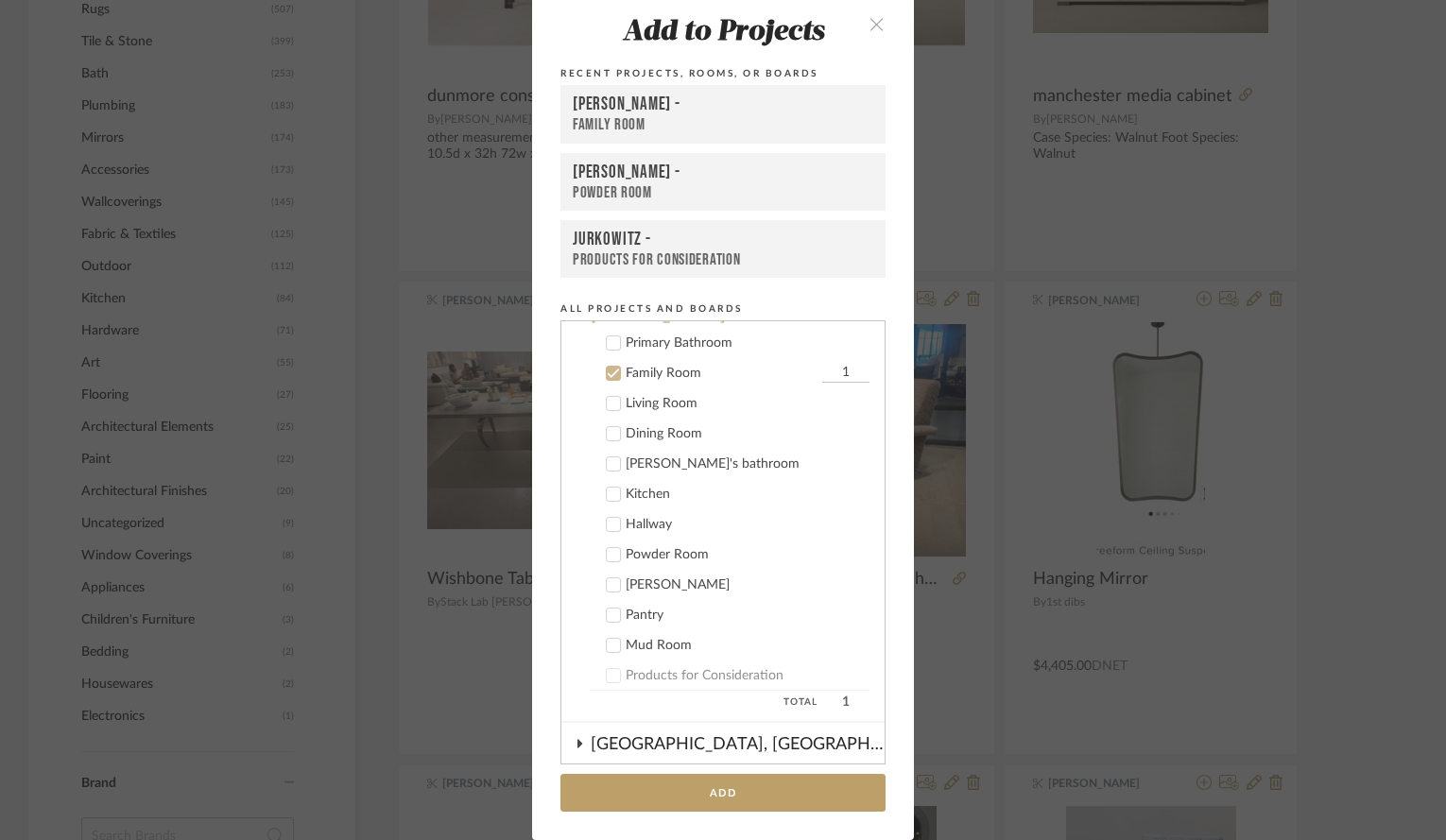
click at [607, 372] on icon at bounding box center [613, 373] width 13 height 13
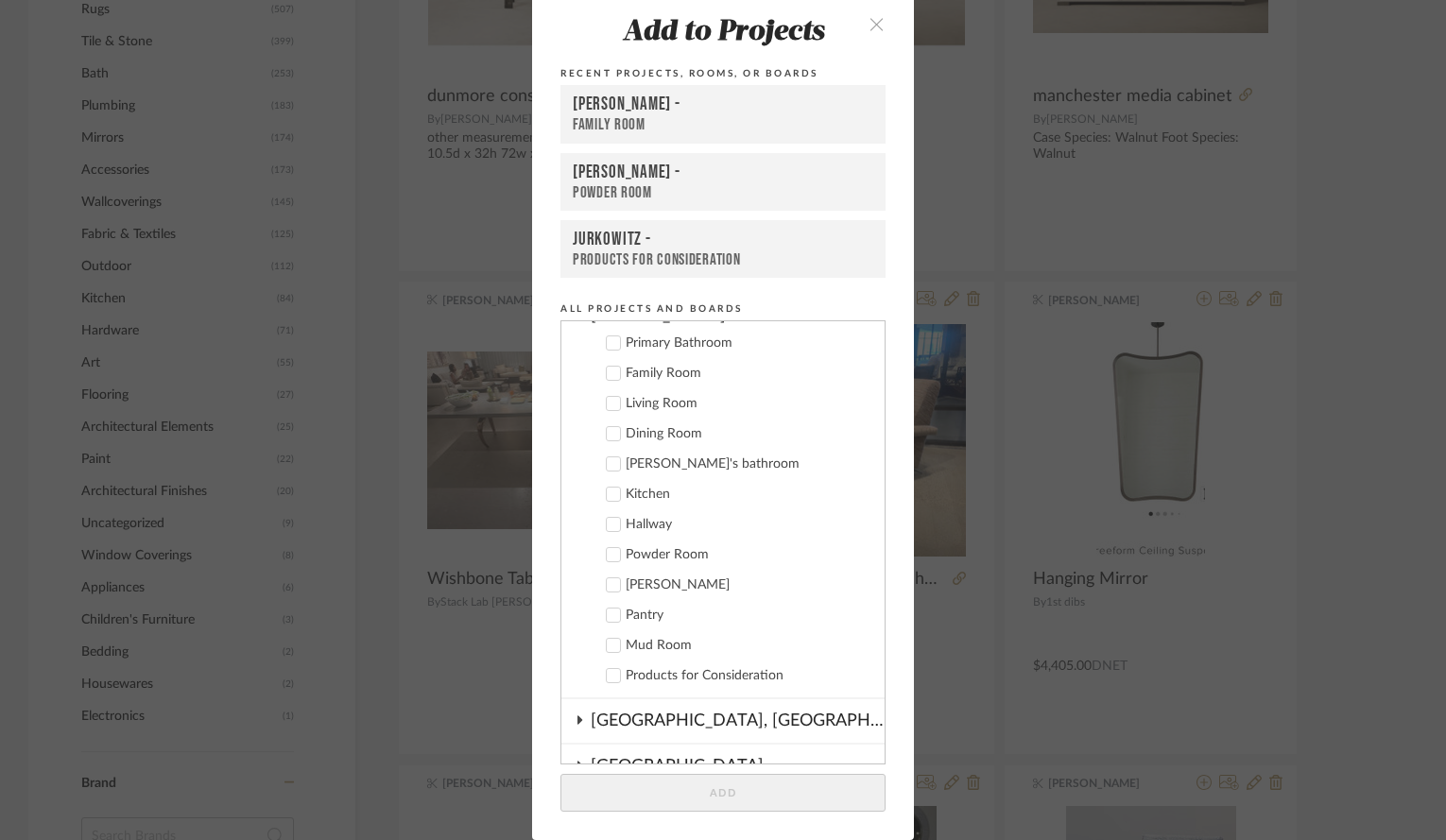
click at [607, 431] on icon at bounding box center [613, 433] width 13 height 13
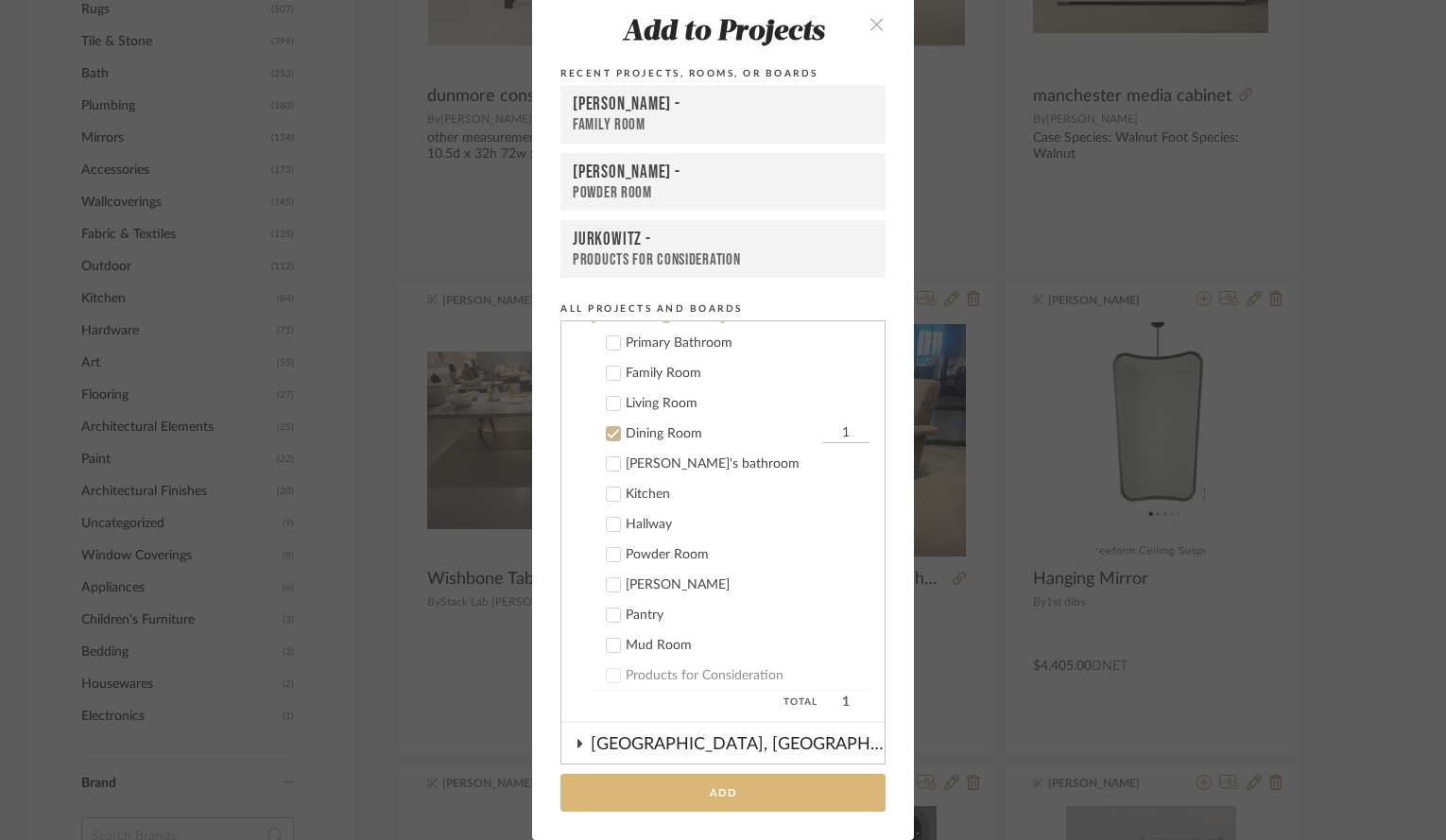
click at [703, 797] on button "Add" at bounding box center [723, 793] width 325 height 39
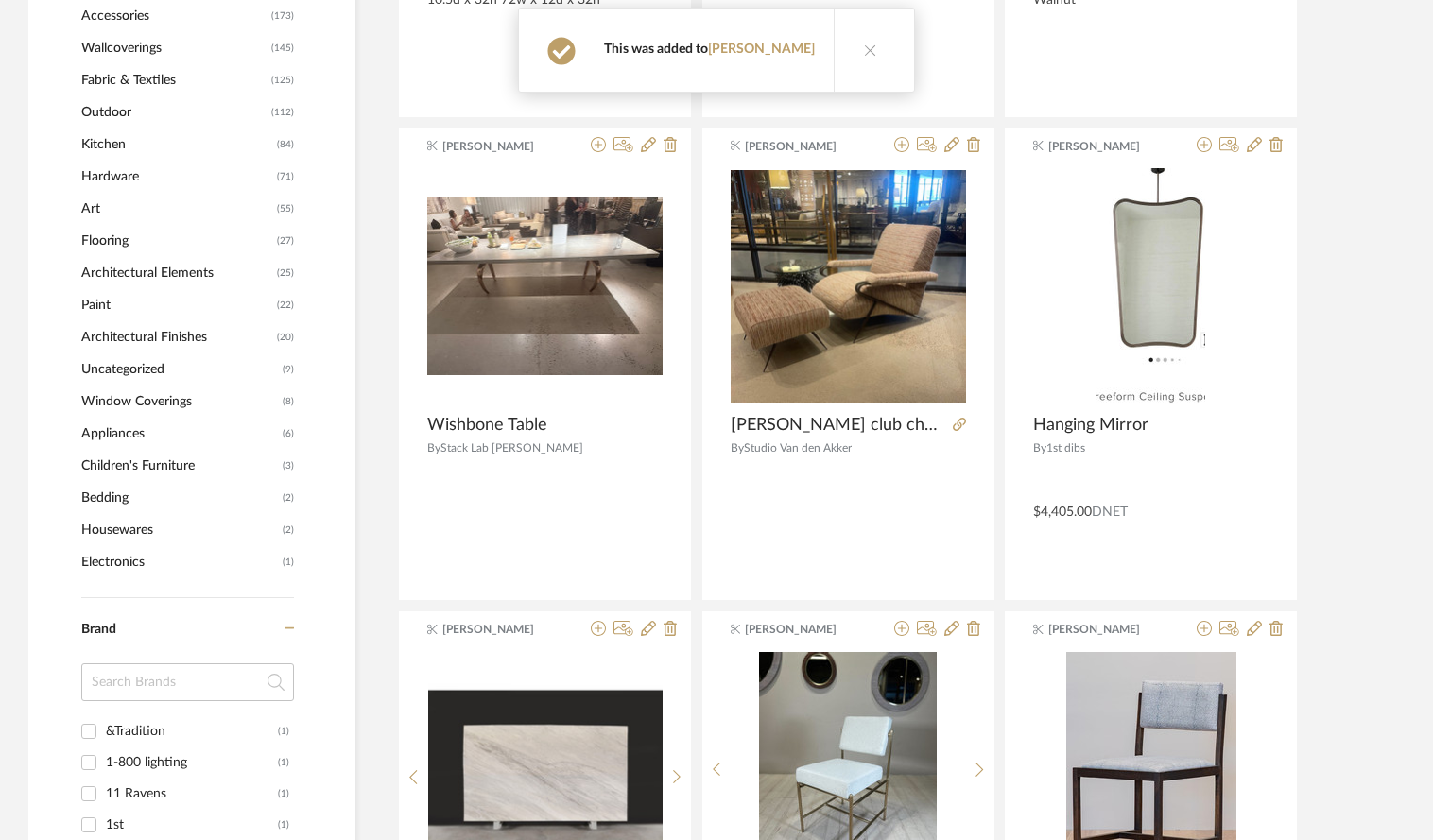
scroll to position [1354, 0]
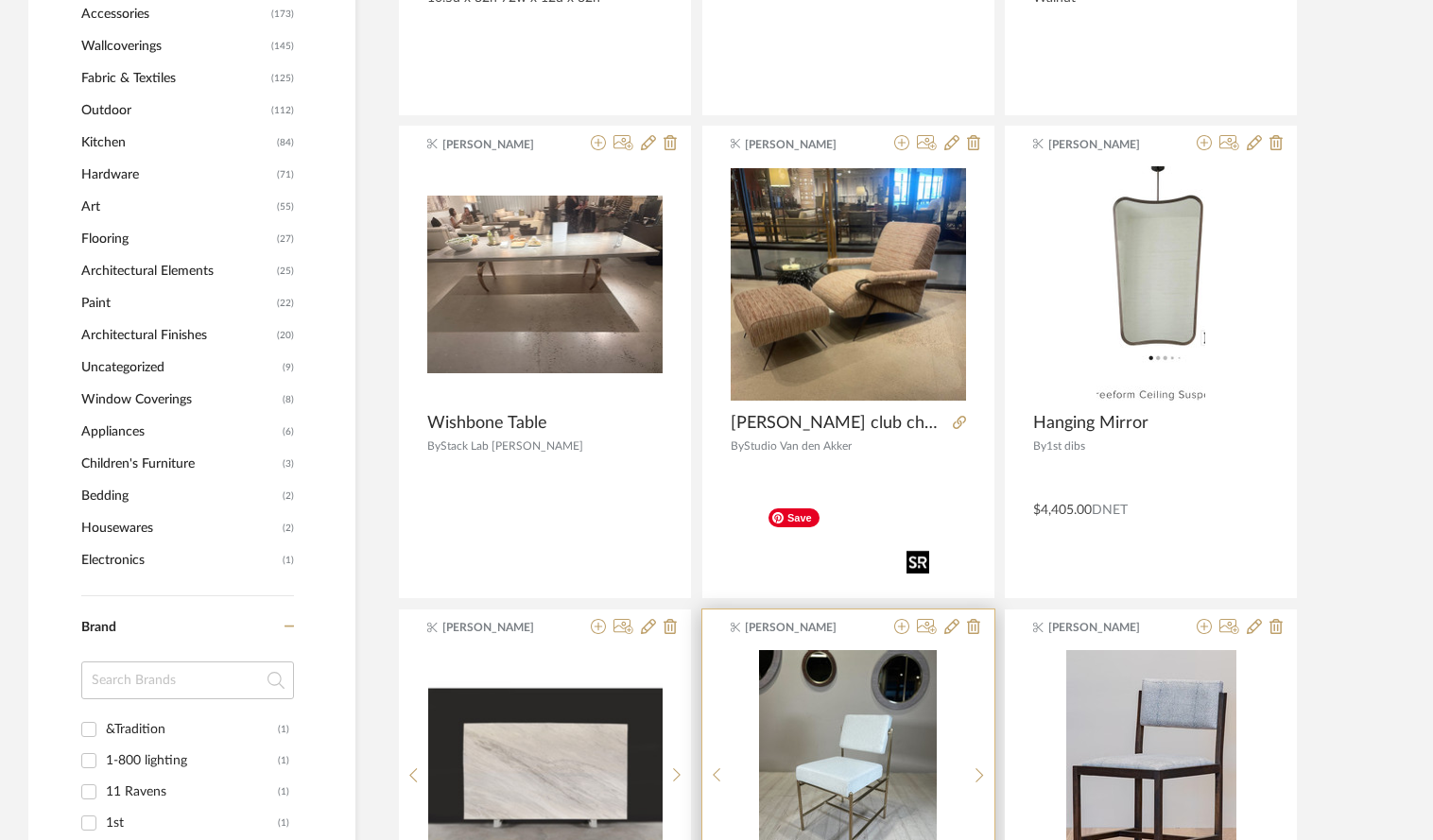
click at [759, 671] on img "0" at bounding box center [847, 769] width 178 height 236
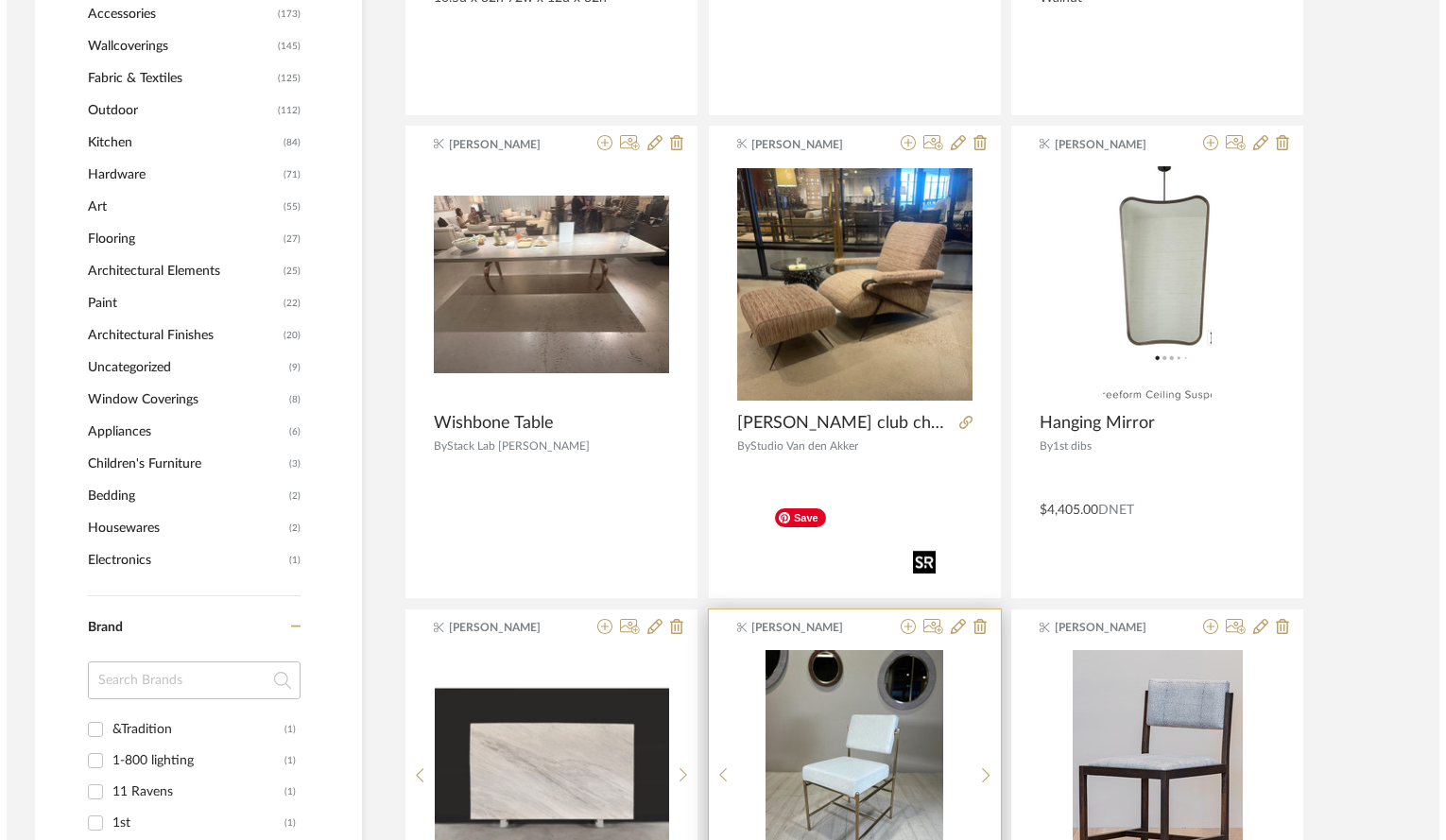
scroll to position [0, 0]
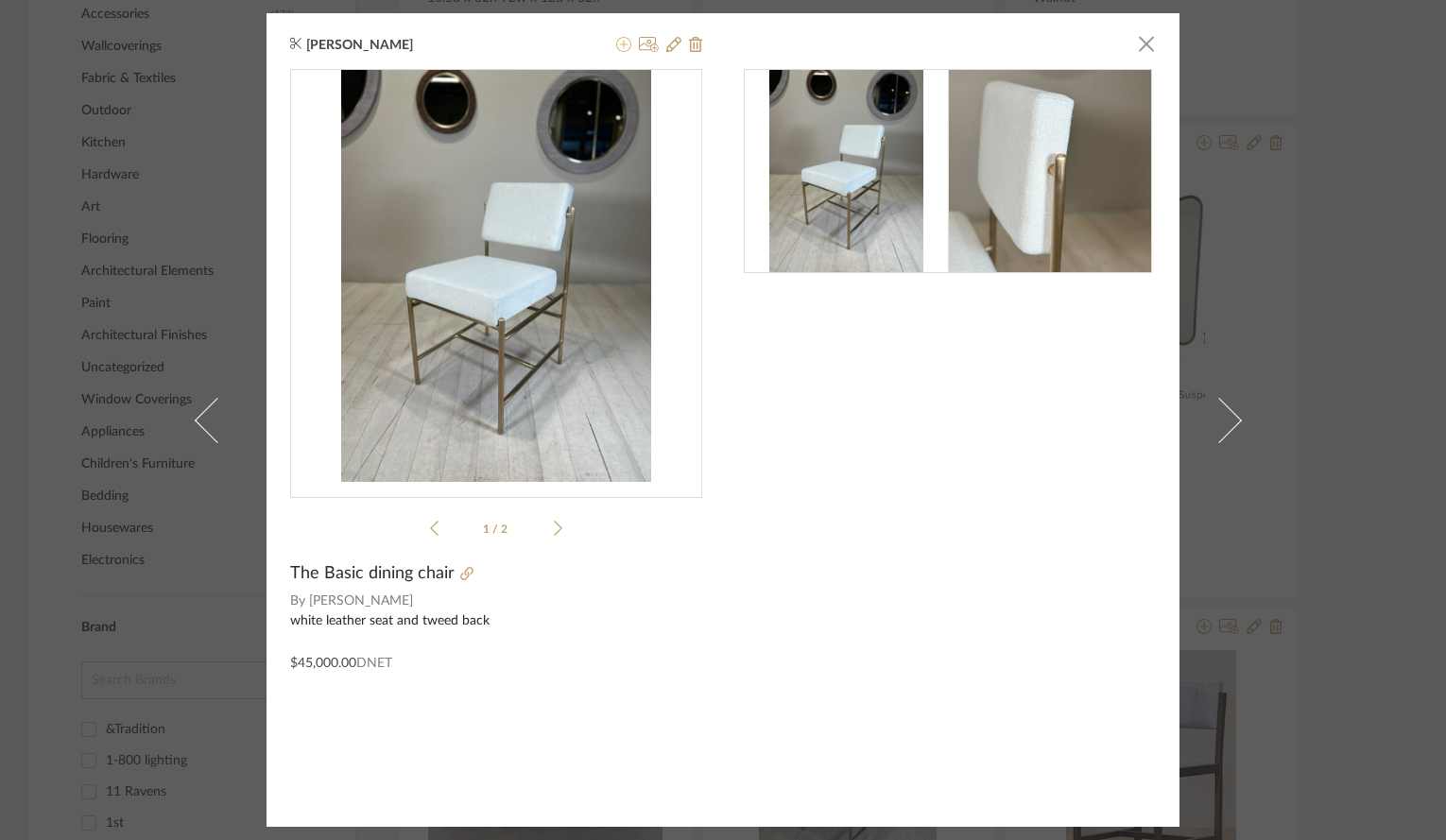
click at [616, 45] on icon at bounding box center [623, 44] width 15 height 15
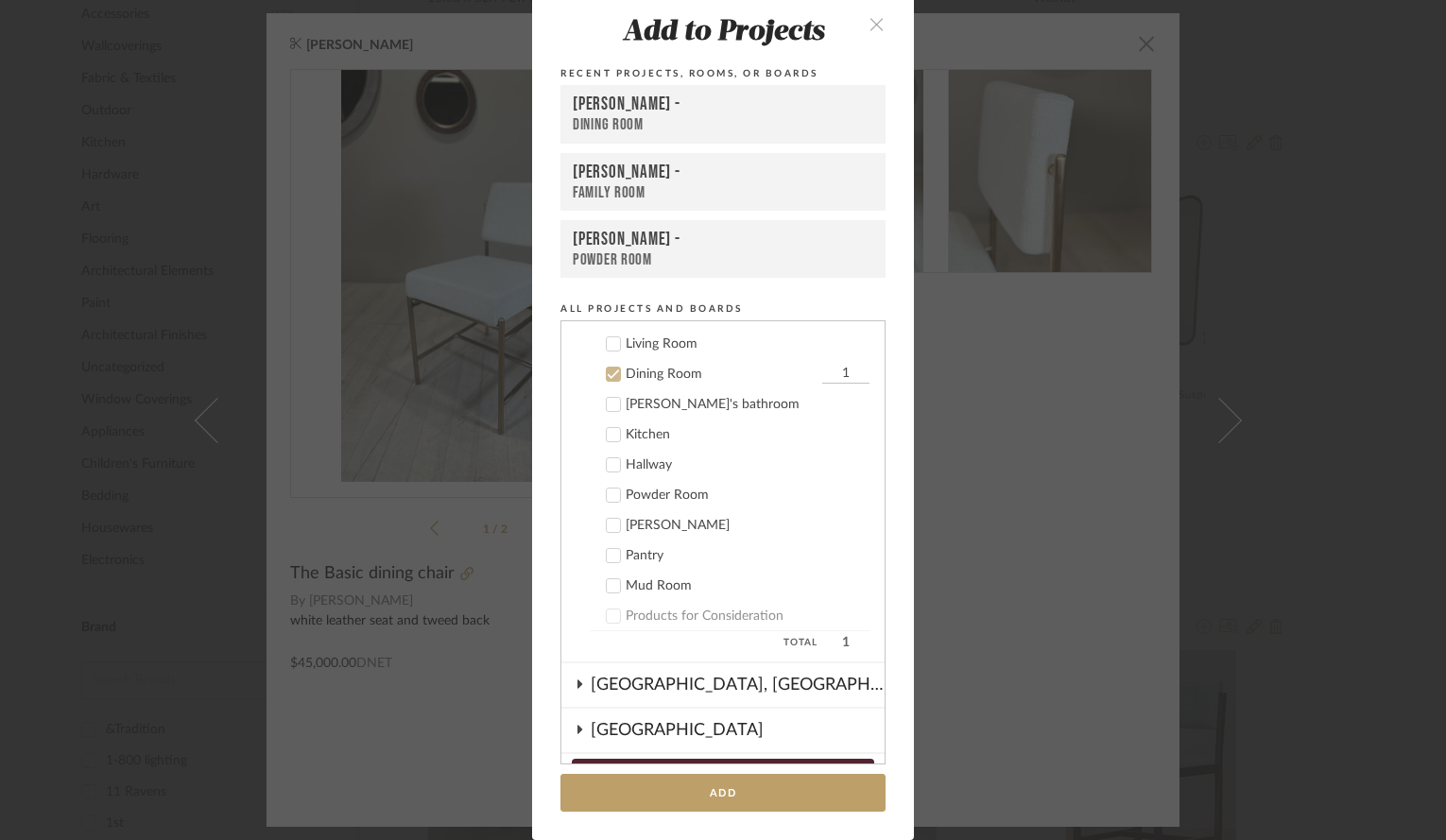
scroll to position [222, 0]
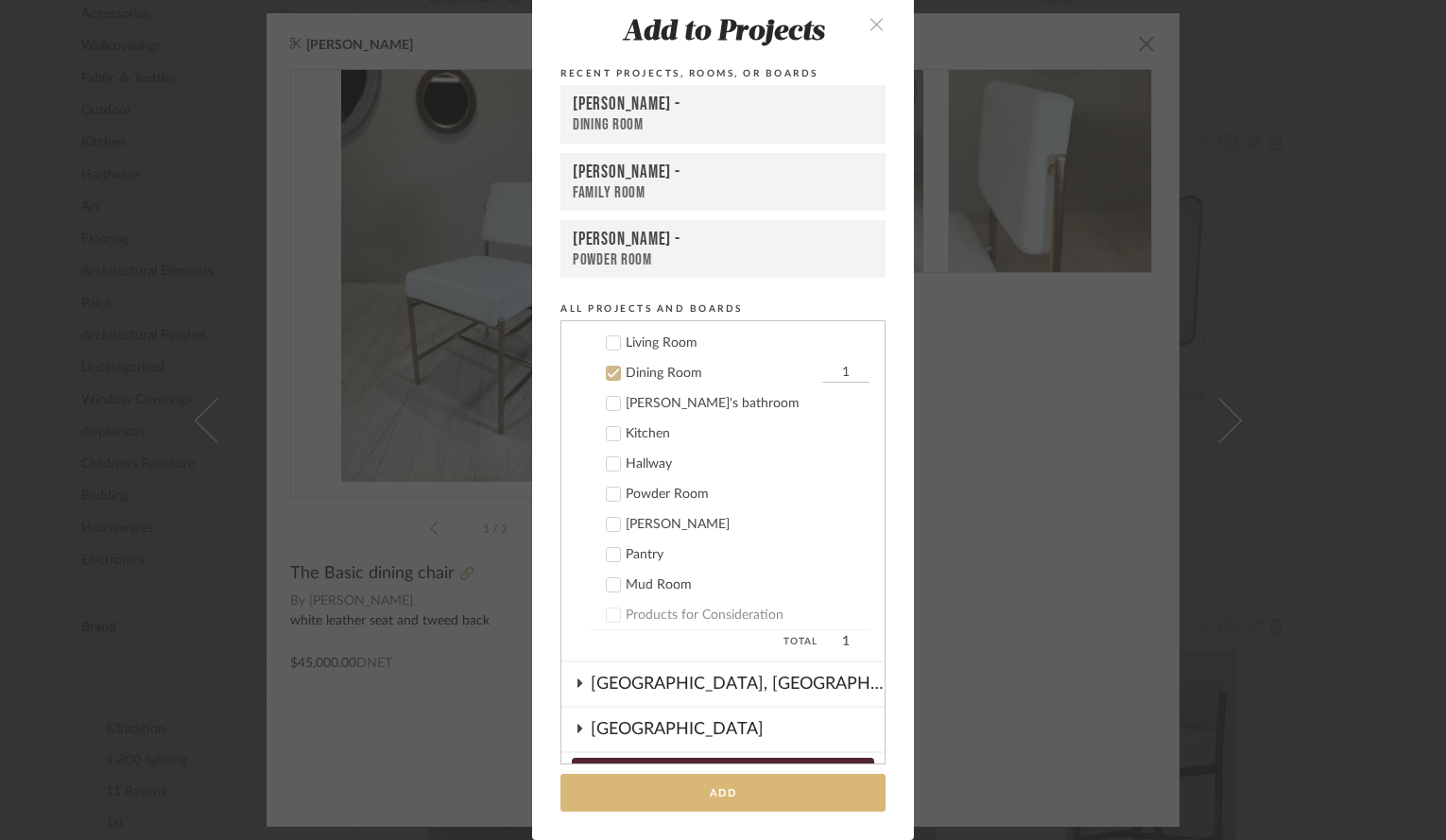
click at [751, 795] on button "Add" at bounding box center [723, 793] width 325 height 39
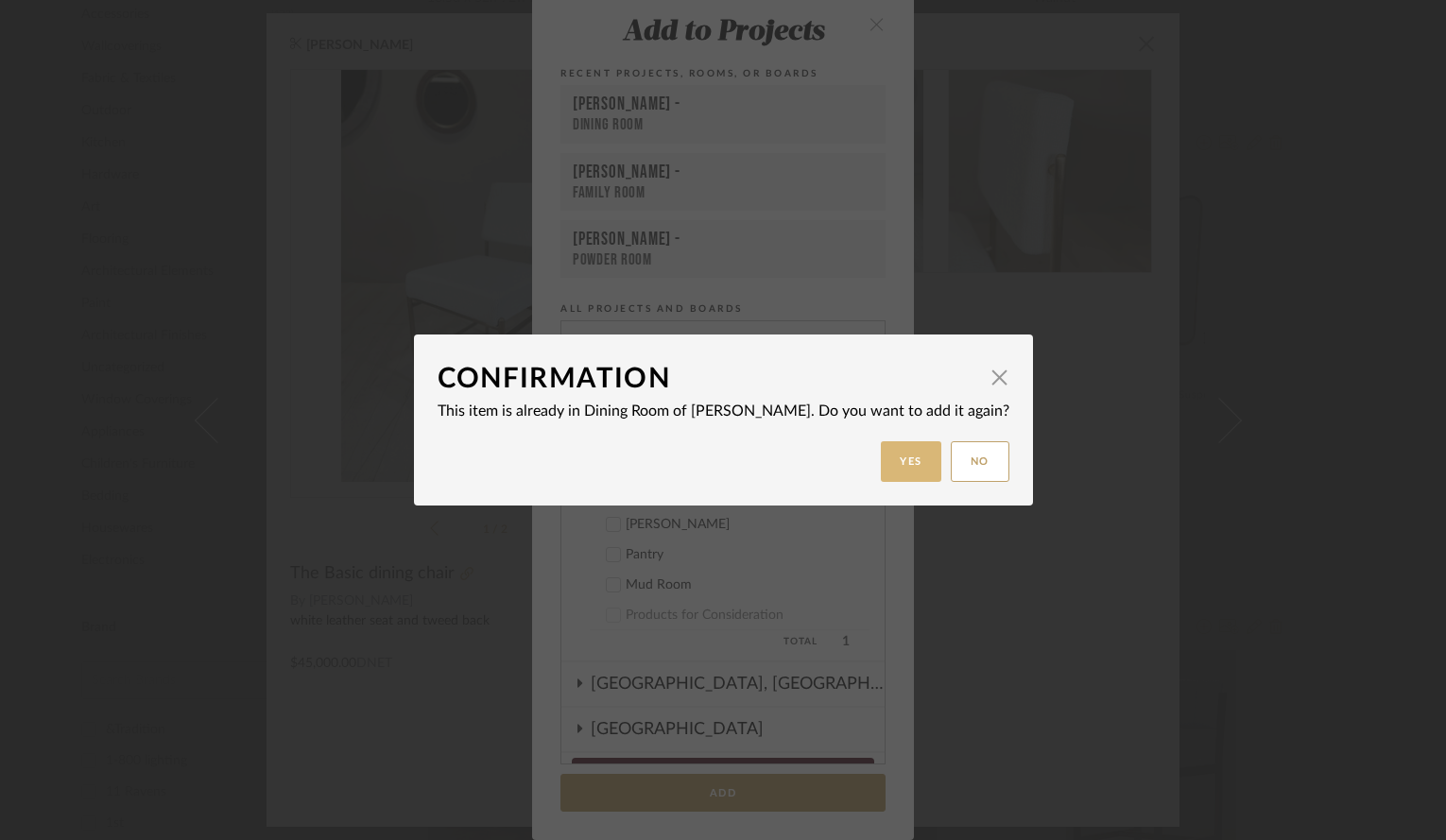
click at [881, 457] on button "Yes" at bounding box center [910, 461] width 60 height 41
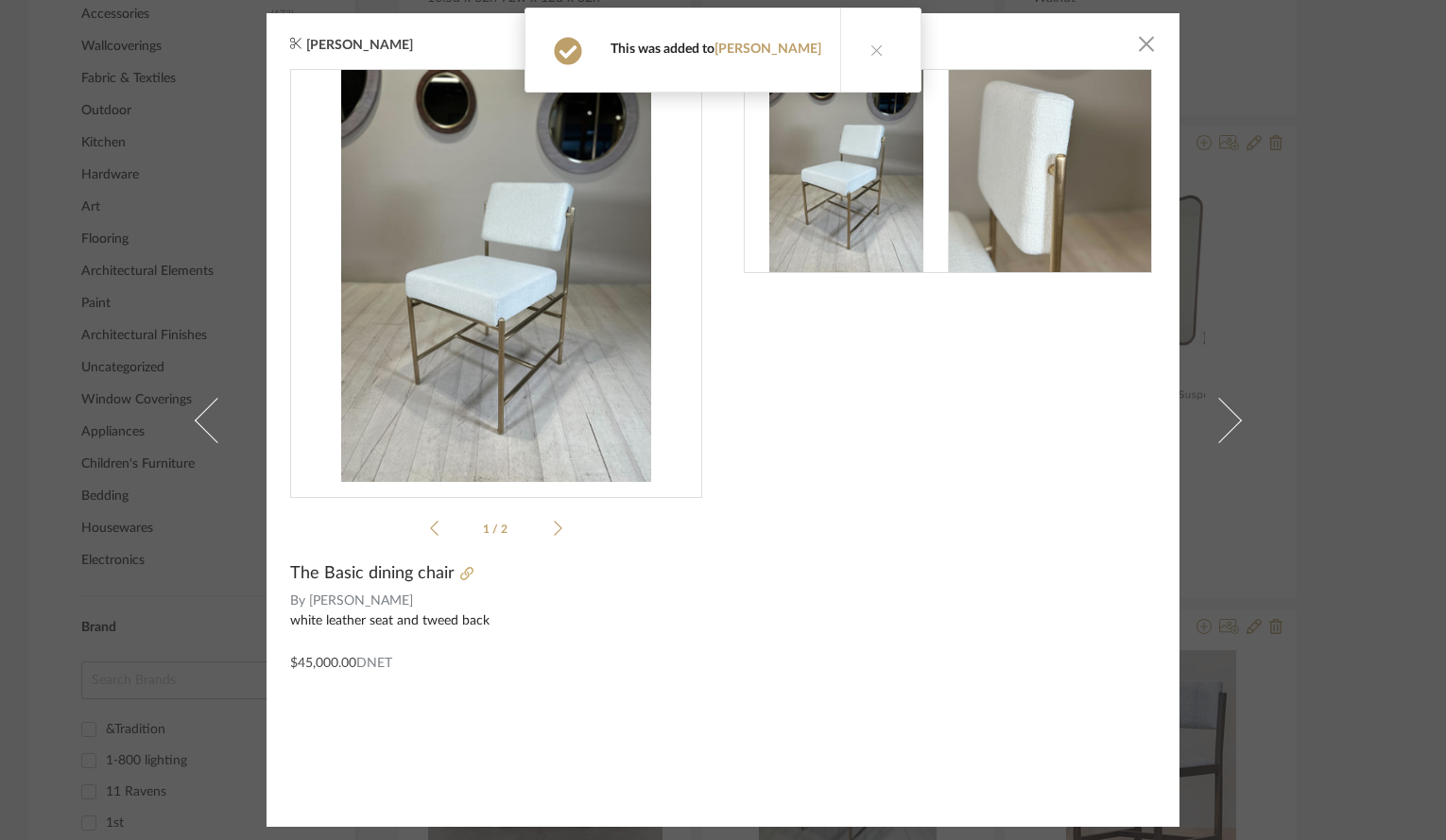
click at [871, 55] on icon at bounding box center [877, 50] width 13 height 13
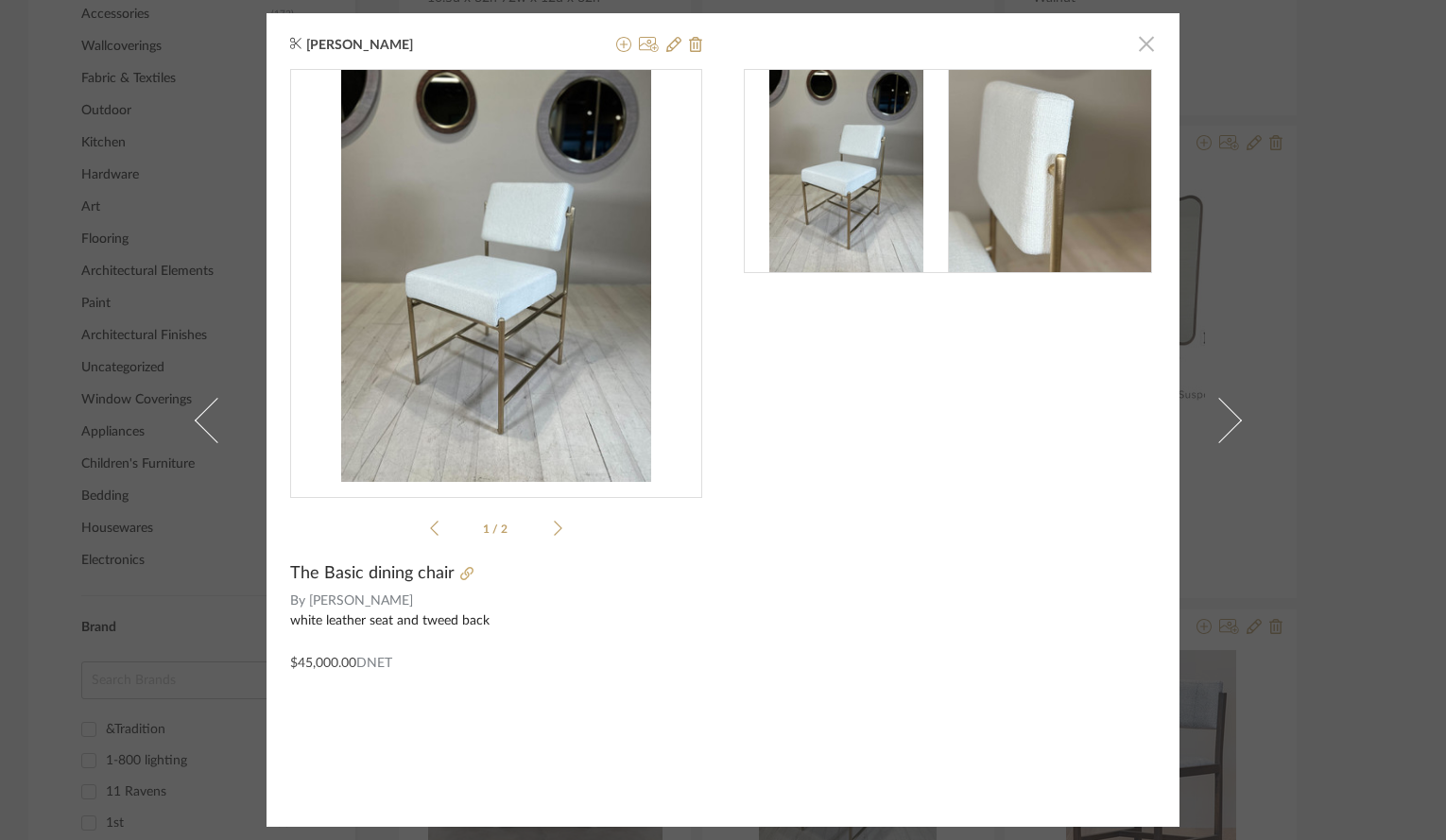
click at [1087, 55] on span "button" at bounding box center [1146, 44] width 38 height 38
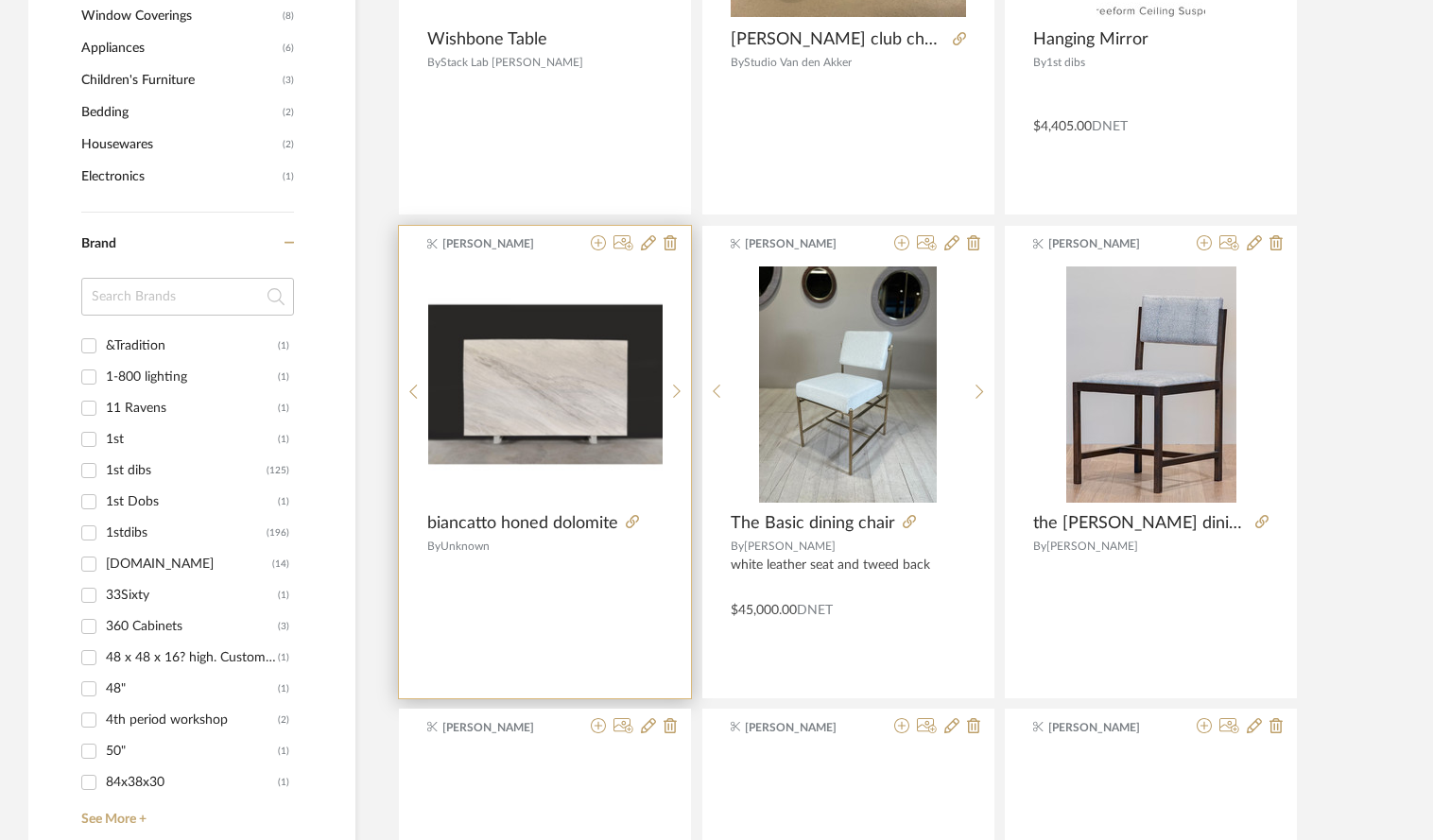
scroll to position [1949, 0]
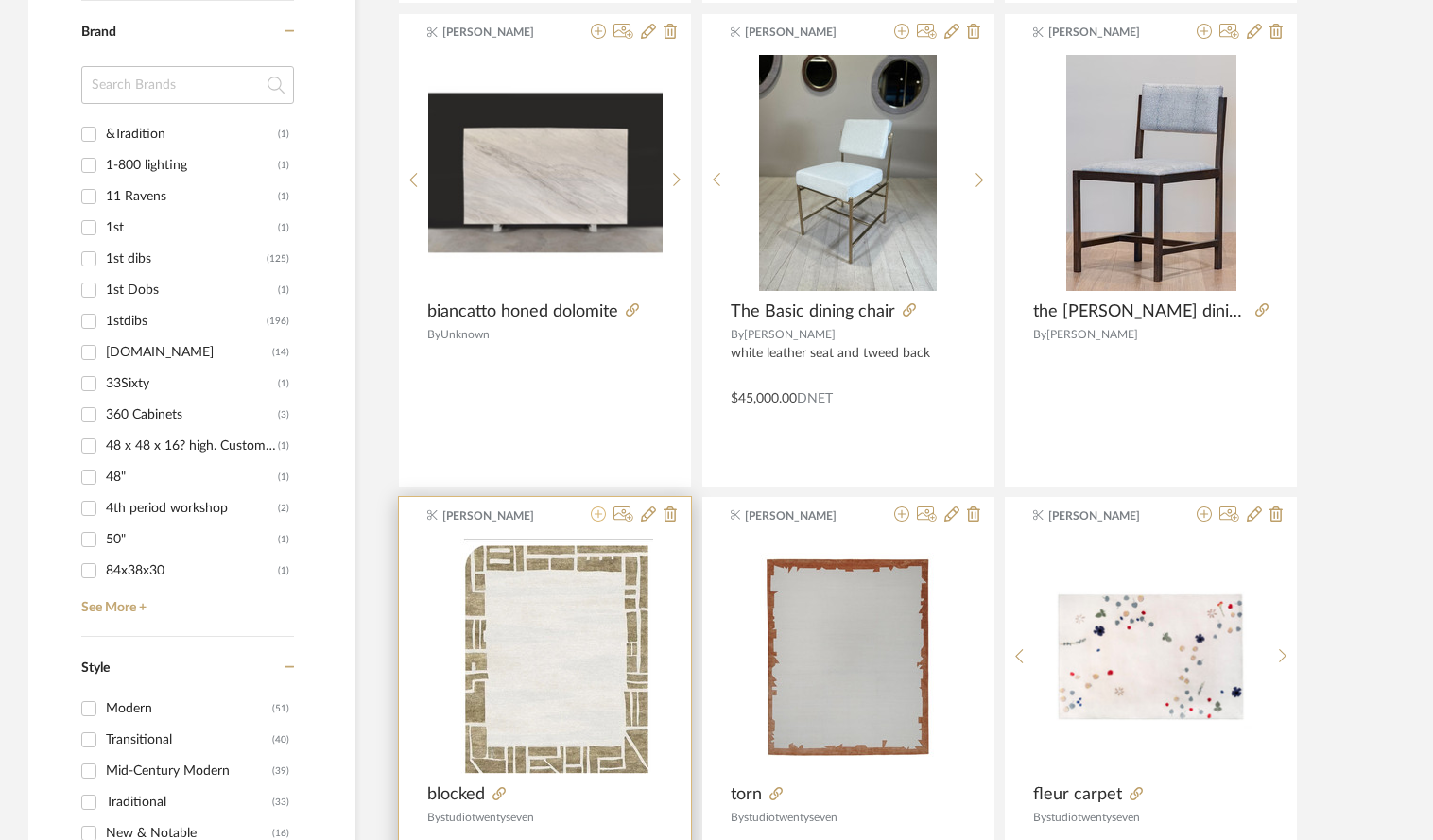
click at [604, 507] on icon at bounding box center [598, 514] width 15 height 15
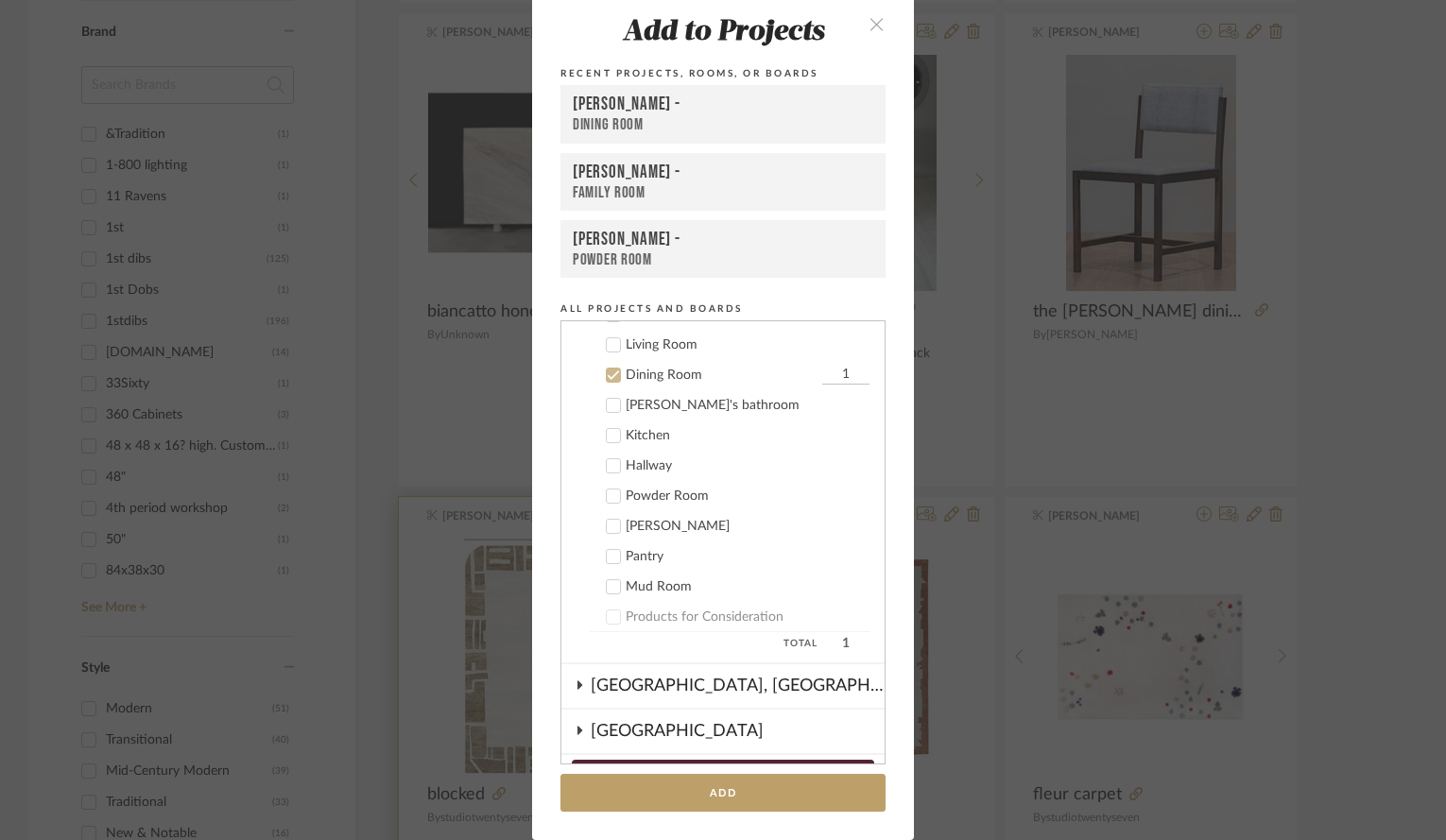
scroll to position [222, 0]
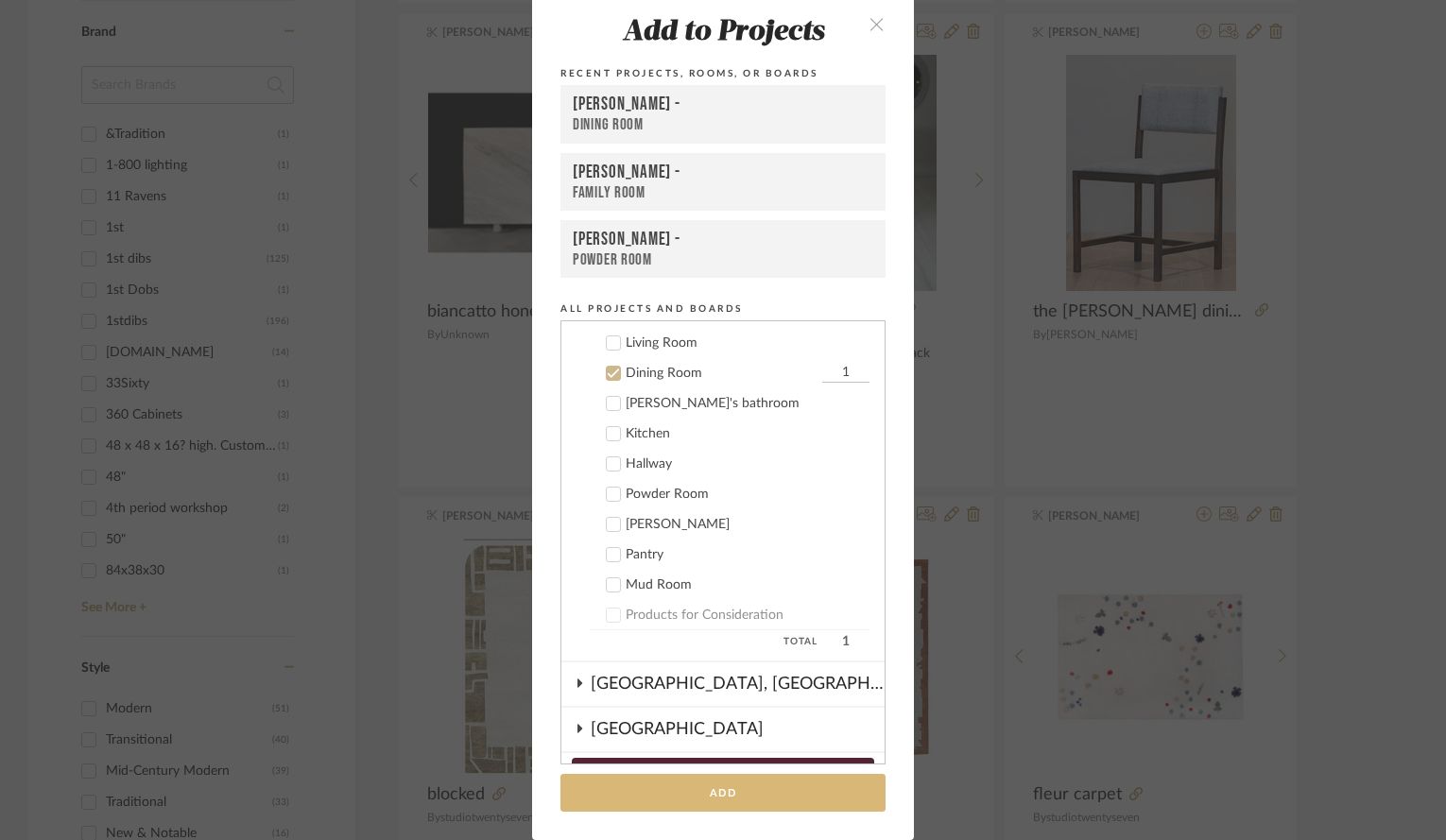
click at [676, 797] on button "Add" at bounding box center [723, 793] width 325 height 39
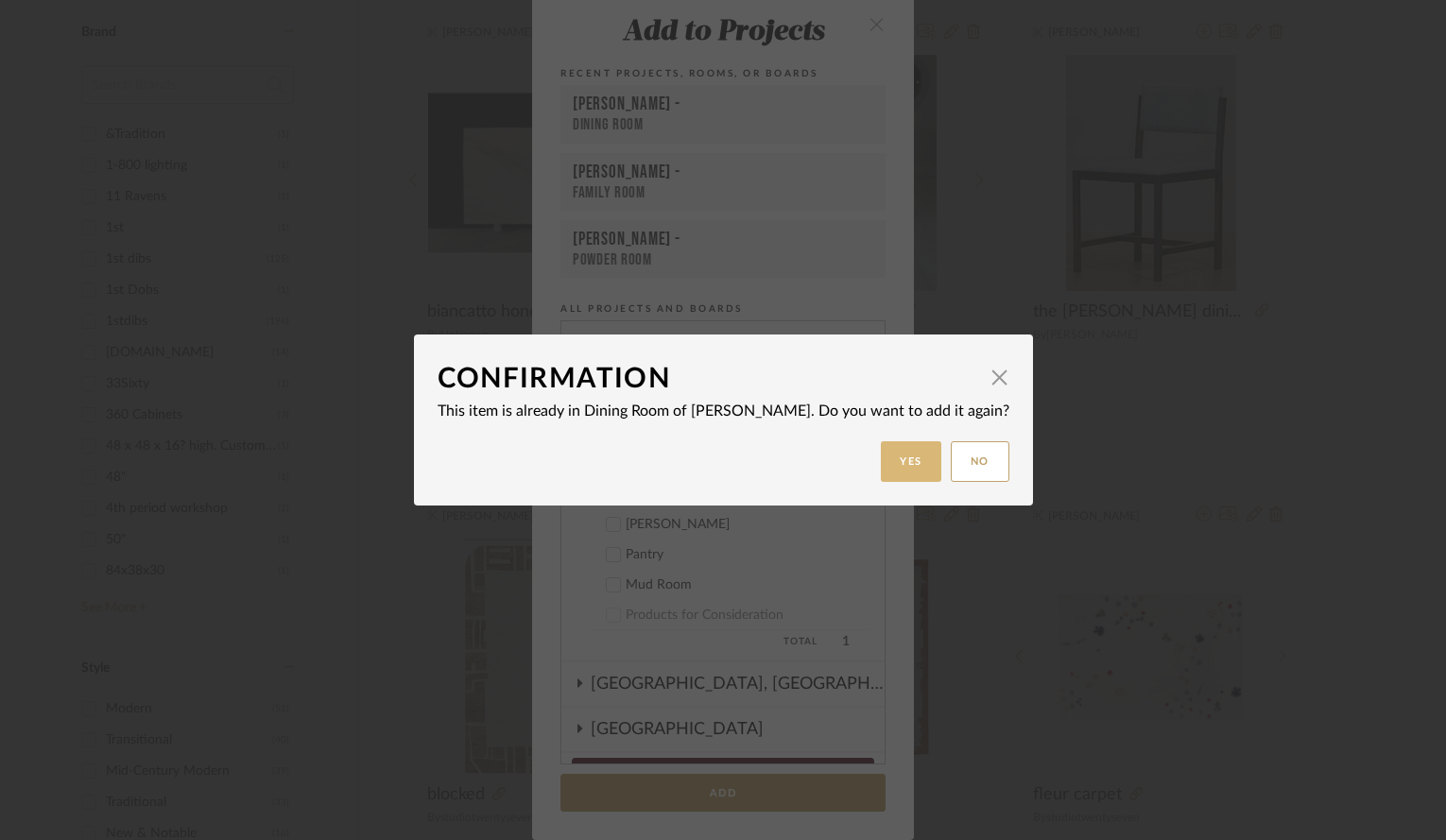
click at [881, 472] on button "Yes" at bounding box center [910, 461] width 60 height 41
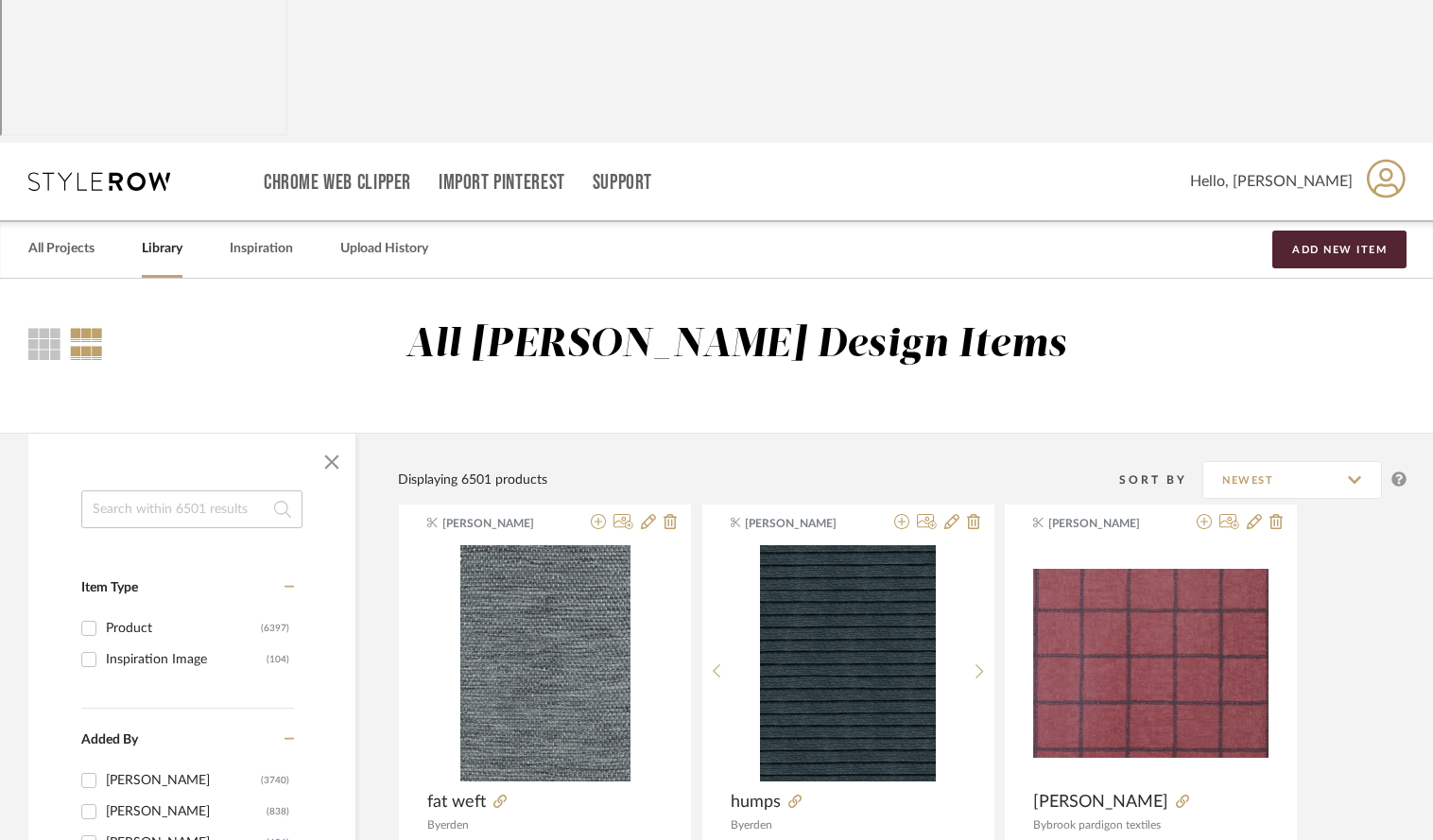
scroll to position [0, 0]
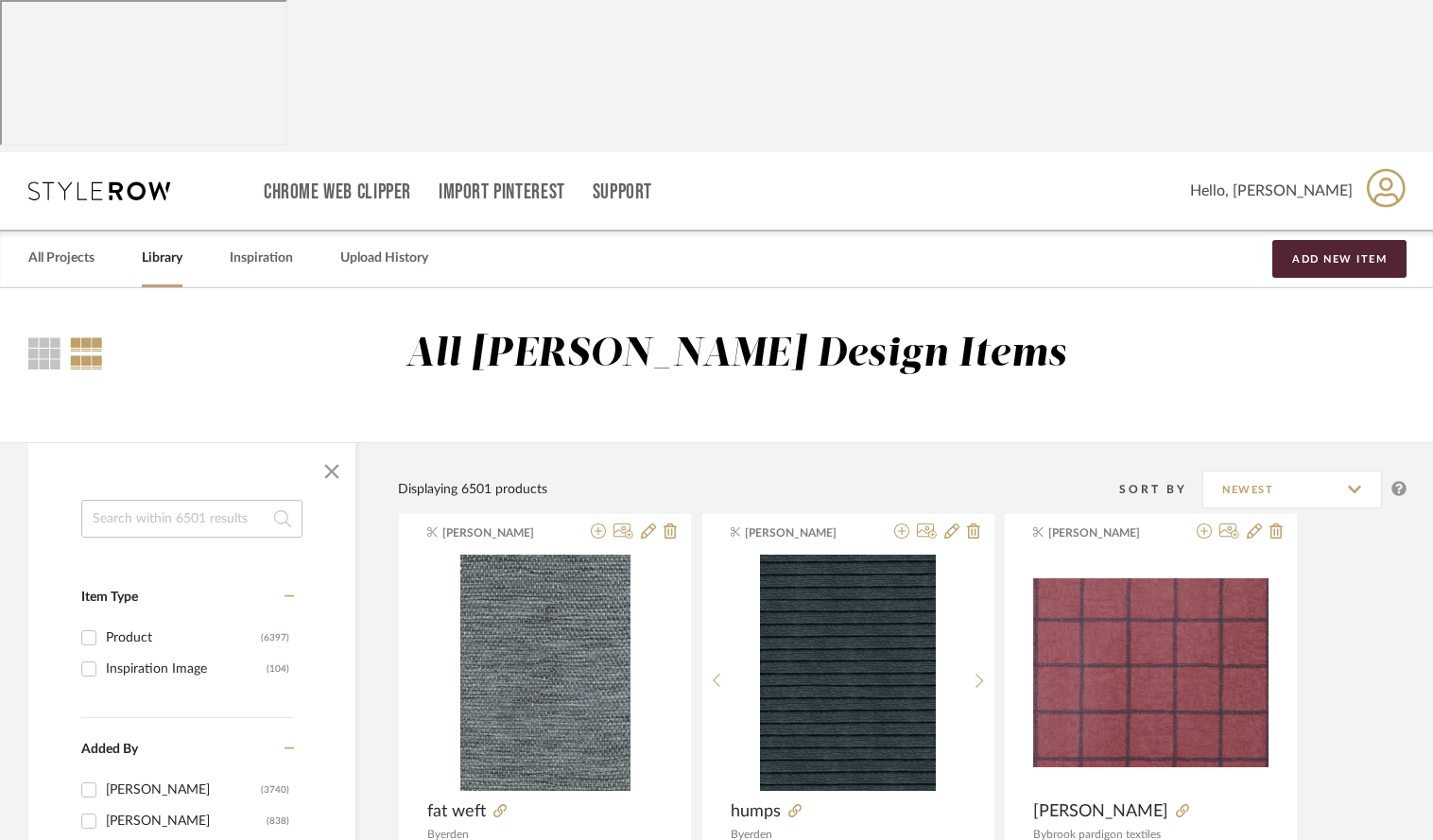
click at [151, 230] on div "Library" at bounding box center [162, 259] width 41 height 58
click at [156, 230] on div "Library" at bounding box center [162, 259] width 41 height 58
click at [156, 246] on link "Library" at bounding box center [162, 259] width 41 height 26
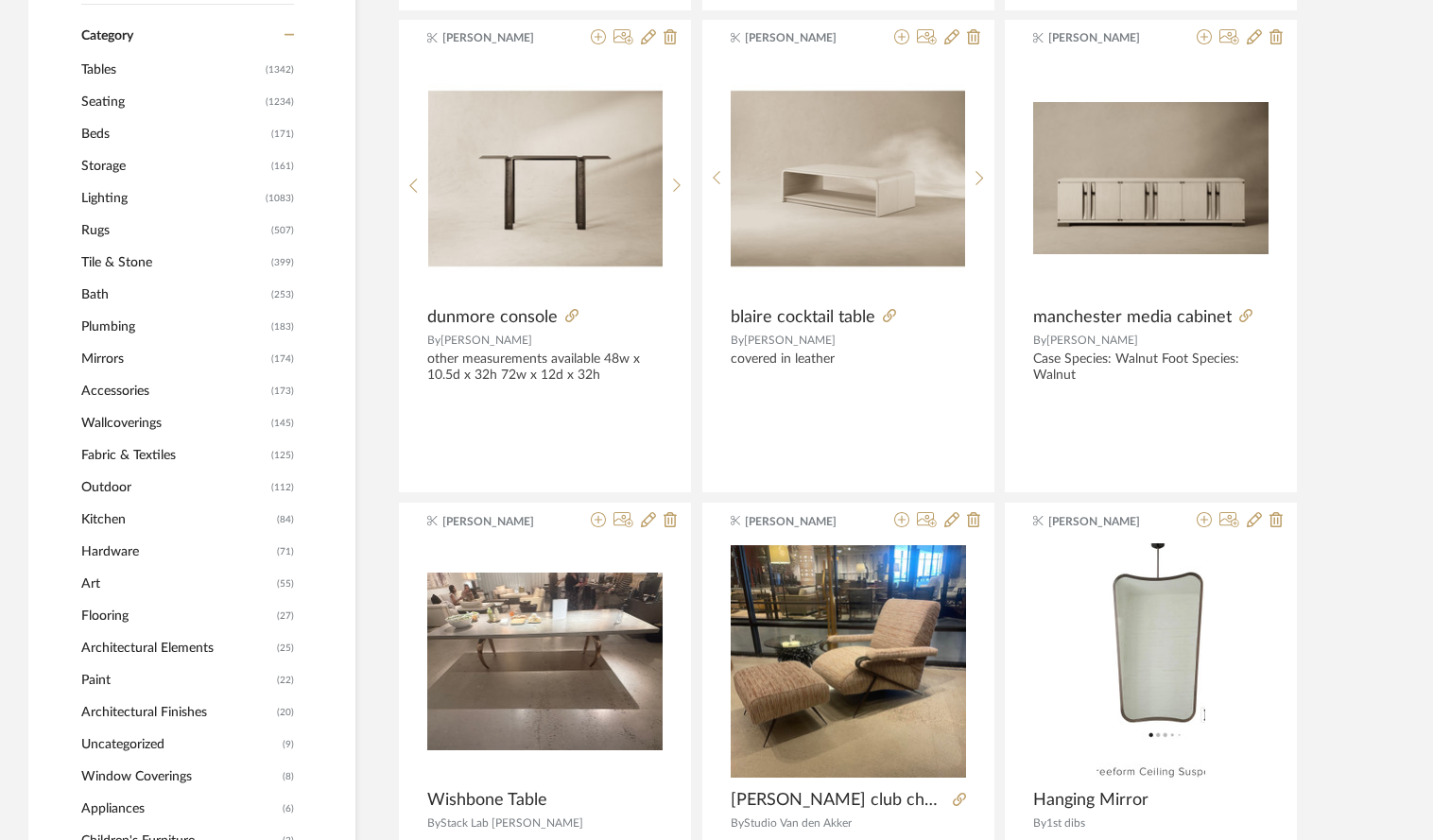
click at [92, 214] on span "Rugs" at bounding box center [174, 230] width 185 height 32
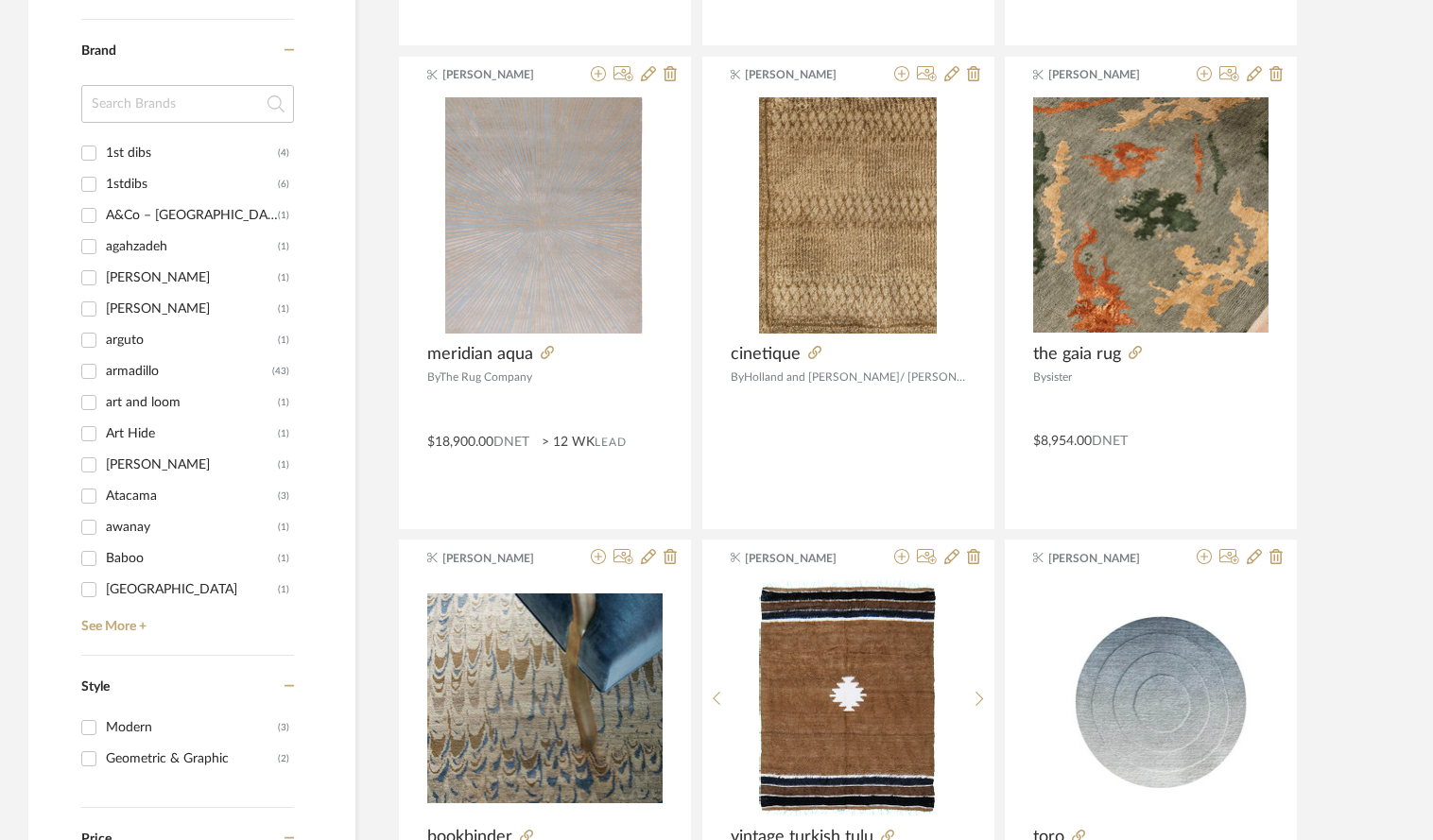
scroll to position [28, 0]
click at [527, 830] on icon at bounding box center [526, 836] width 13 height 13
